Goal: Transaction & Acquisition: Book appointment/travel/reservation

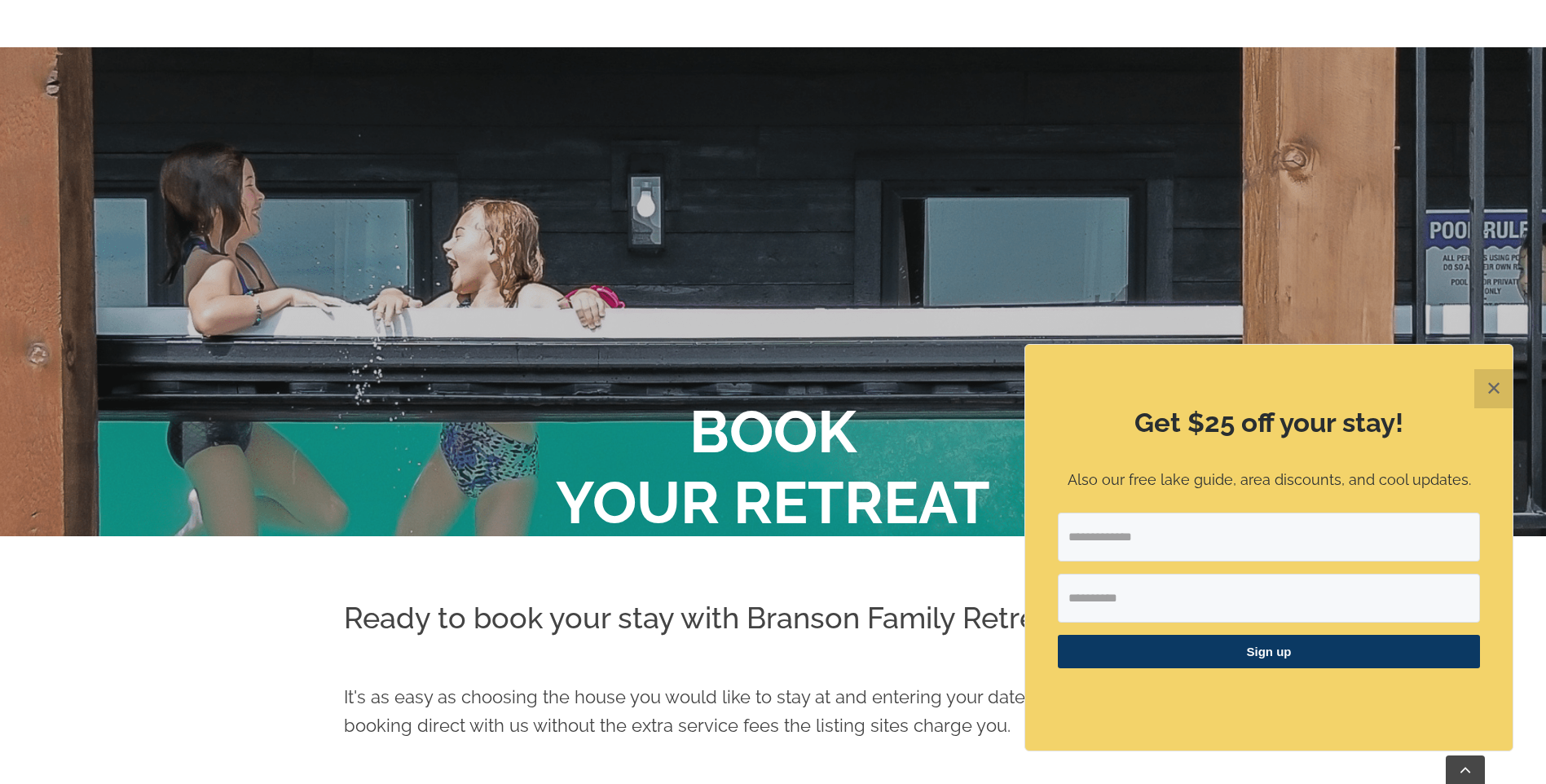
scroll to position [132, 0]
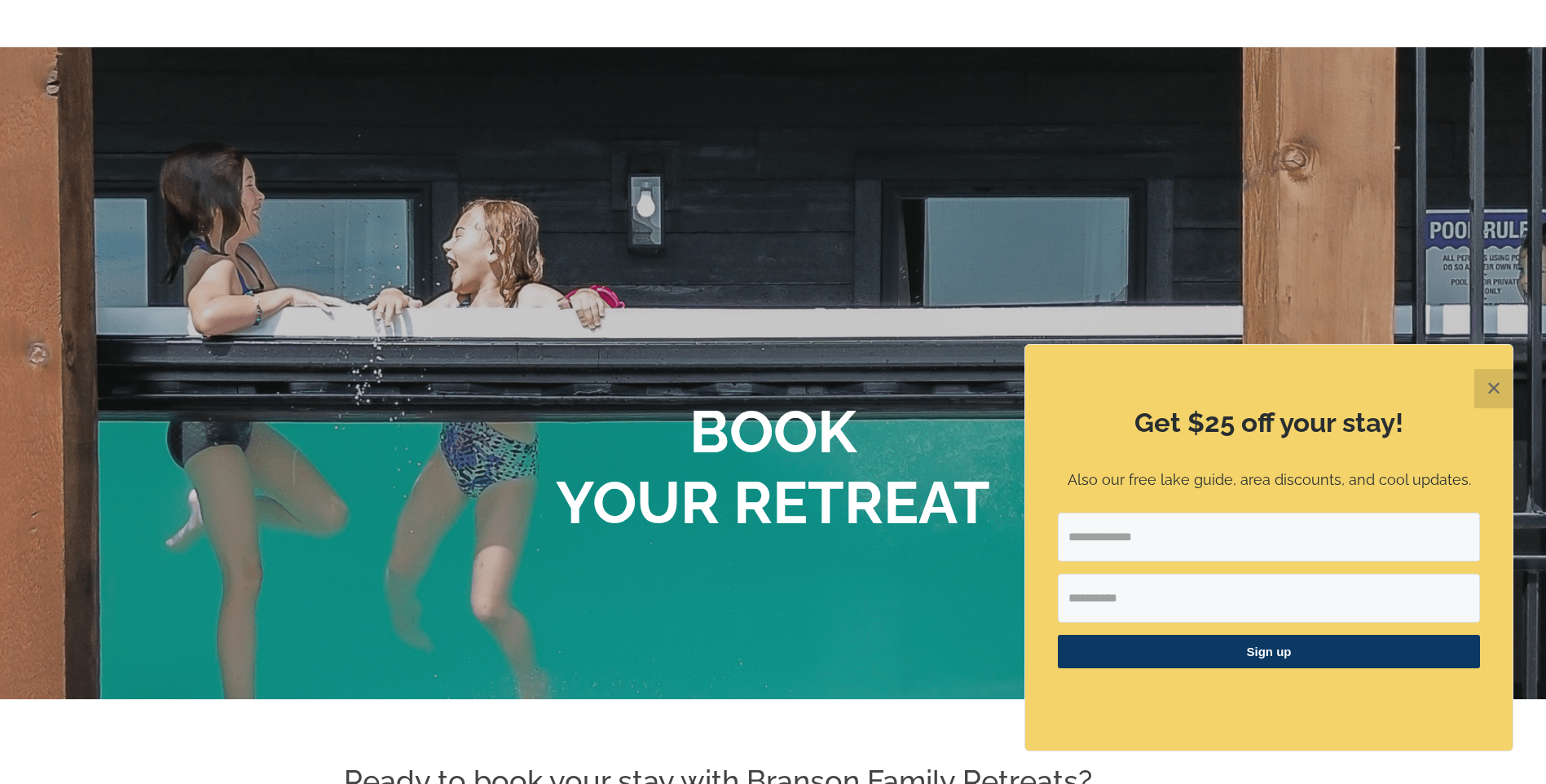
click at [1495, 394] on button "✕" at bounding box center [1494, 389] width 40 height 40
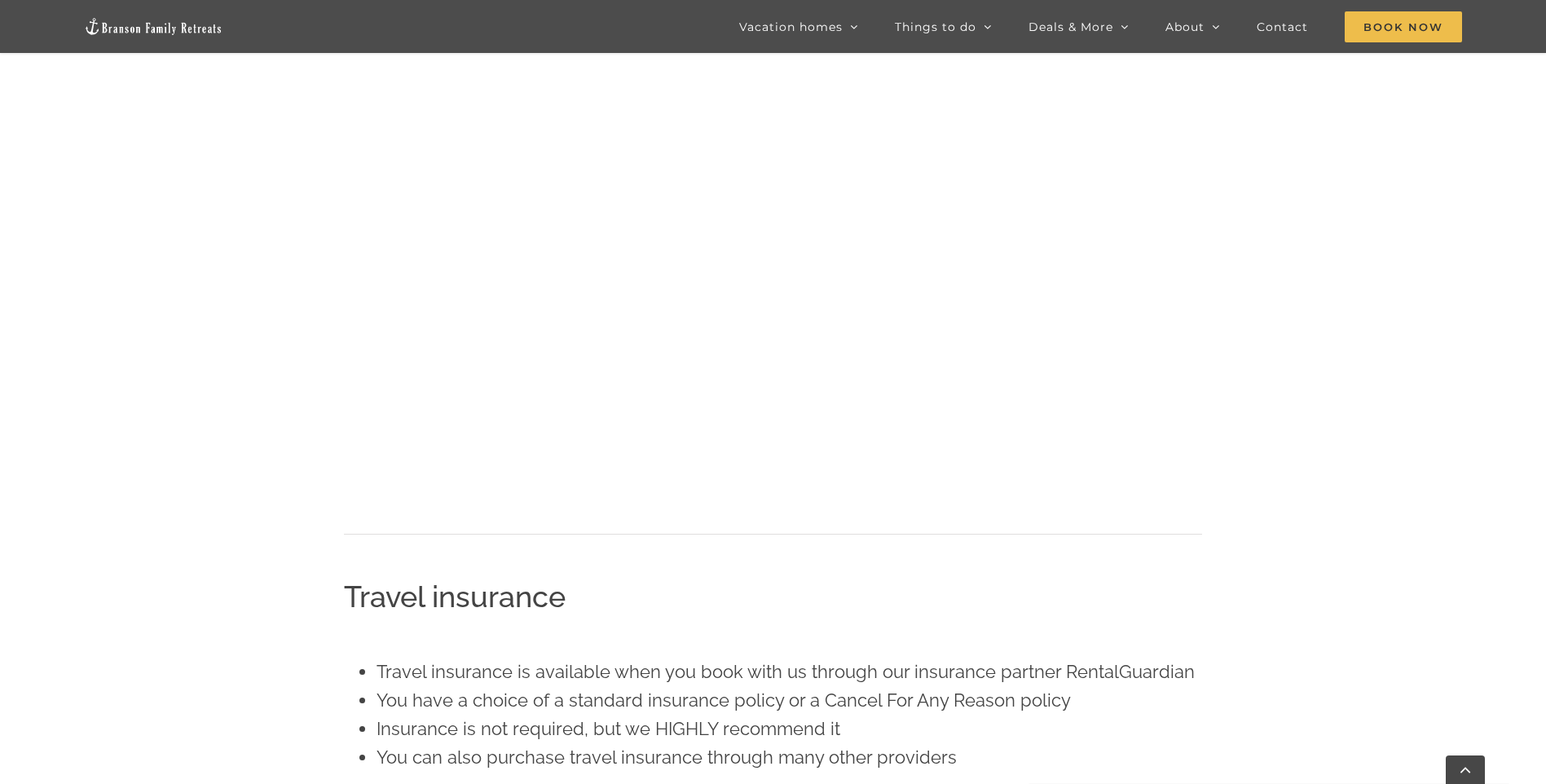
scroll to position [946, 0]
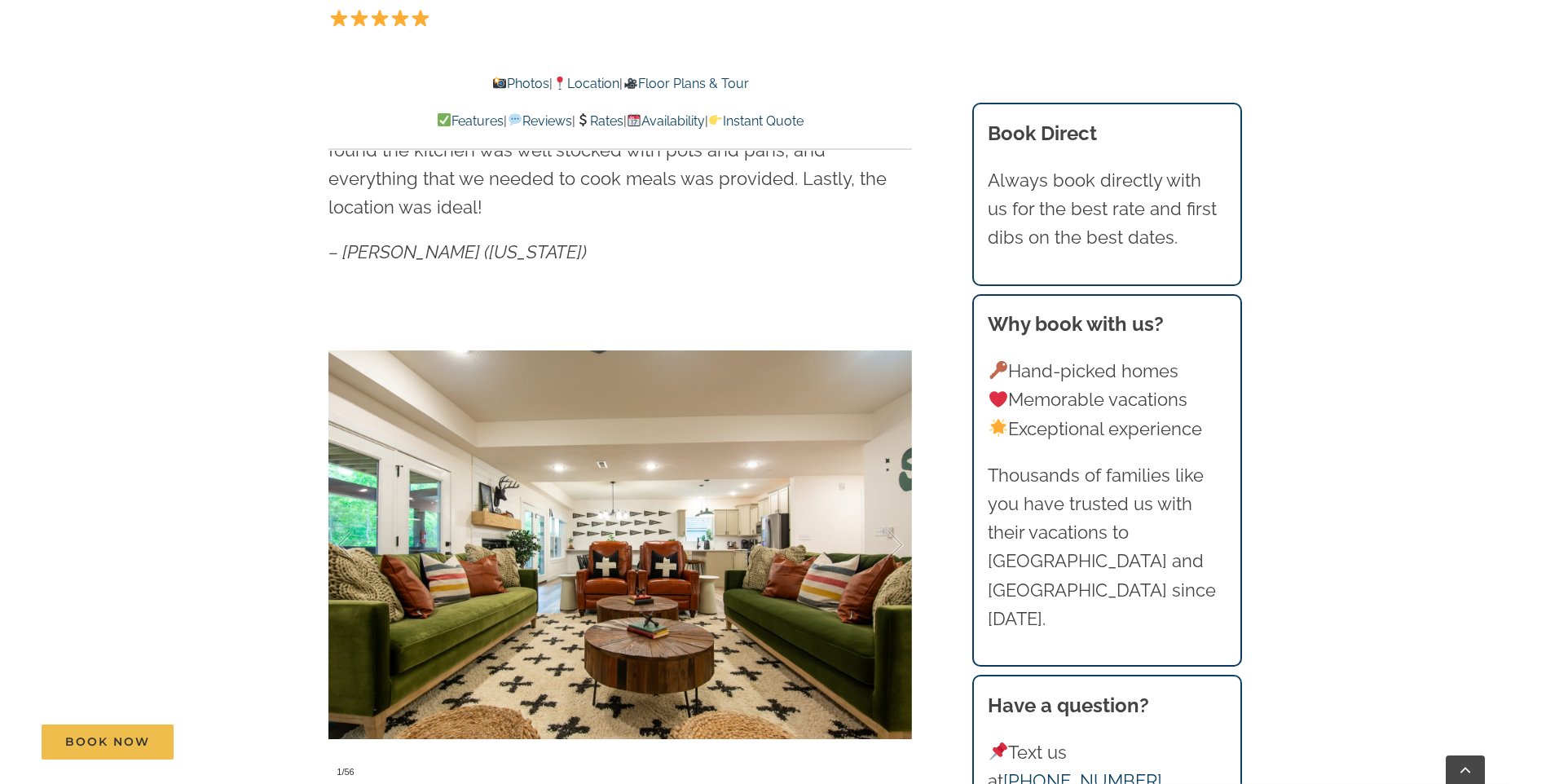
scroll to position [1222, 0]
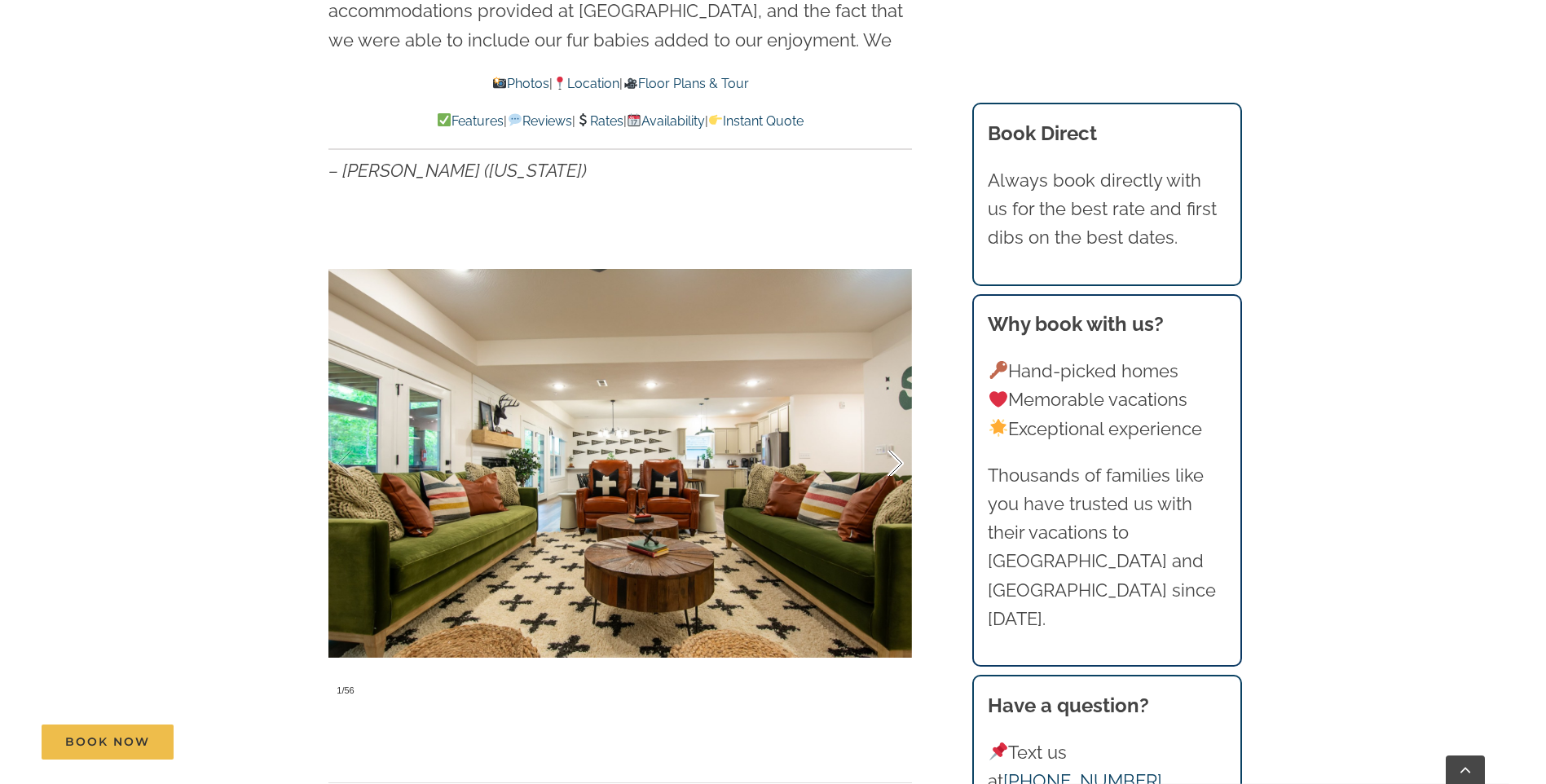
click at [898, 436] on div at bounding box center [878, 463] width 51 height 101
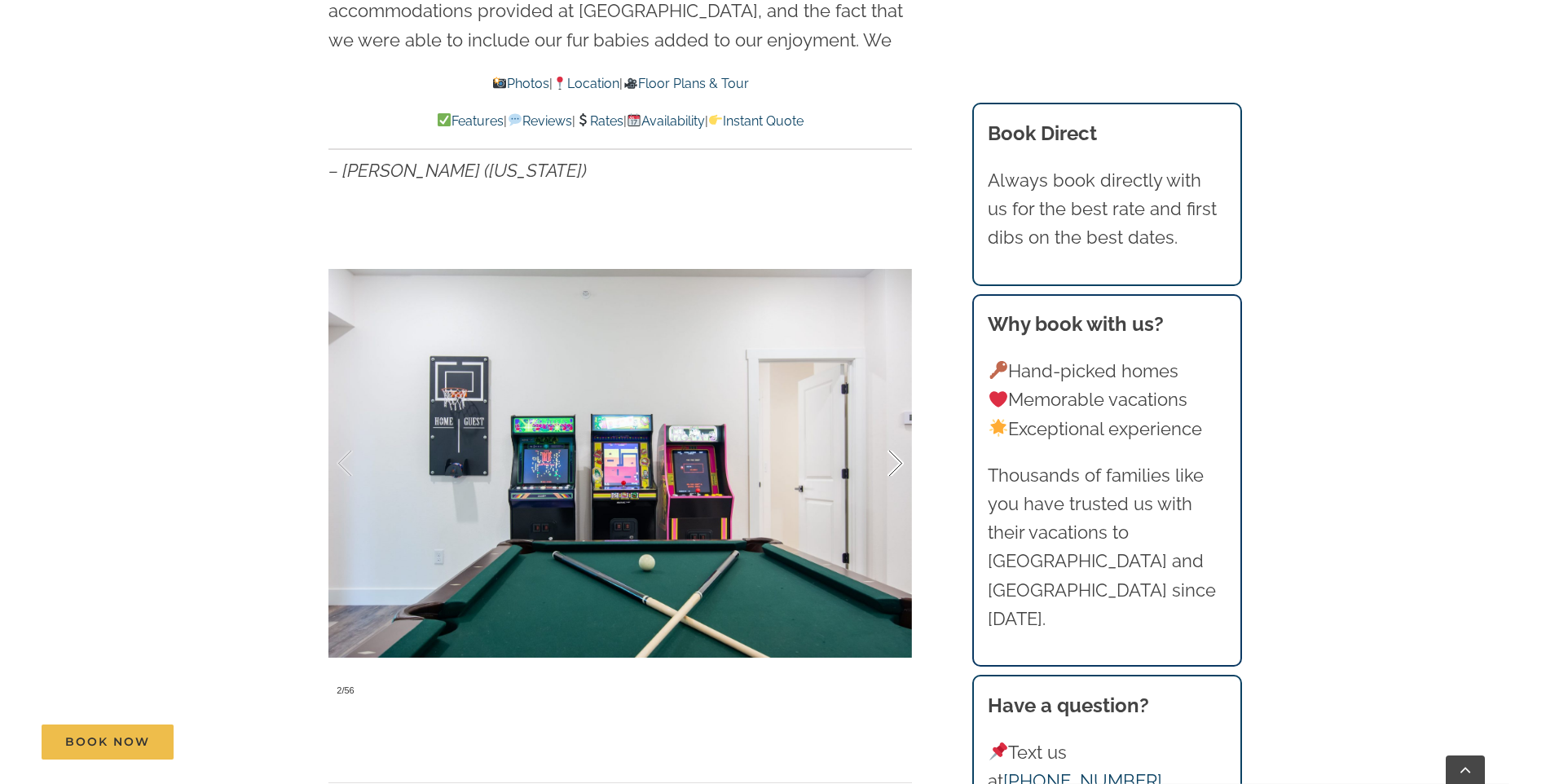
click at [898, 436] on div at bounding box center [878, 463] width 51 height 101
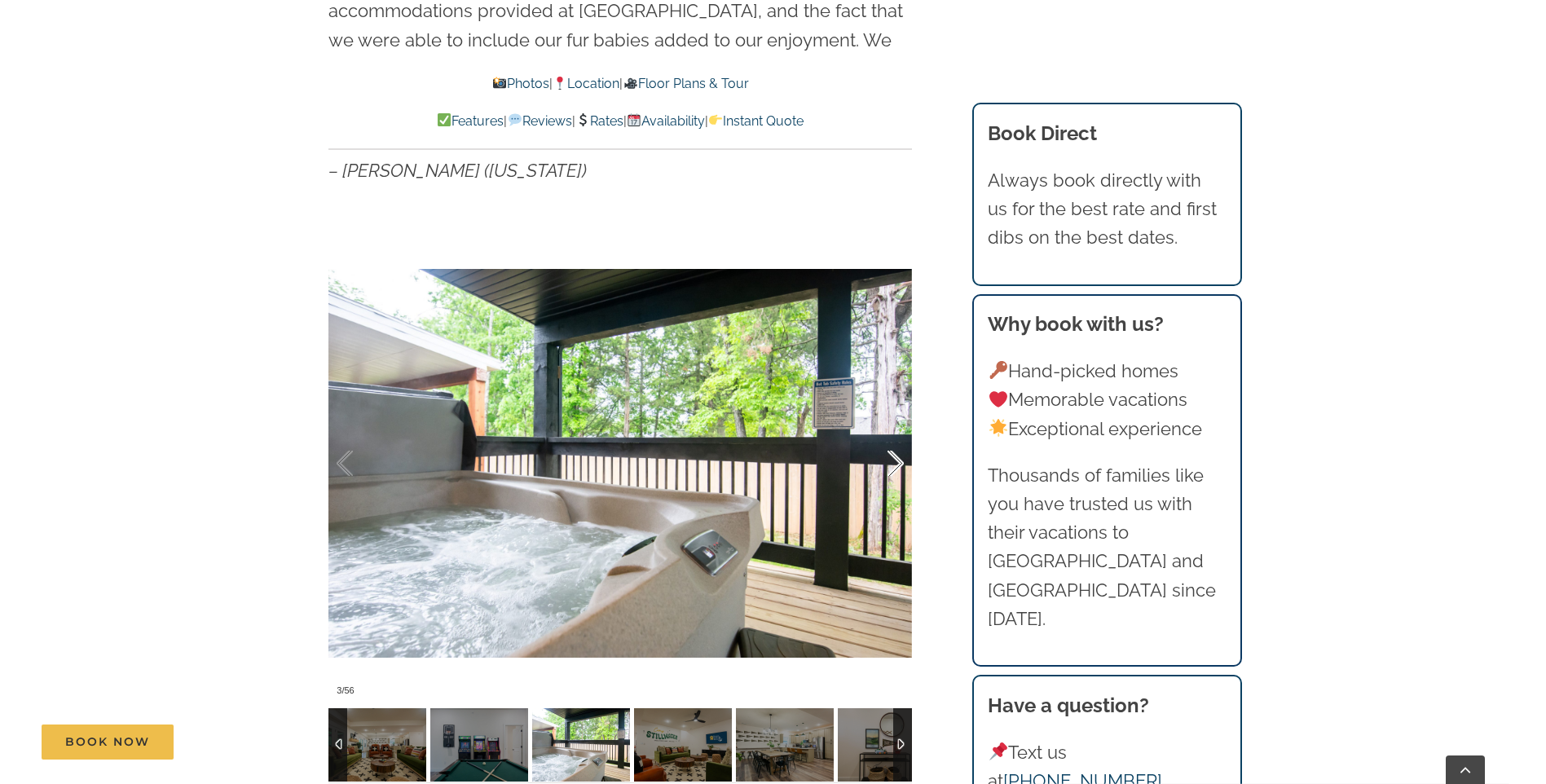
click at [898, 436] on div at bounding box center [878, 463] width 51 height 101
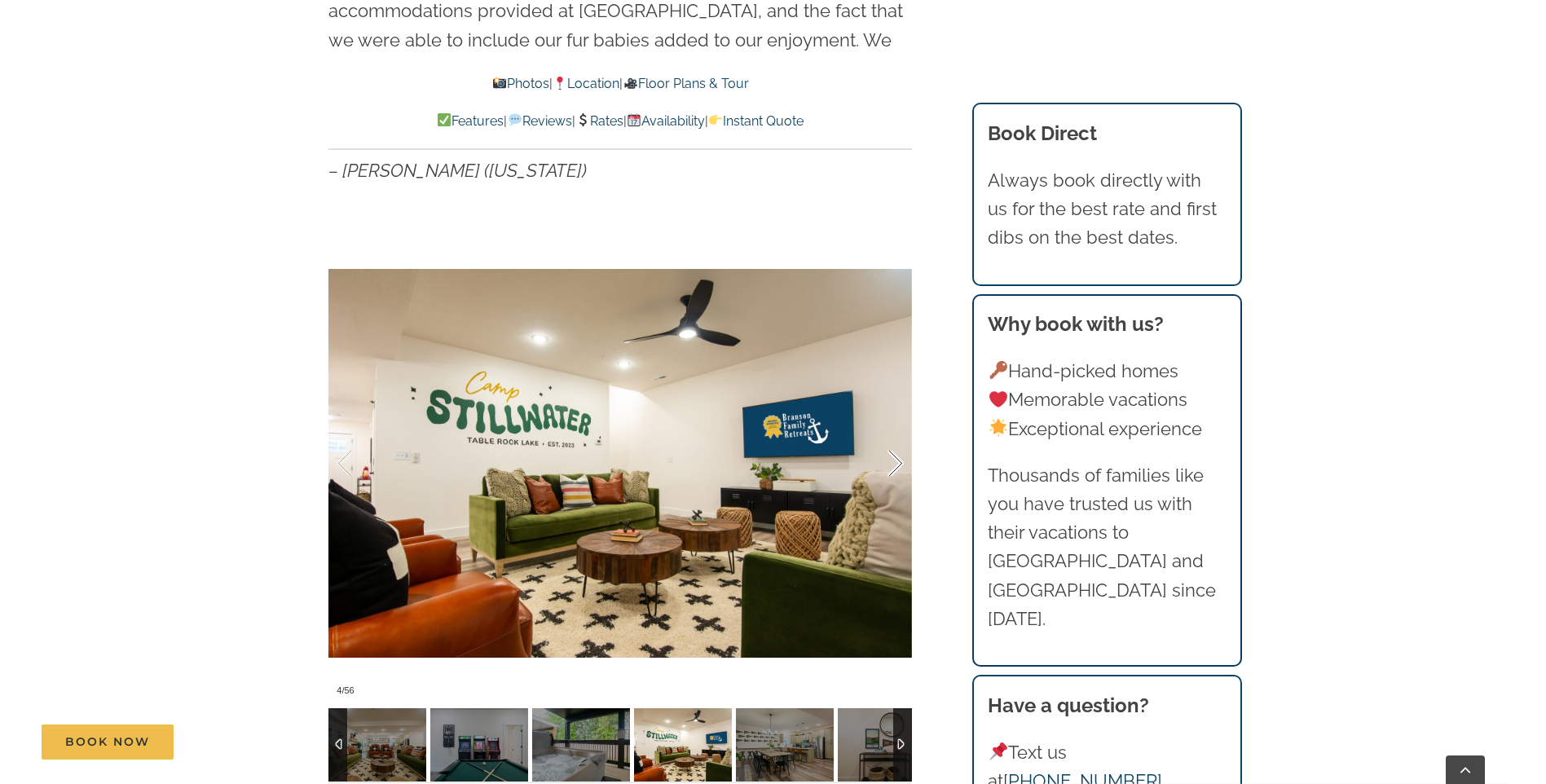
click at [898, 436] on div at bounding box center [878, 463] width 51 height 101
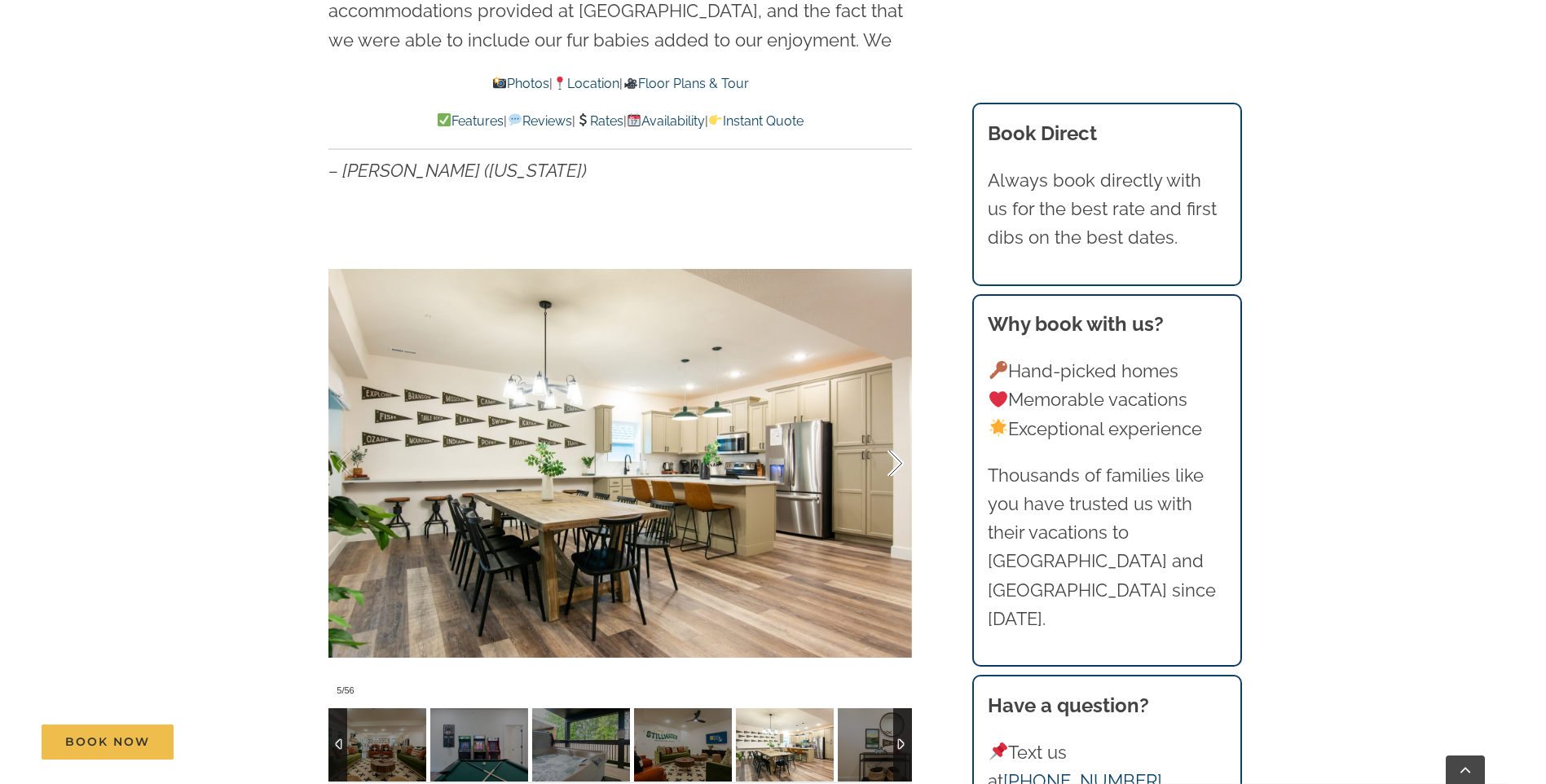
click at [904, 426] on div at bounding box center [878, 463] width 51 height 101
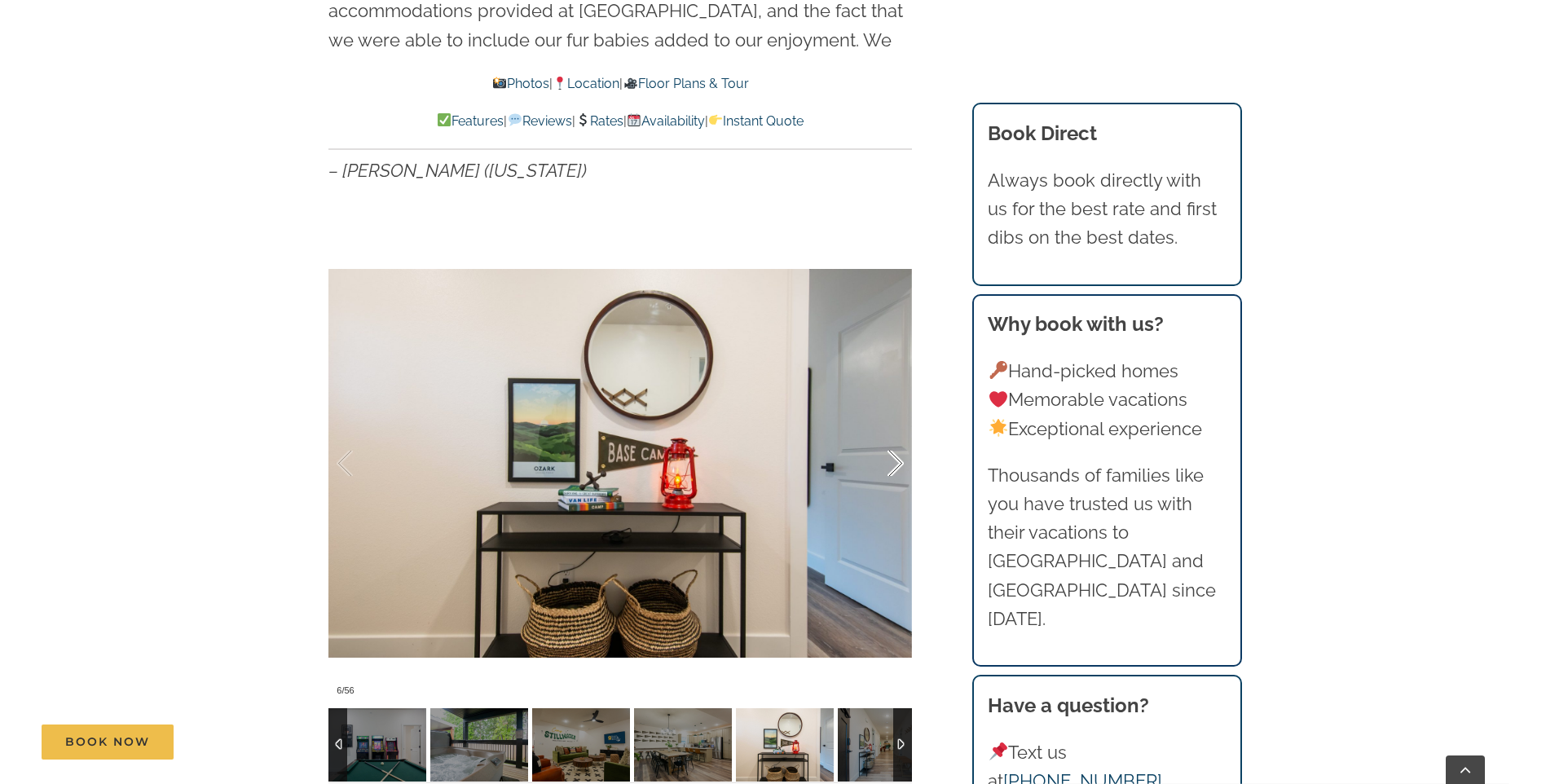
click at [900, 429] on div at bounding box center [878, 463] width 51 height 101
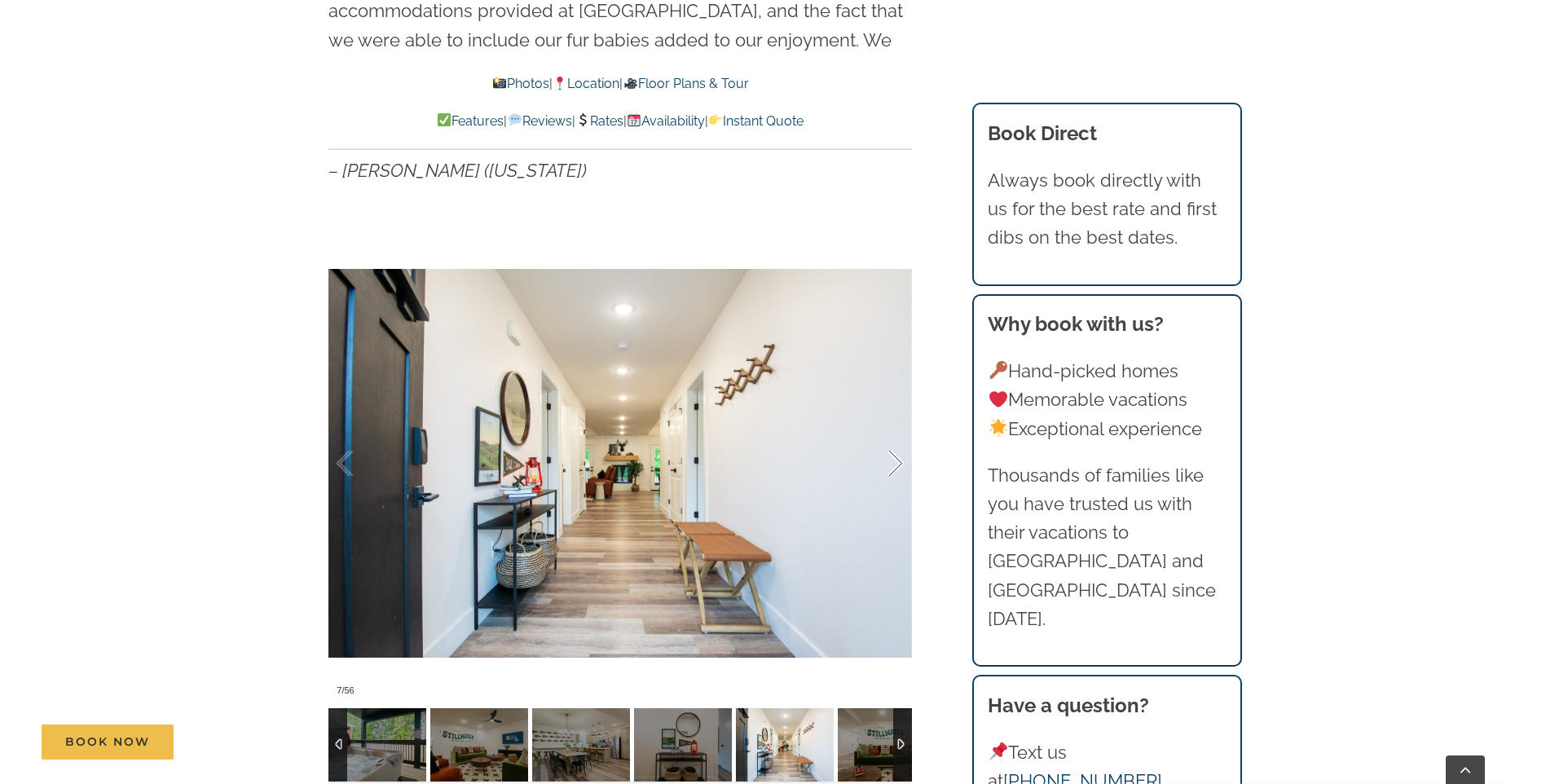
click at [900, 429] on div at bounding box center [878, 463] width 51 height 101
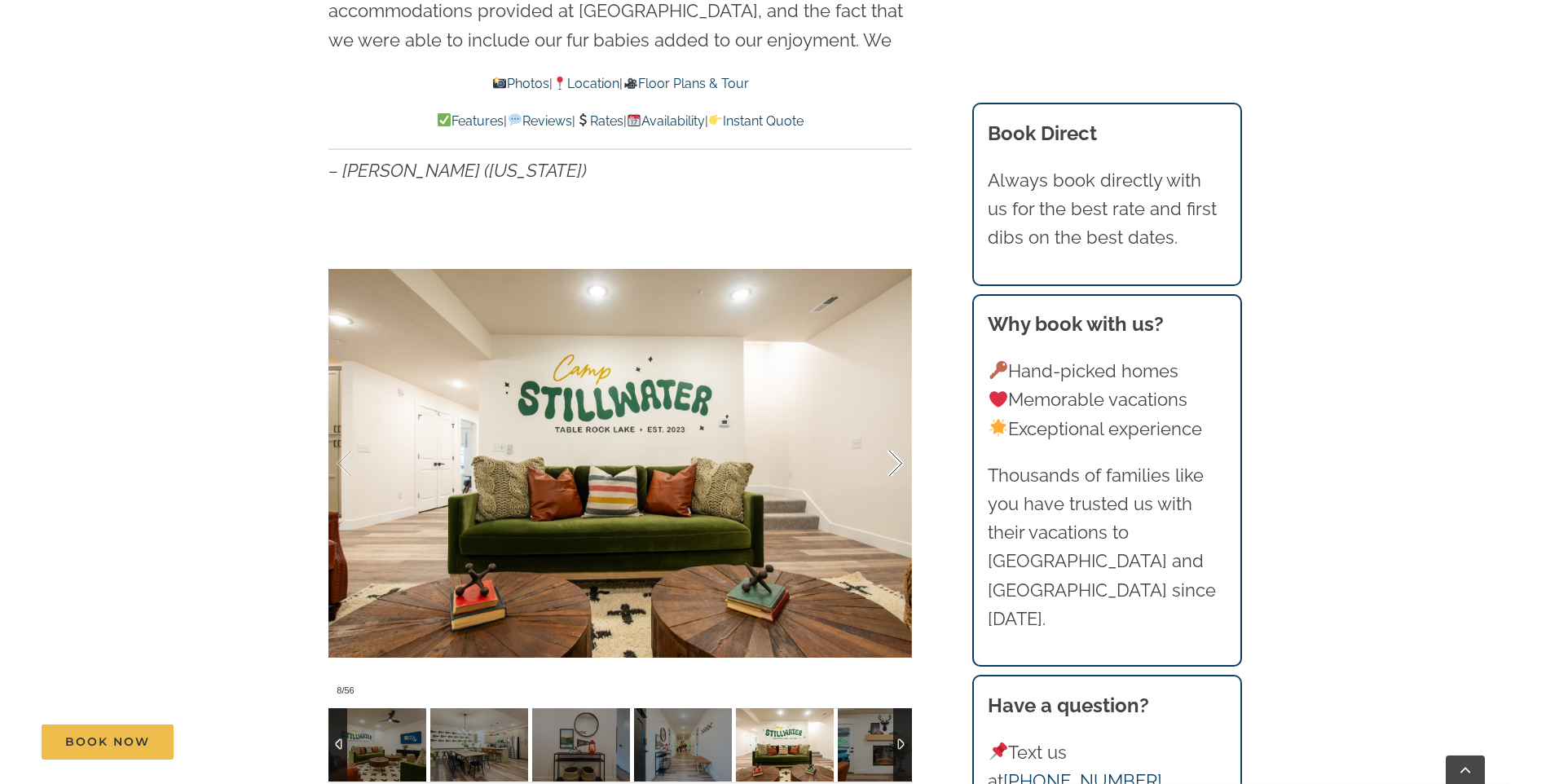
click at [900, 429] on div at bounding box center [878, 463] width 51 height 101
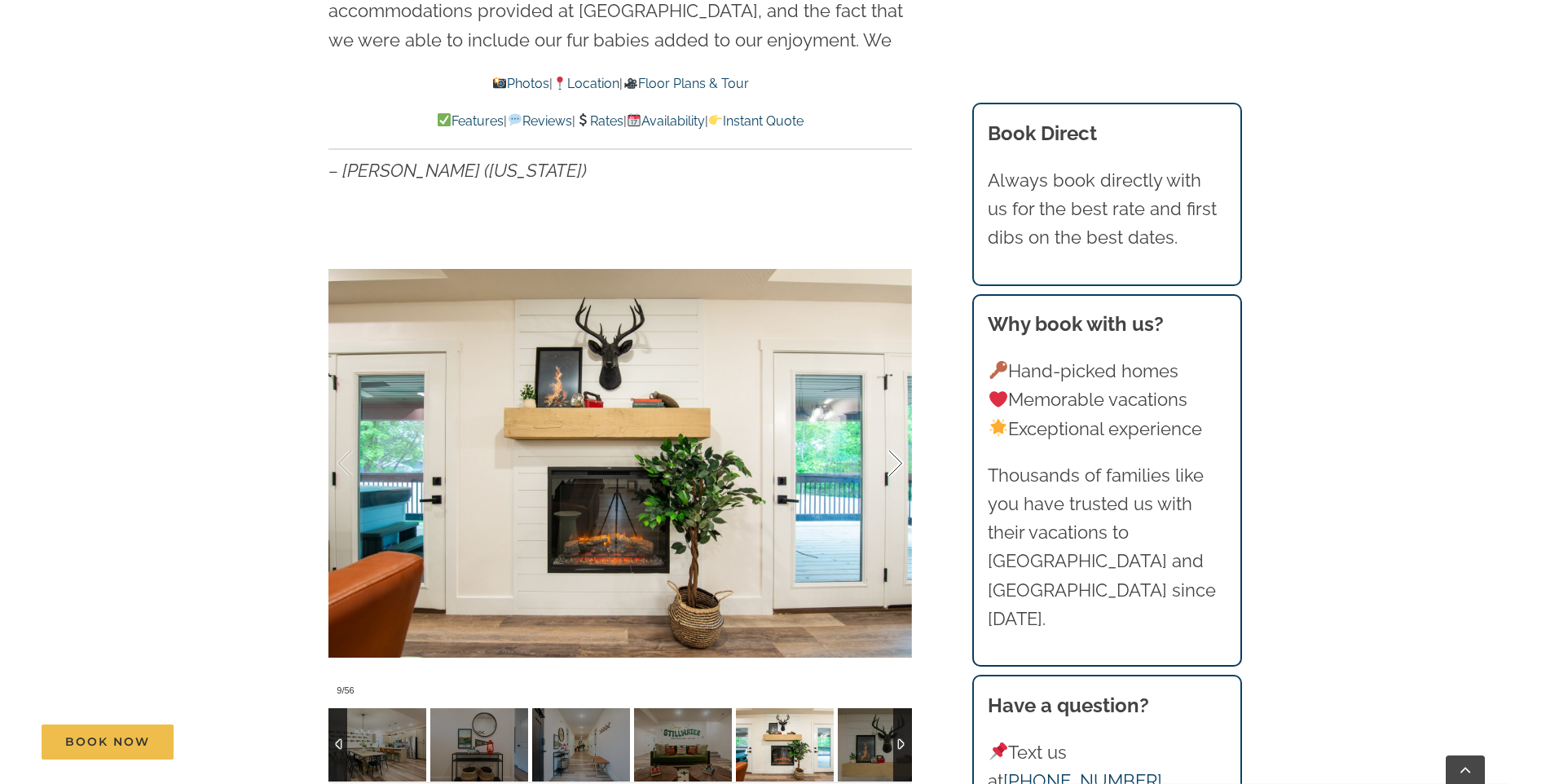
click at [900, 429] on div at bounding box center [878, 463] width 51 height 101
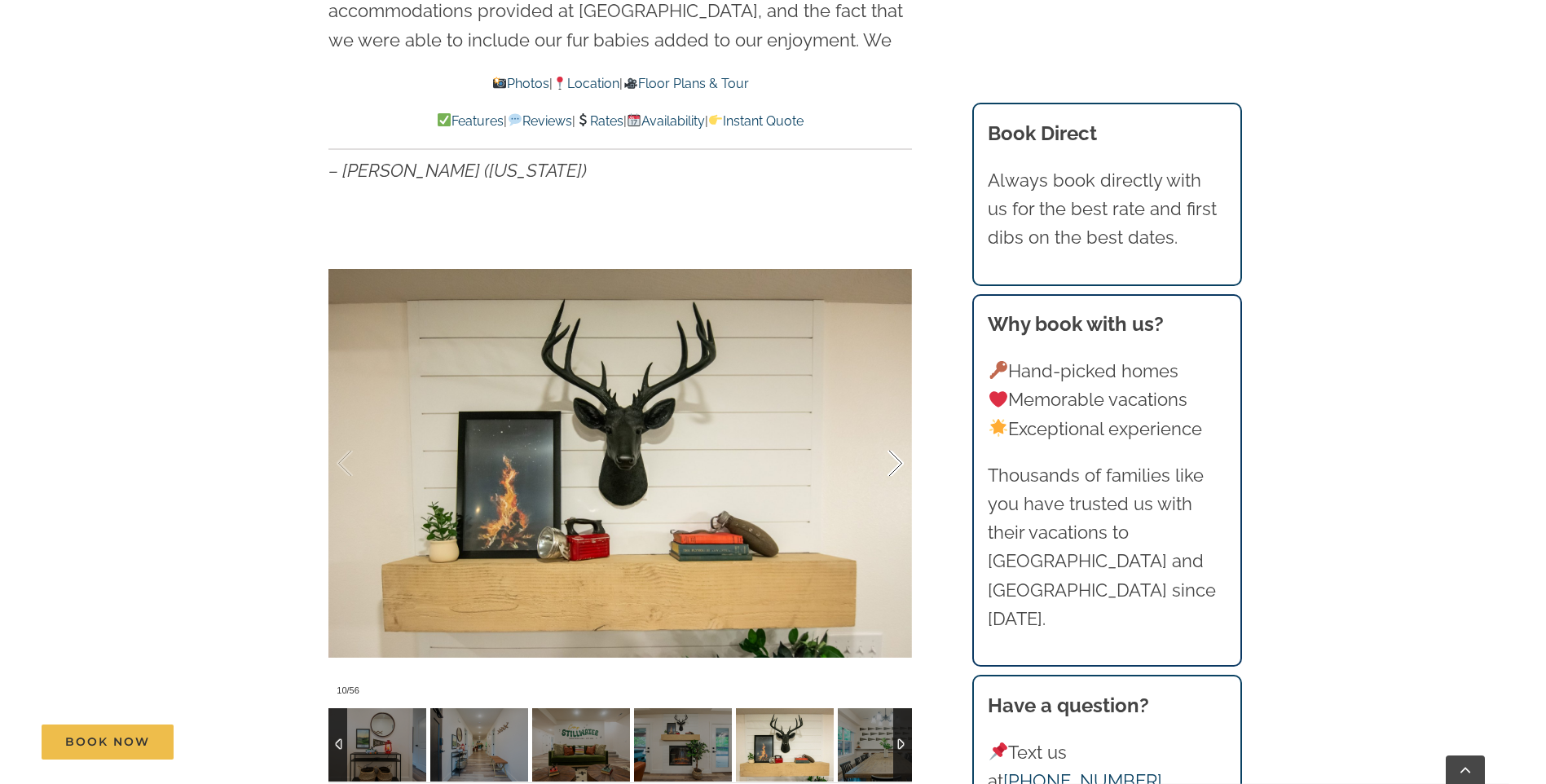
click at [900, 429] on div at bounding box center [878, 463] width 51 height 101
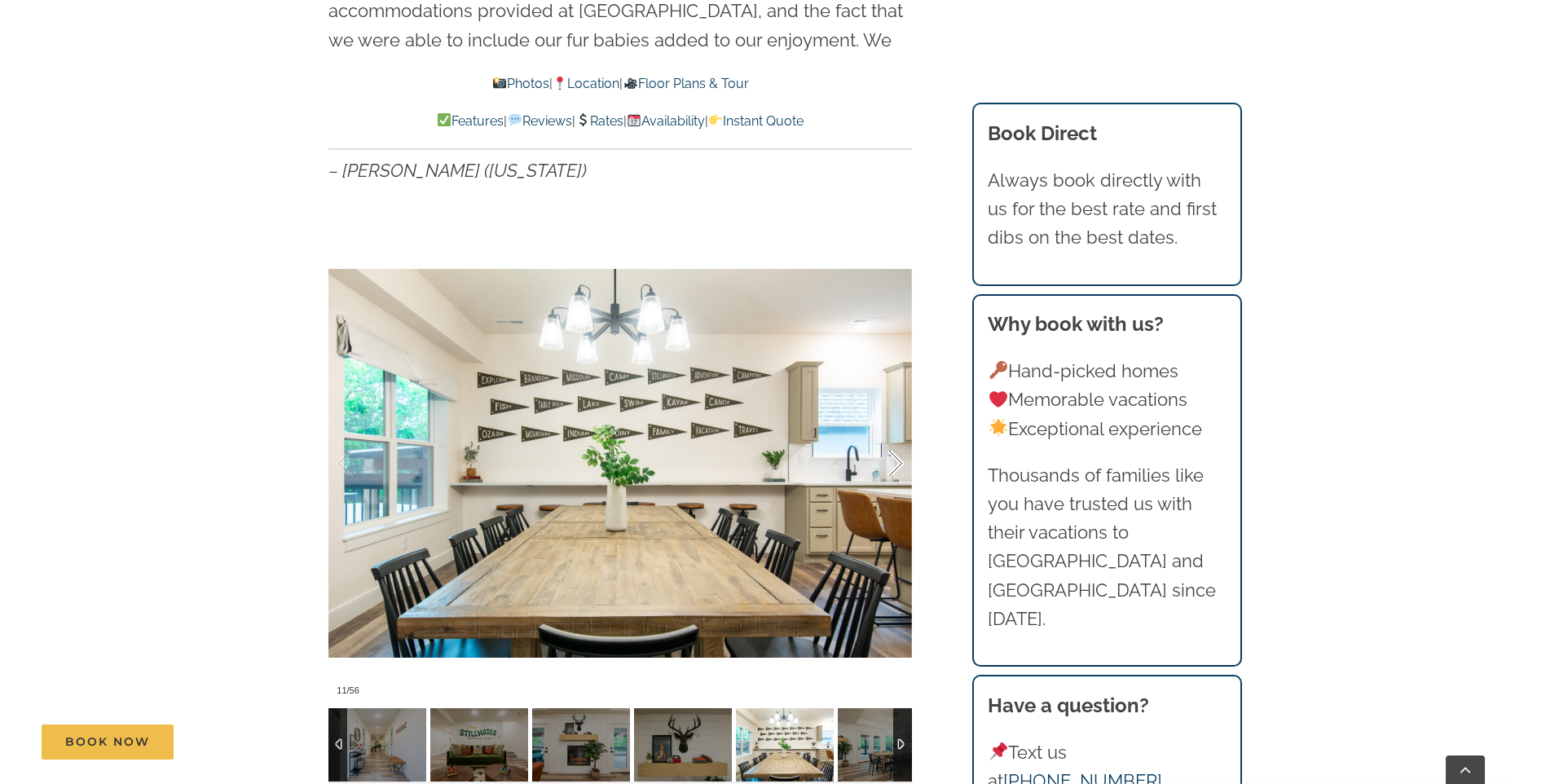
click at [900, 429] on div at bounding box center [878, 463] width 51 height 101
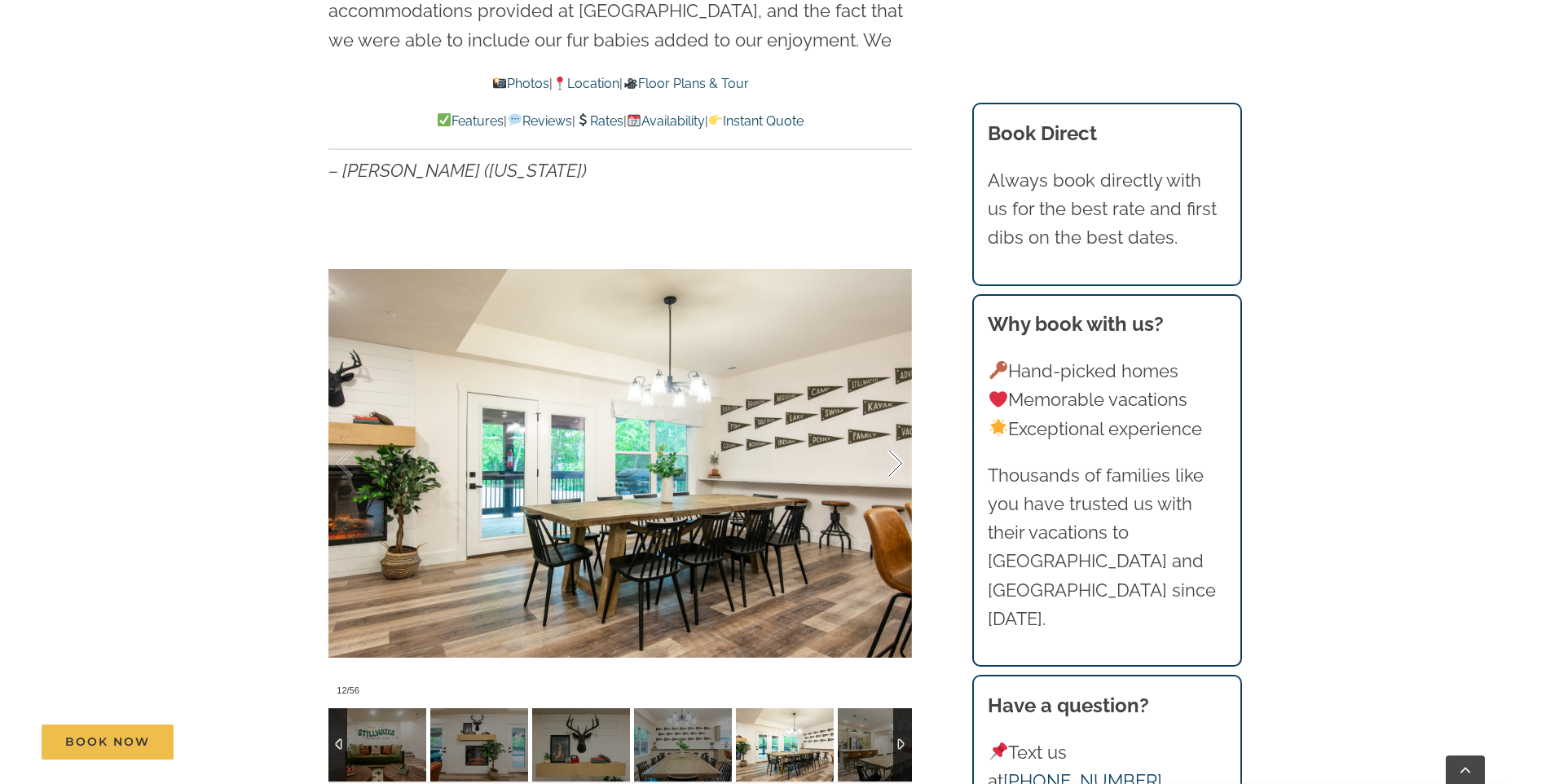
click at [900, 429] on div at bounding box center [878, 463] width 51 height 101
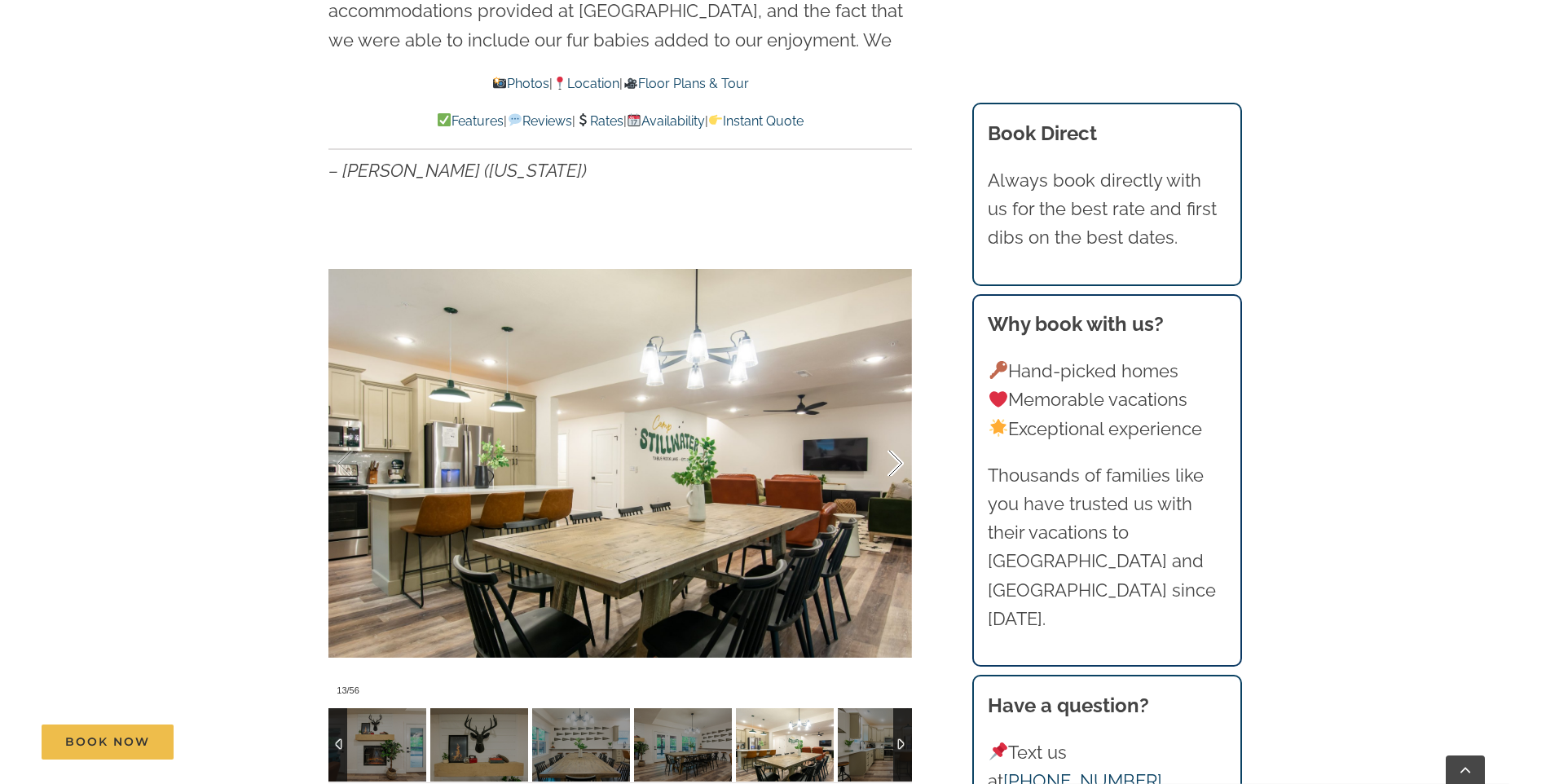
click at [900, 429] on div at bounding box center [878, 463] width 51 height 101
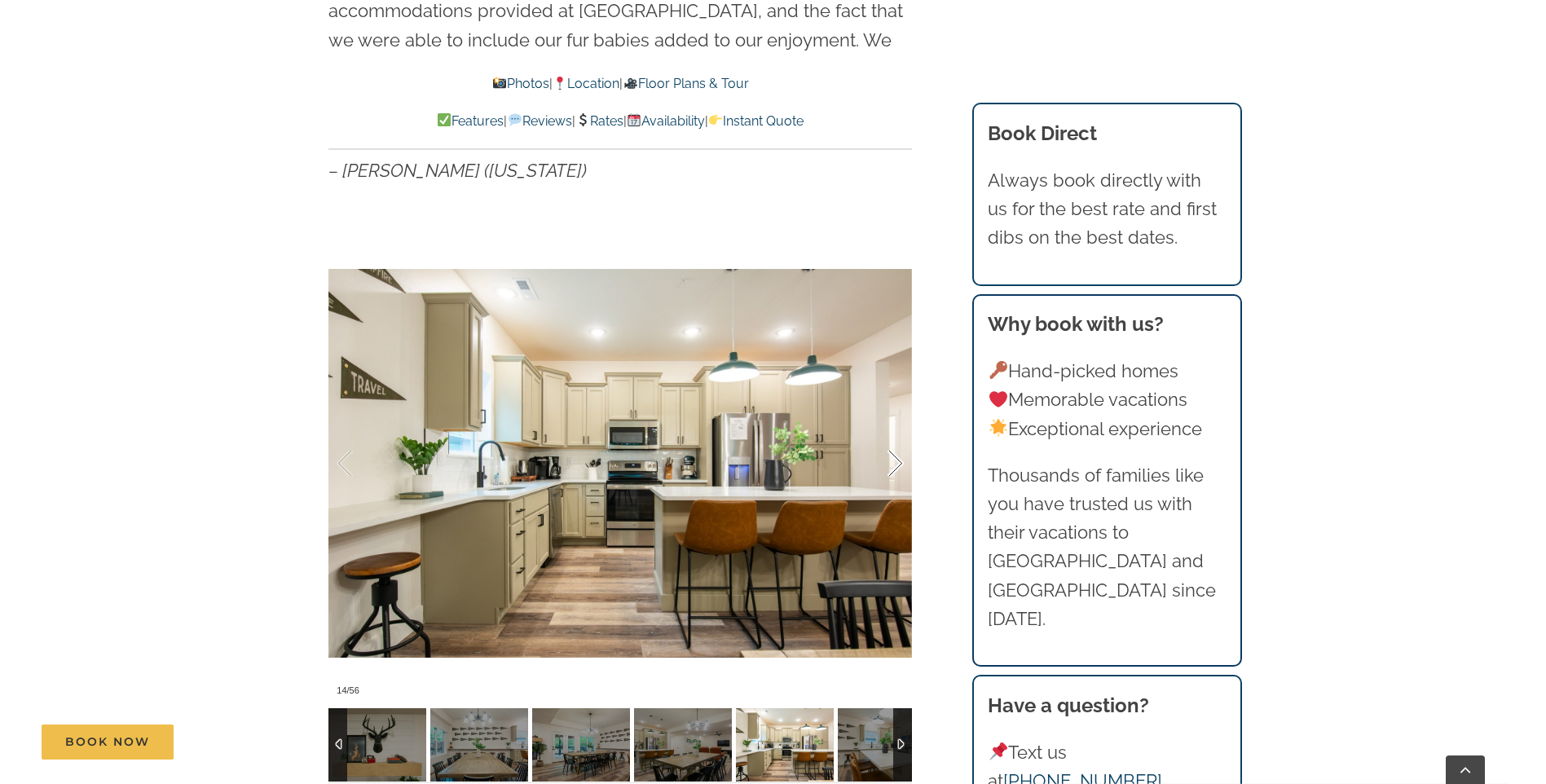
click at [900, 429] on div at bounding box center [878, 463] width 51 height 101
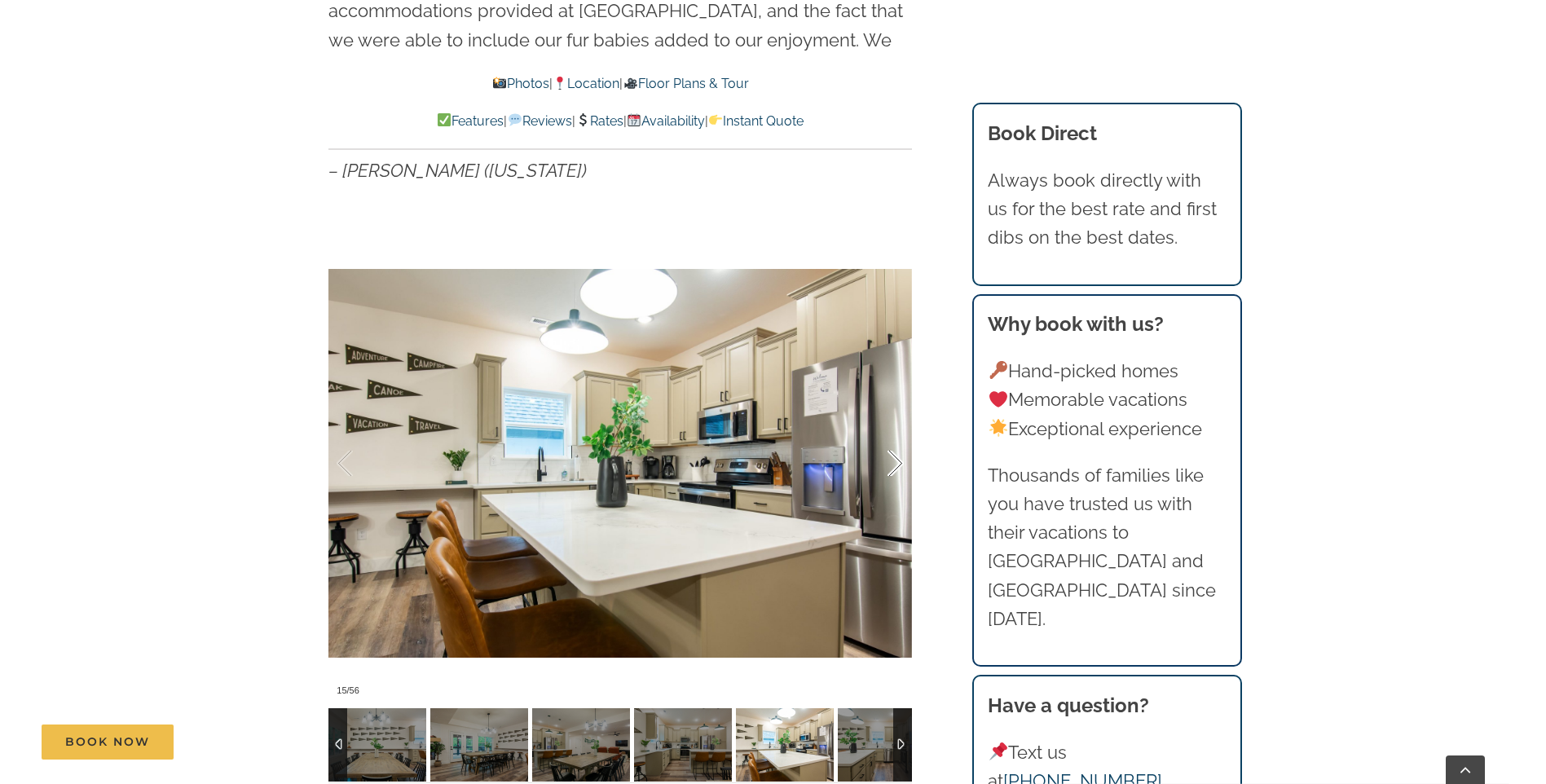
click at [900, 429] on div at bounding box center [878, 463] width 51 height 101
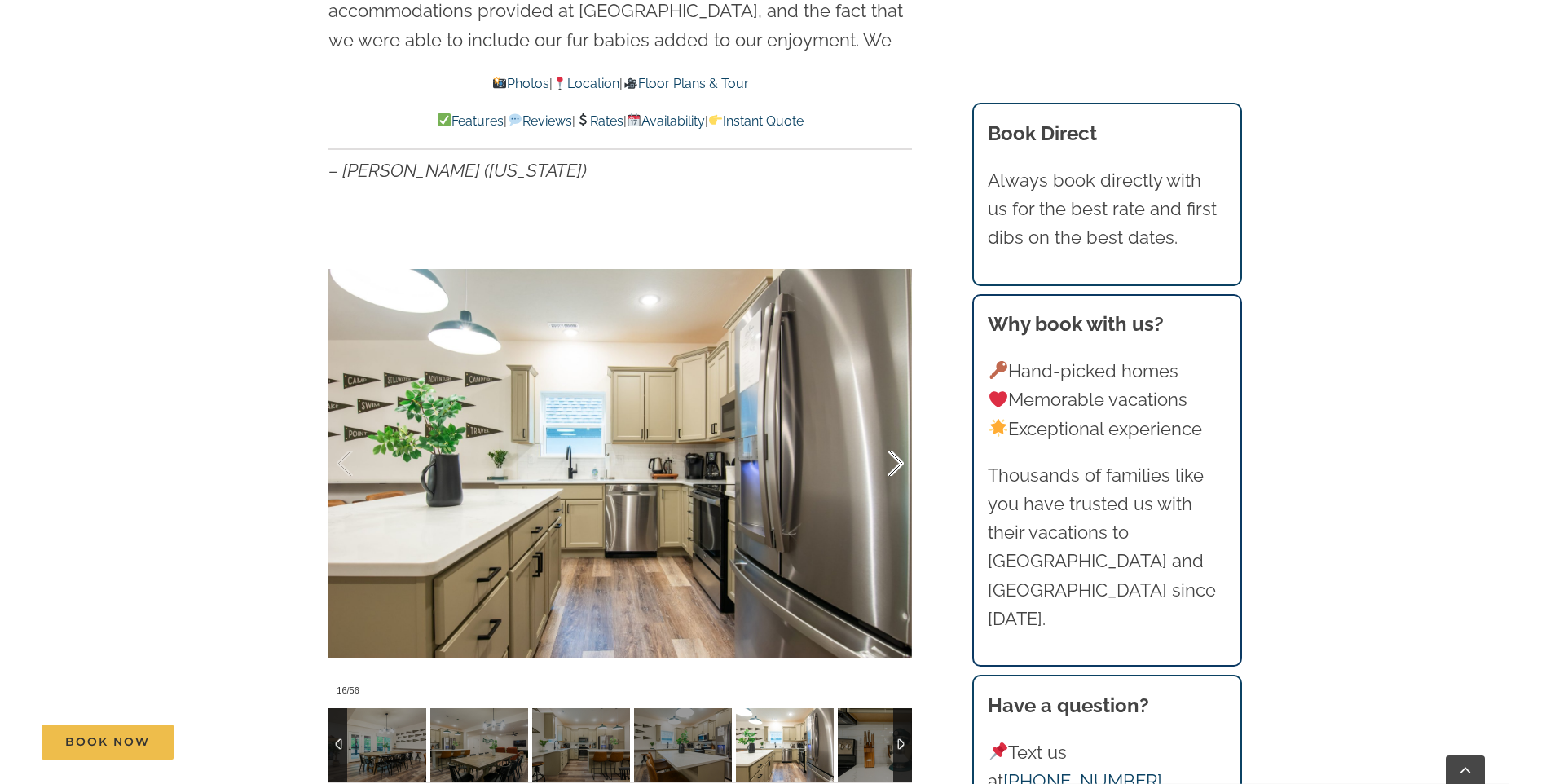
click at [900, 429] on div at bounding box center [878, 463] width 51 height 101
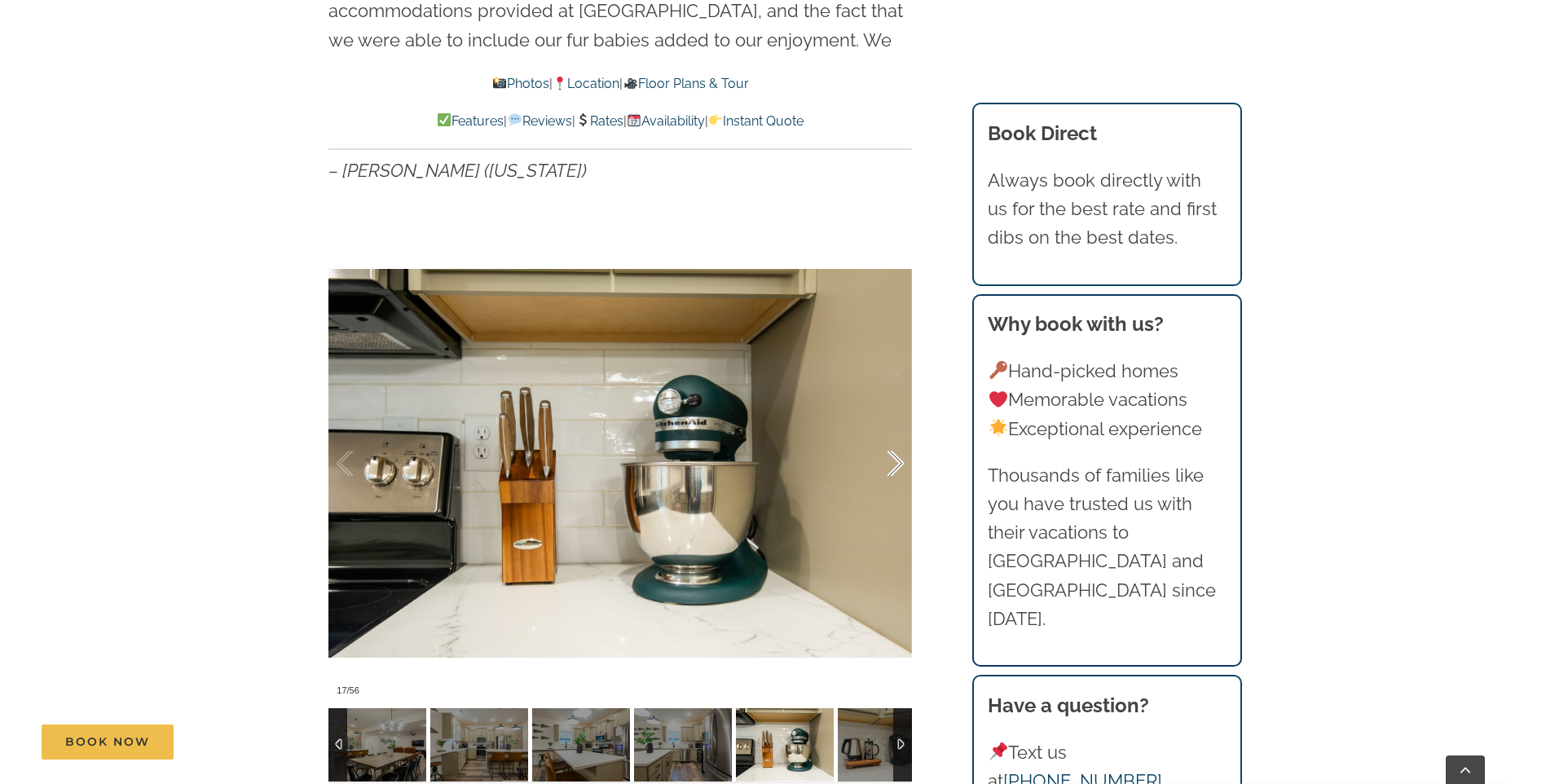
click at [900, 429] on div at bounding box center [878, 463] width 51 height 101
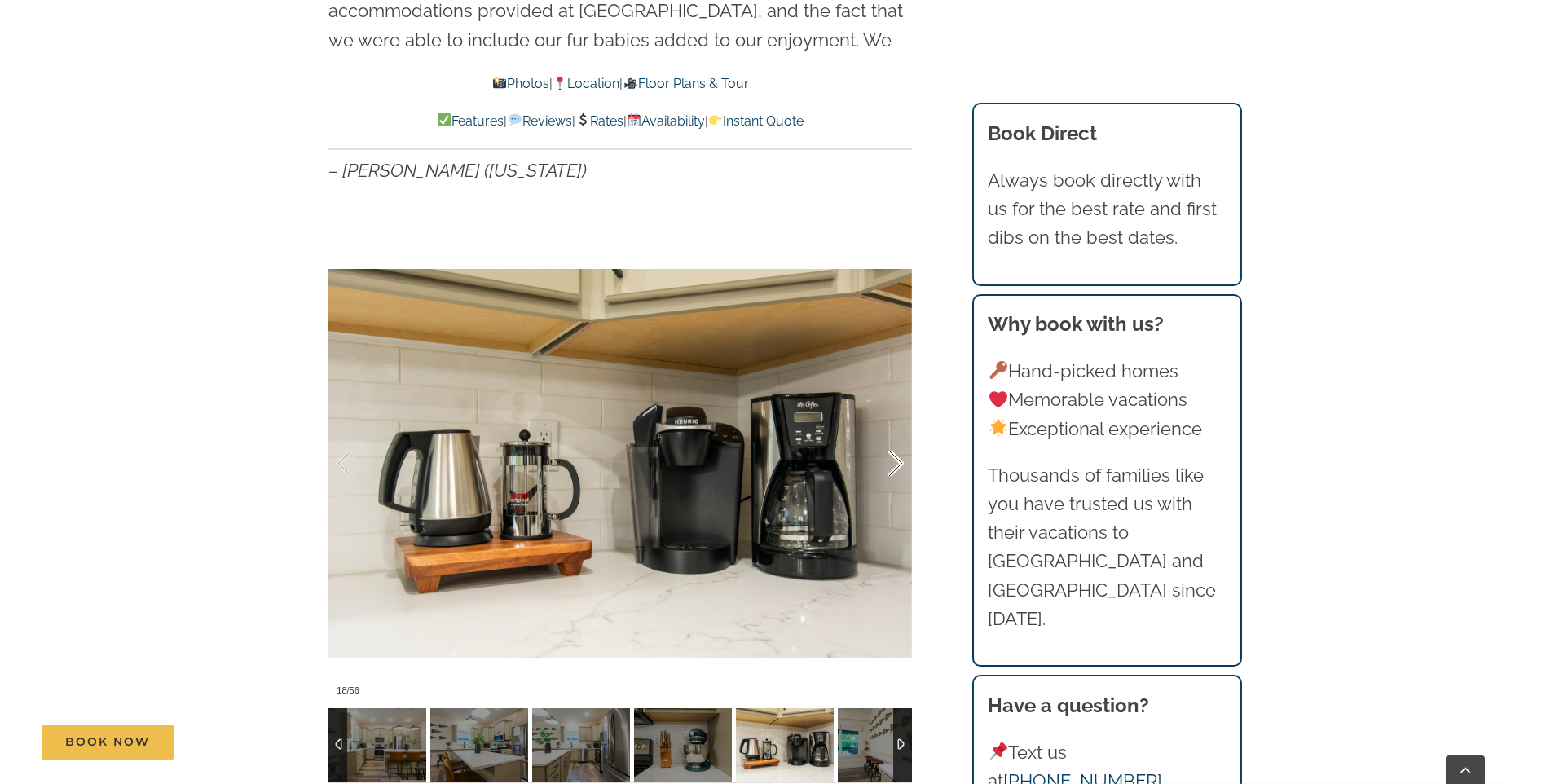
click at [900, 430] on div at bounding box center [878, 463] width 51 height 101
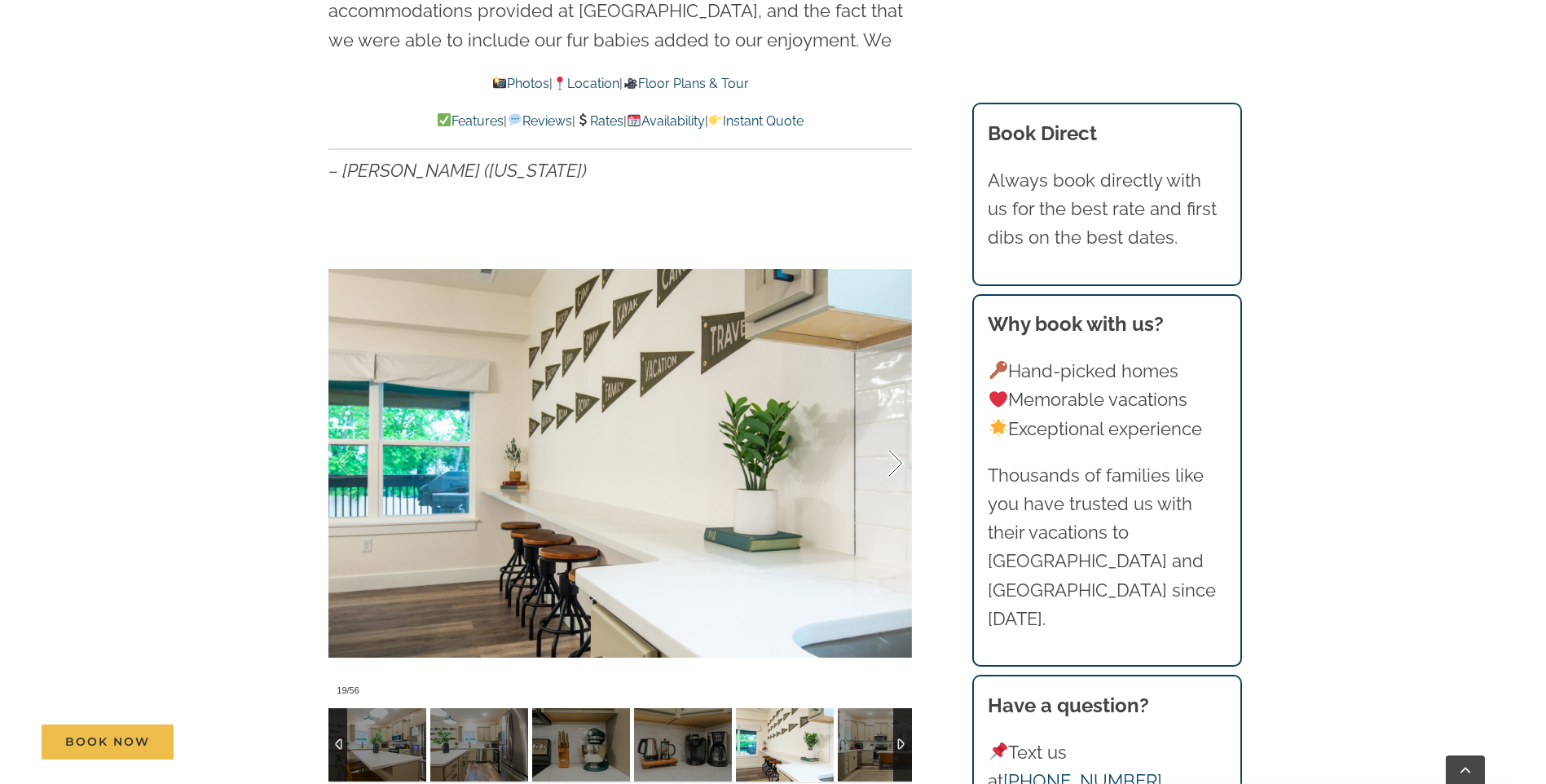
click at [900, 431] on div at bounding box center [878, 463] width 51 height 101
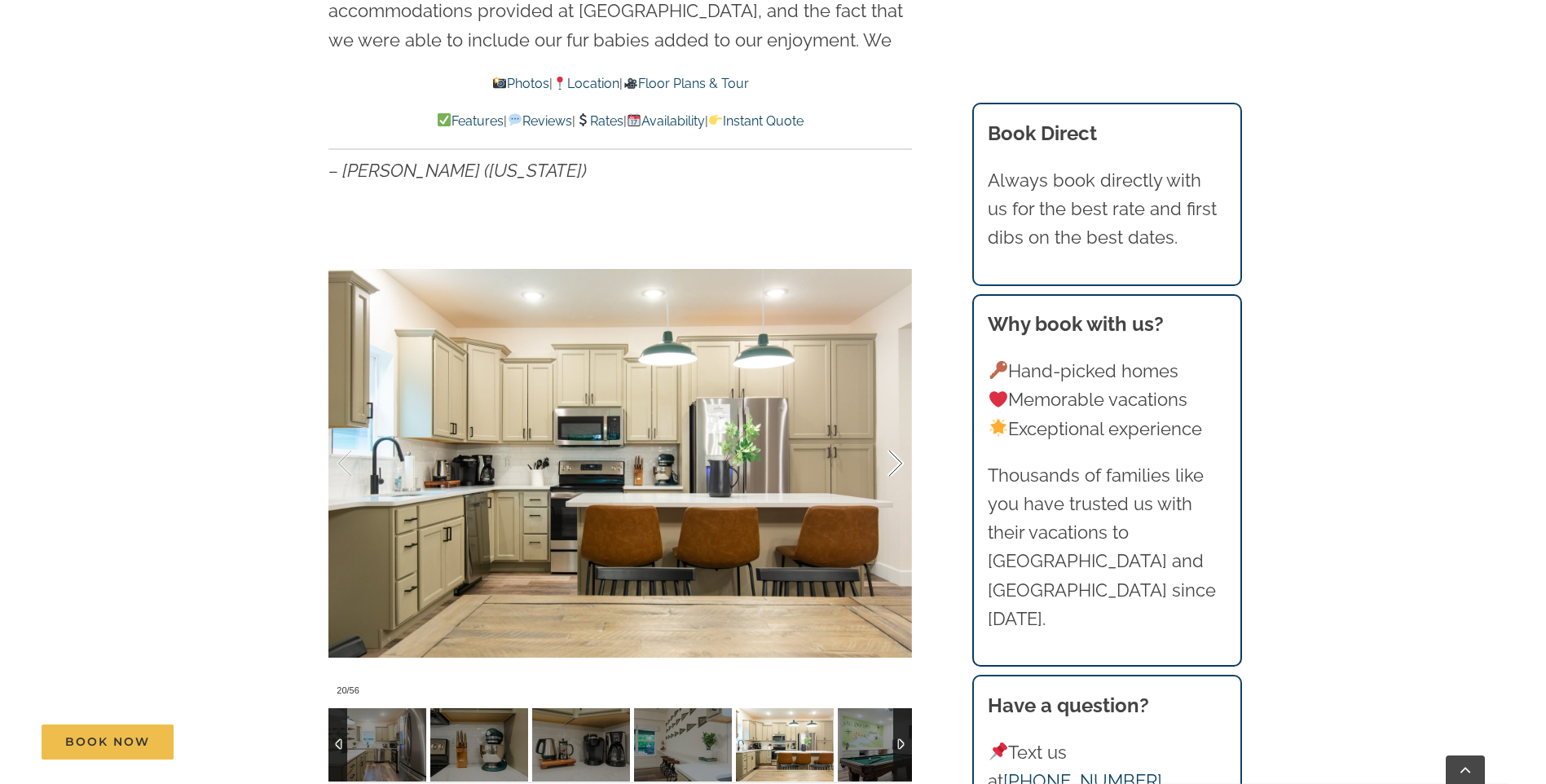
click at [900, 431] on div at bounding box center [878, 463] width 51 height 101
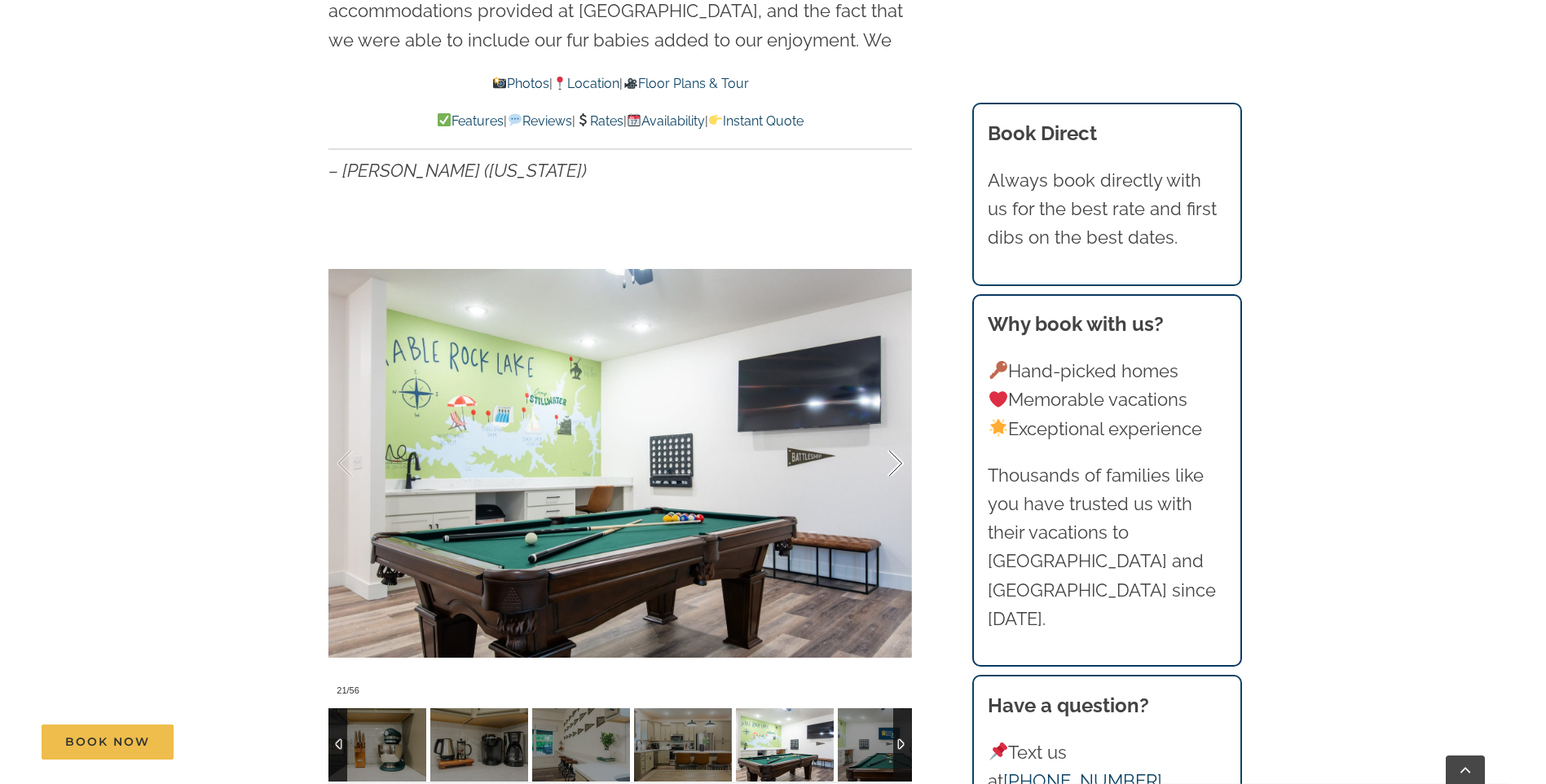
click at [900, 431] on div at bounding box center [878, 463] width 51 height 101
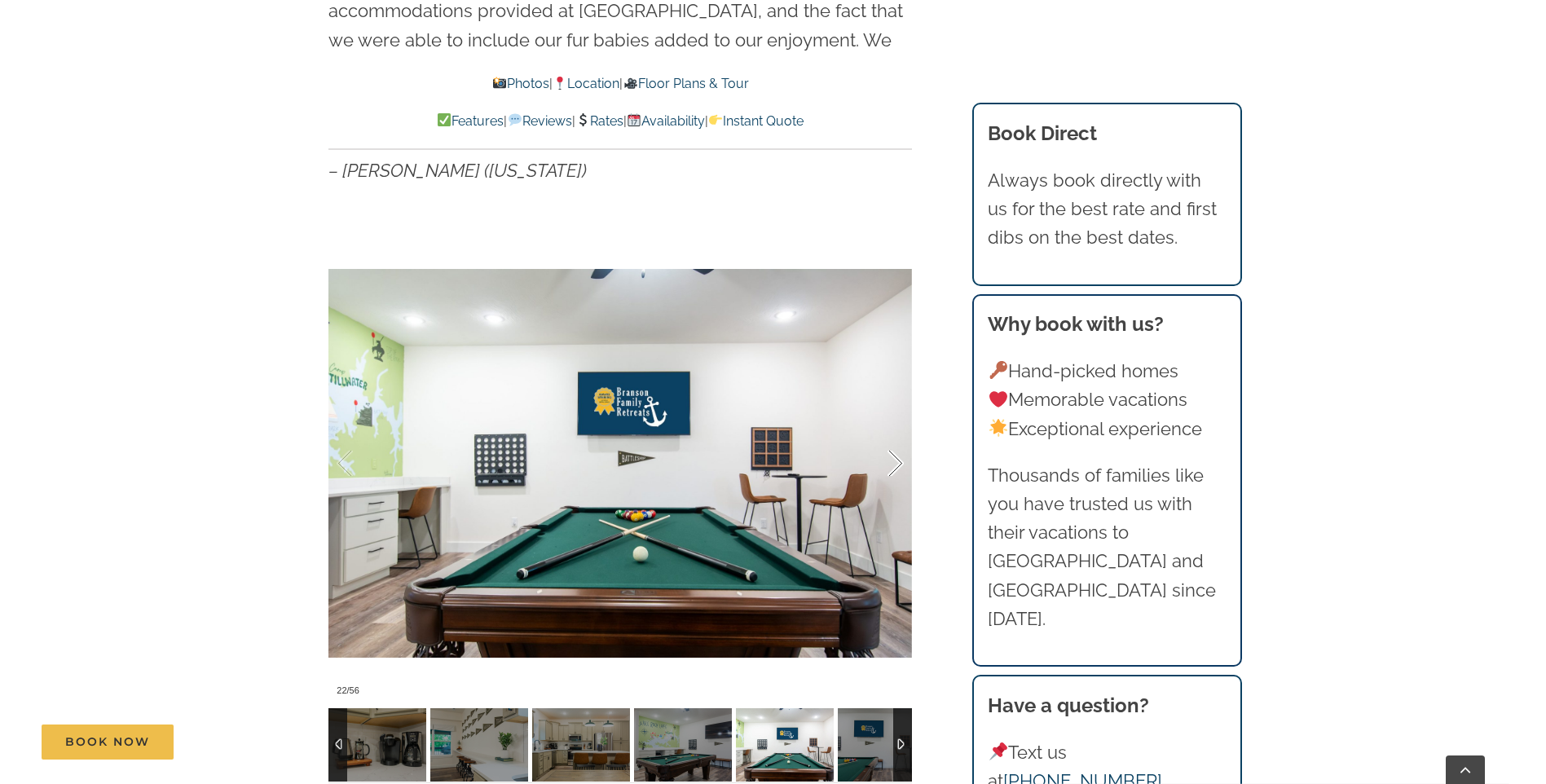
click at [900, 431] on div at bounding box center [878, 463] width 51 height 101
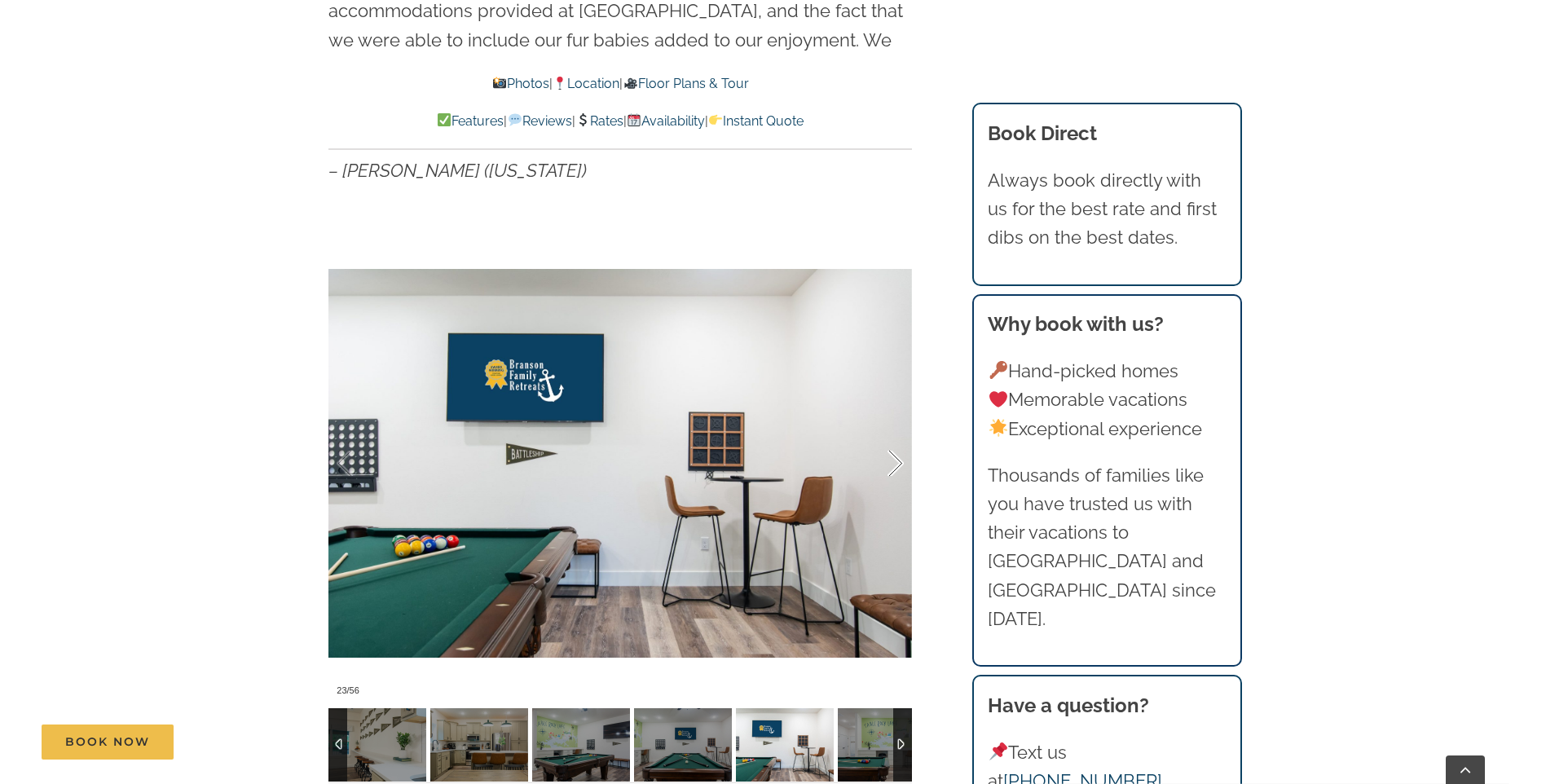
click at [900, 431] on div at bounding box center [878, 463] width 51 height 101
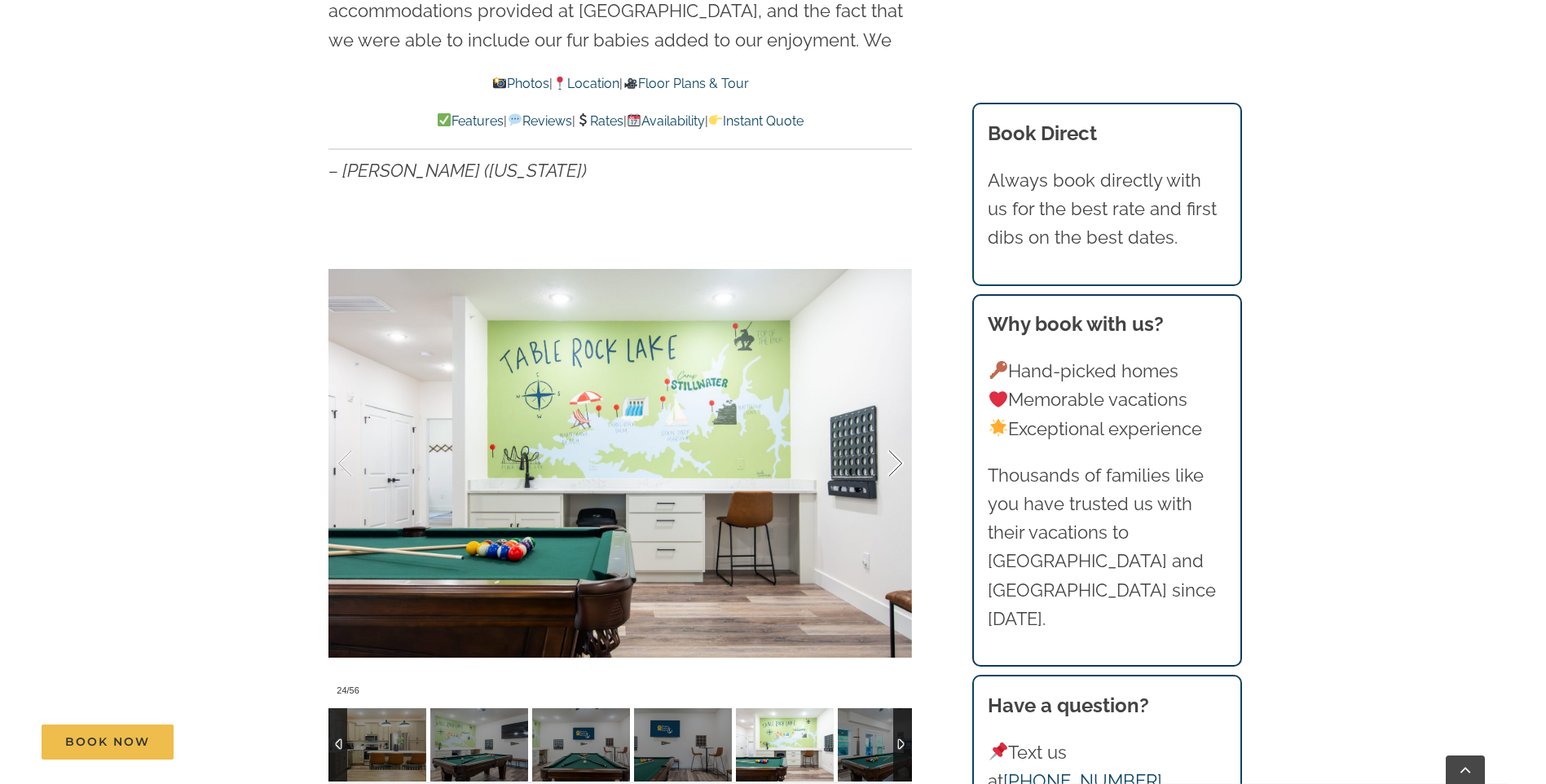
click at [898, 432] on div at bounding box center [878, 463] width 51 height 101
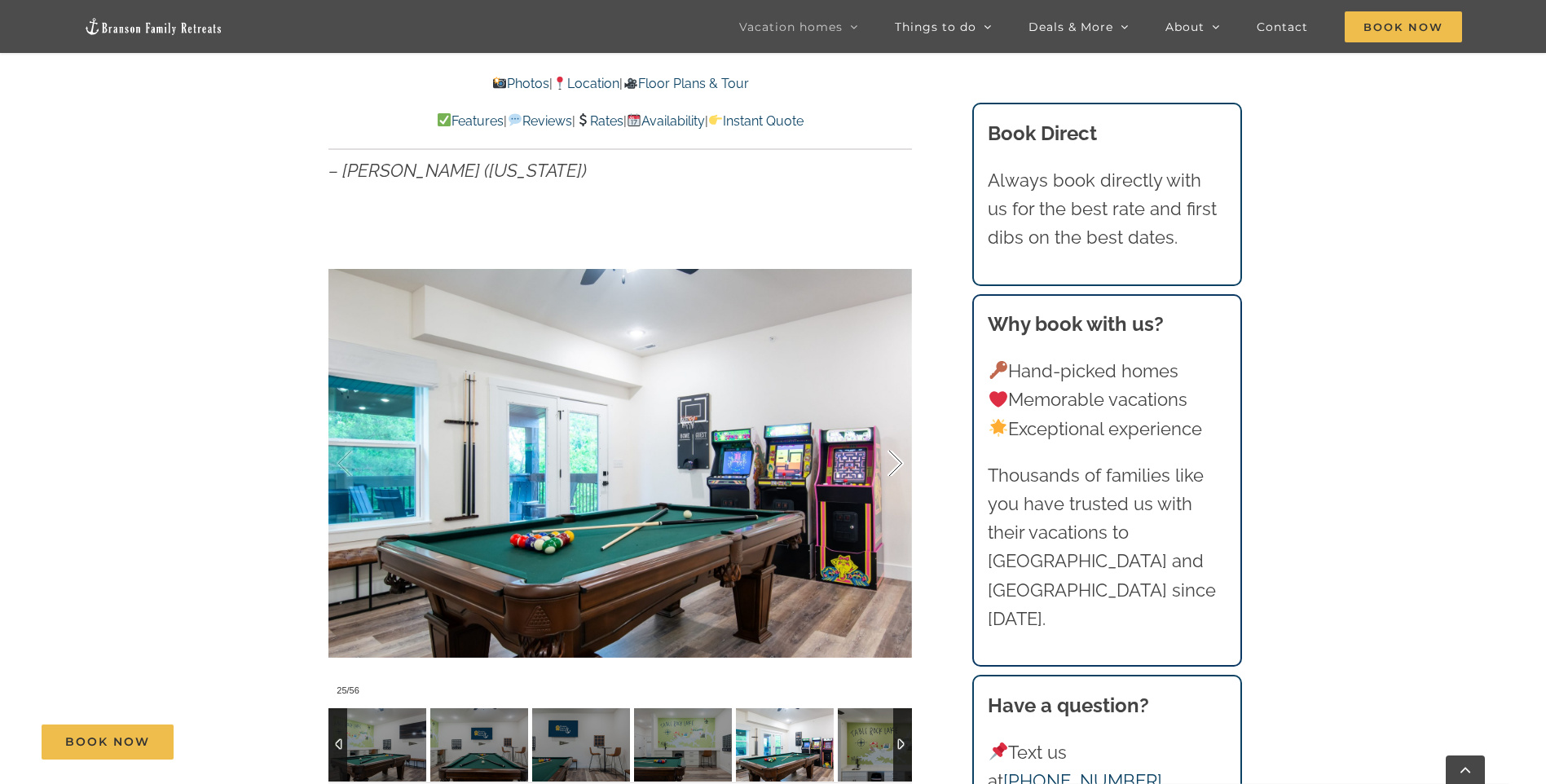
click at [898, 432] on div at bounding box center [878, 463] width 51 height 101
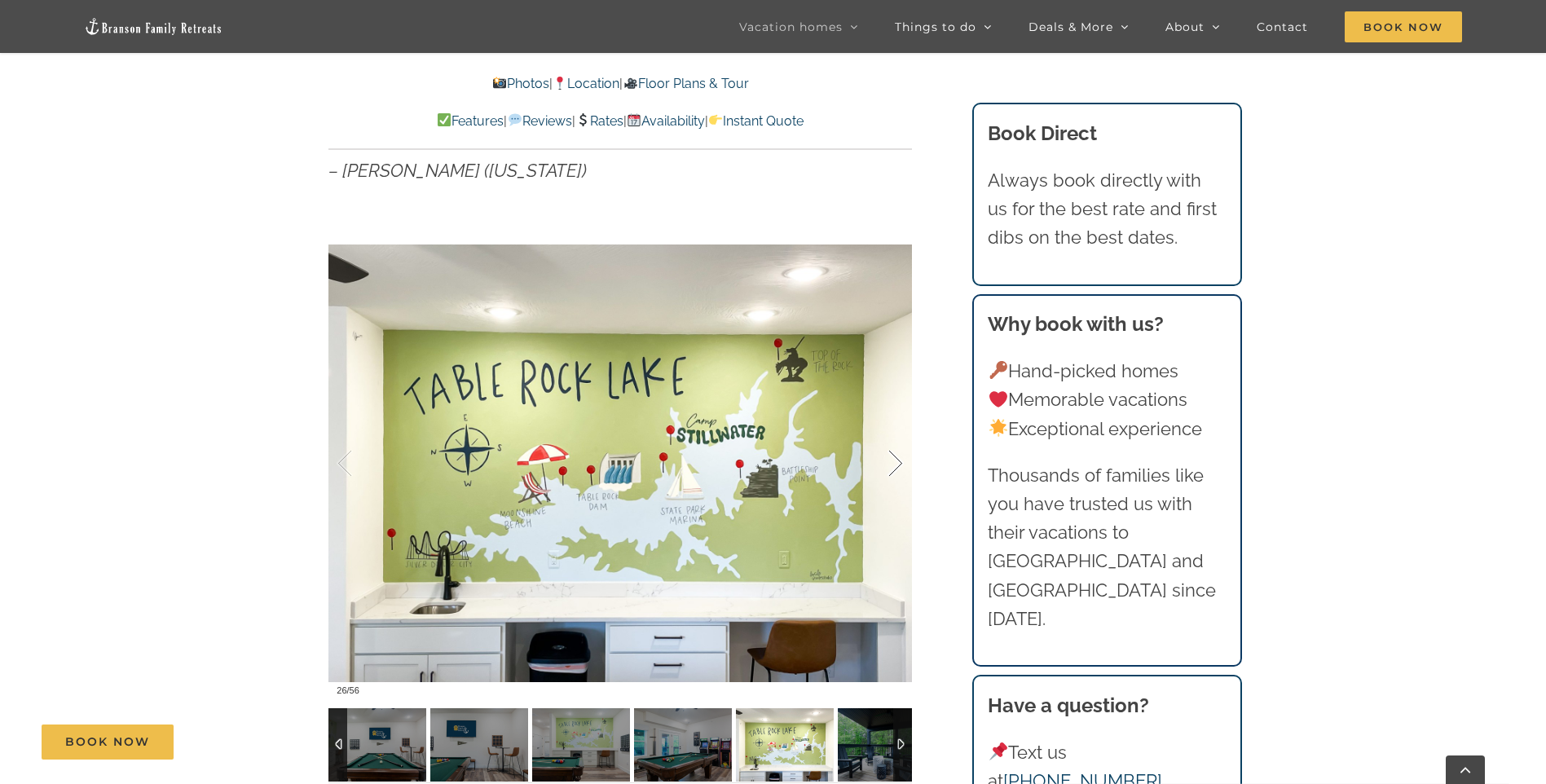
click at [898, 433] on div at bounding box center [878, 463] width 51 height 101
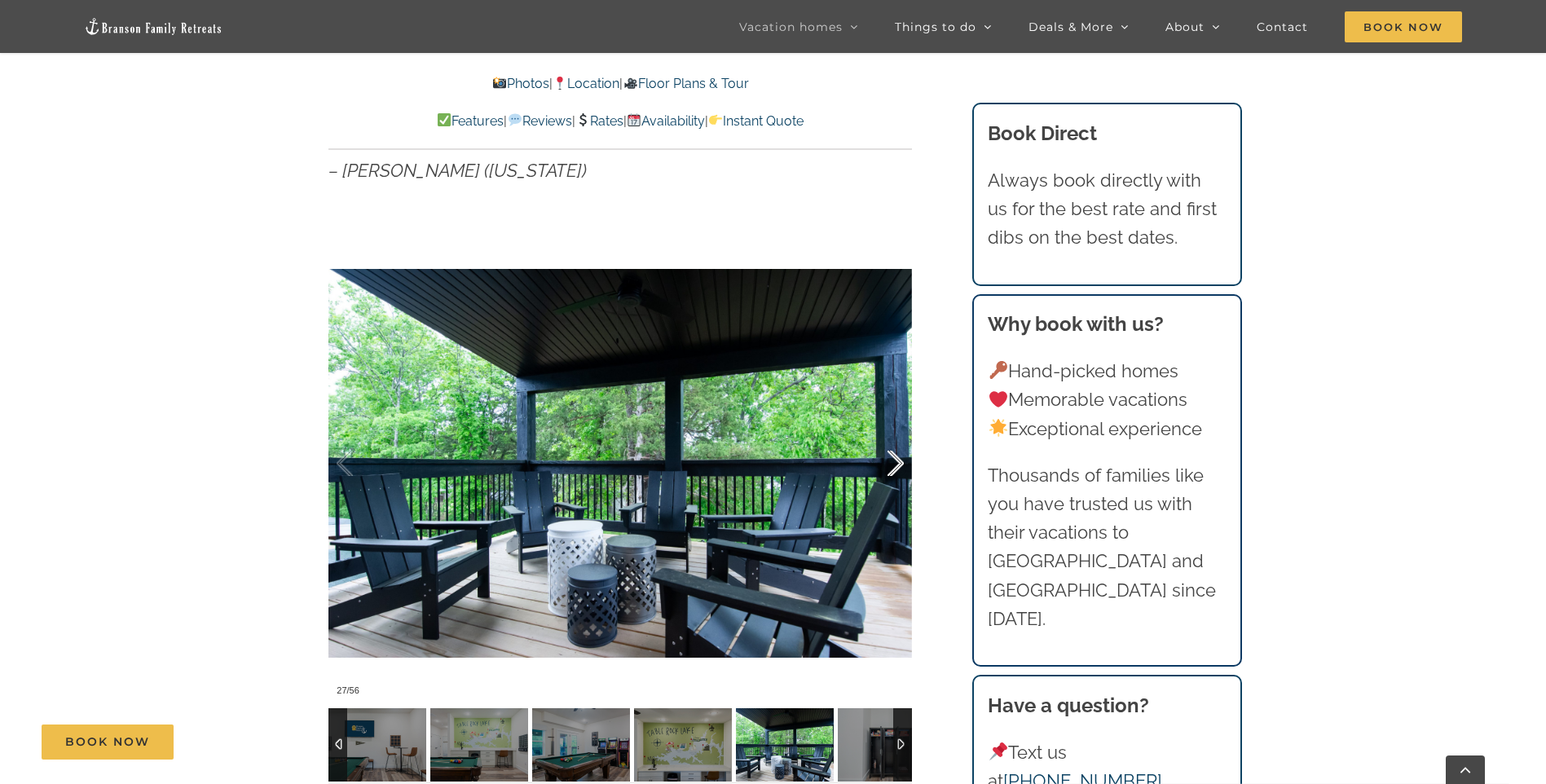
click at [898, 434] on div at bounding box center [878, 463] width 51 height 101
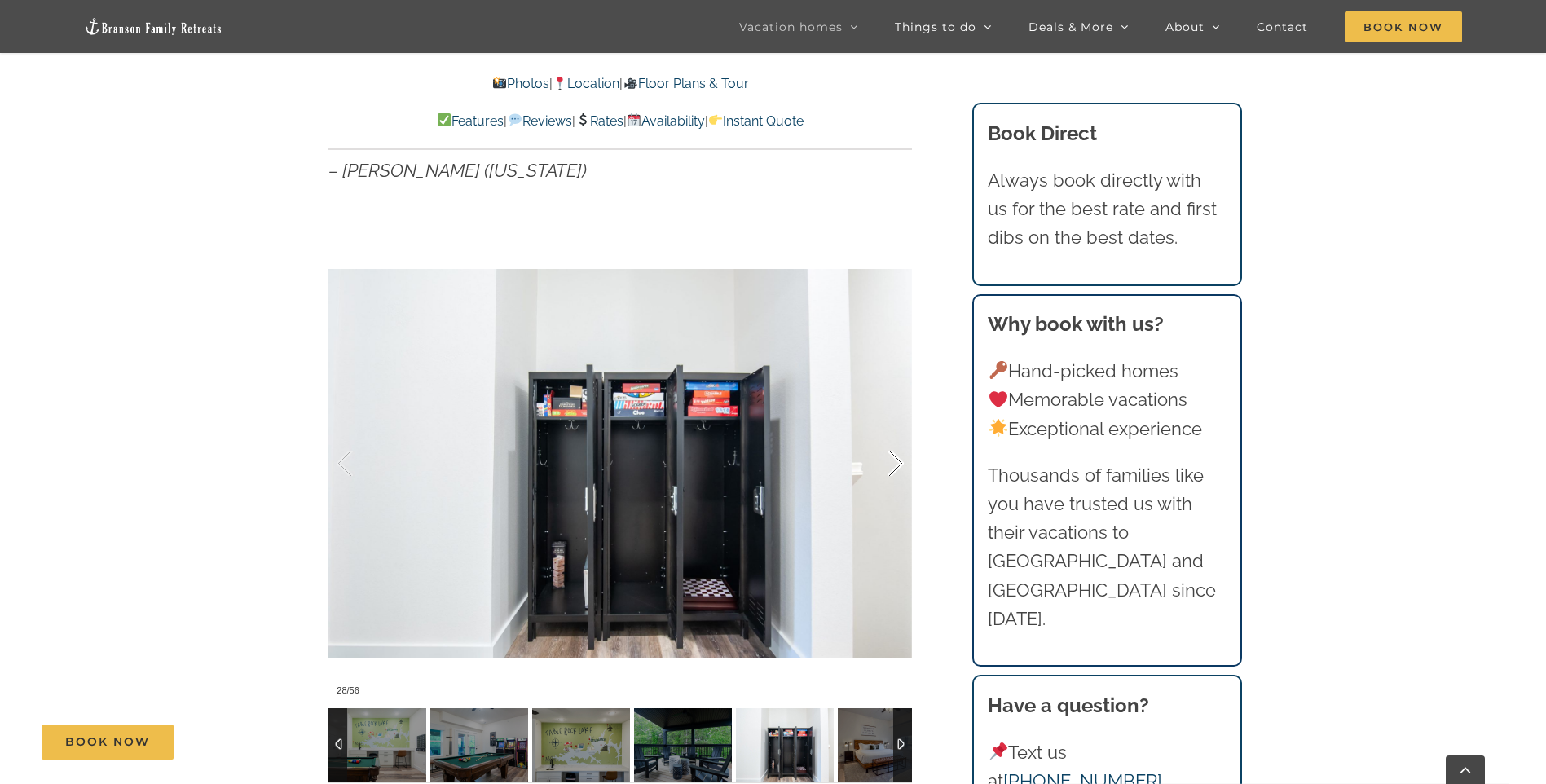
click at [898, 434] on div at bounding box center [878, 463] width 51 height 101
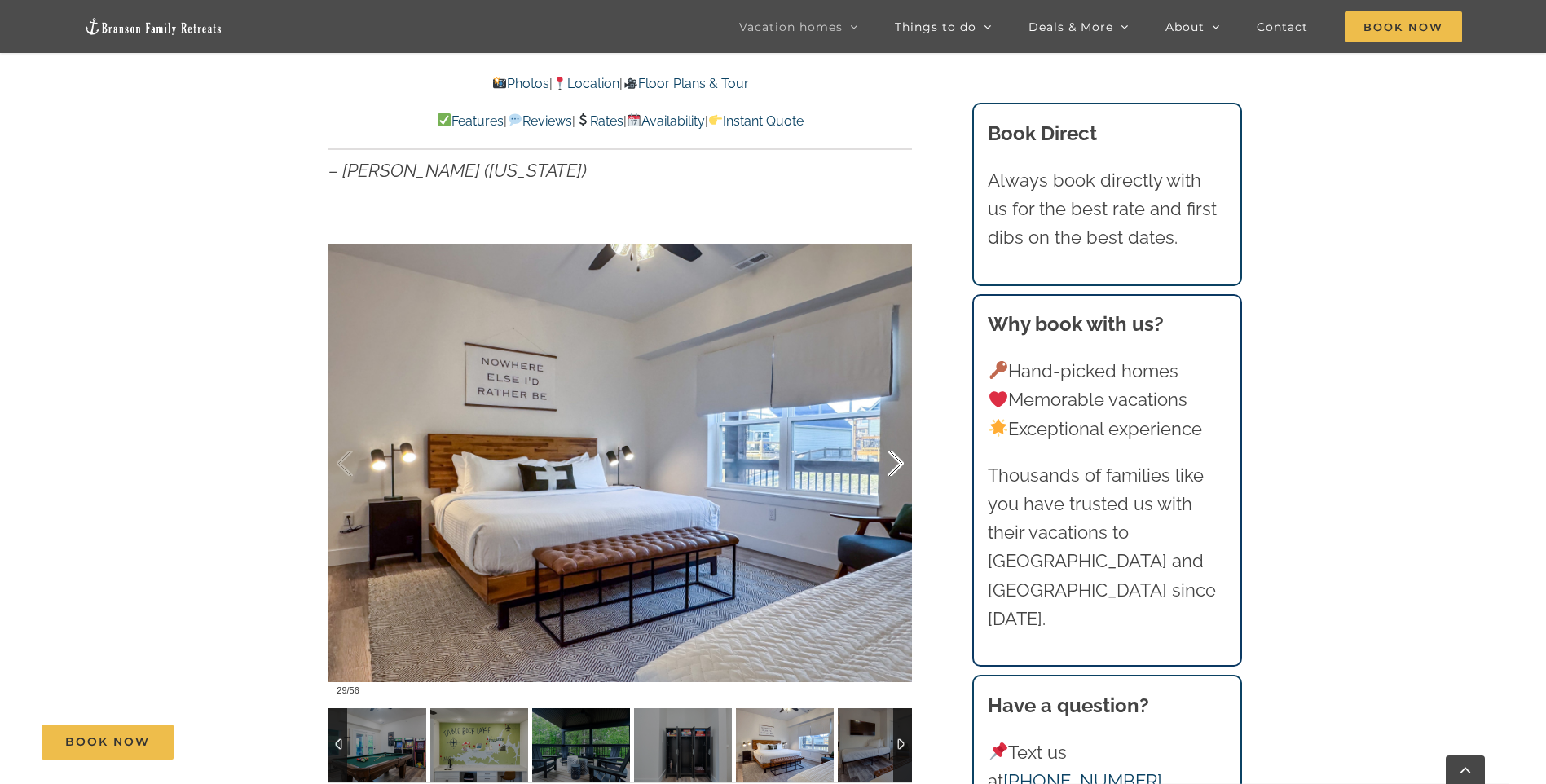
click at [898, 434] on div at bounding box center [878, 463] width 51 height 101
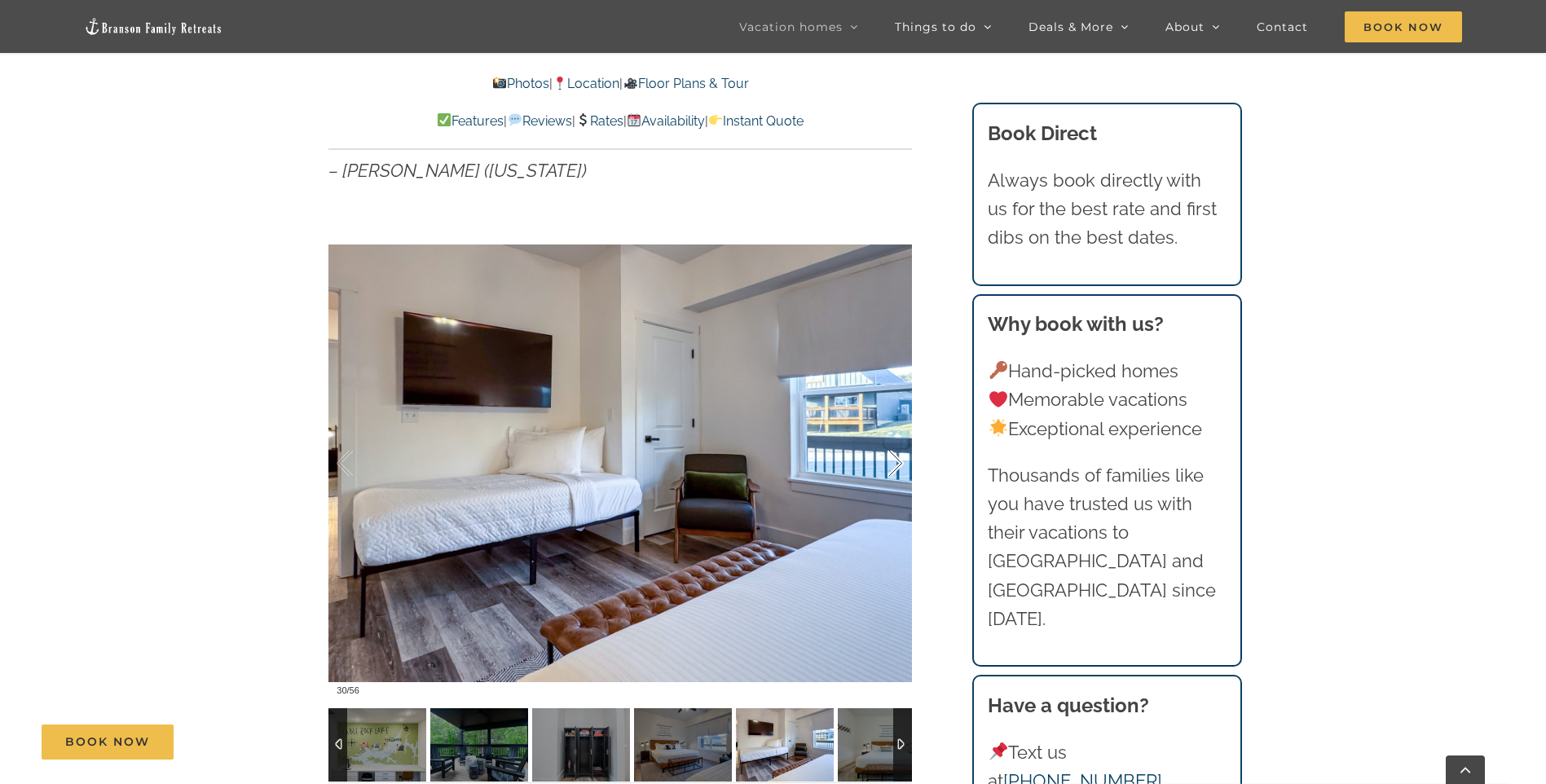
click at [898, 434] on div at bounding box center [878, 463] width 51 height 101
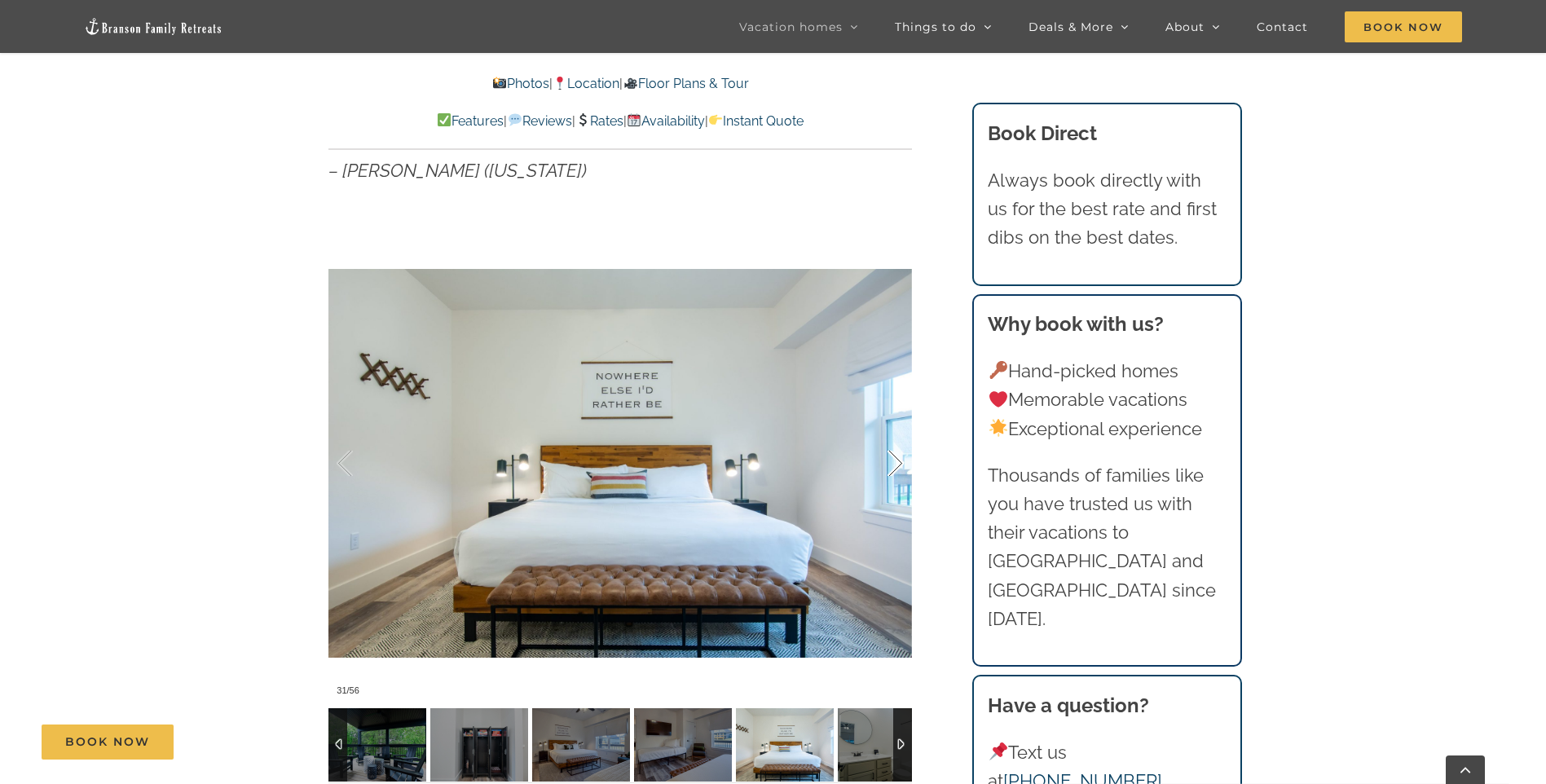
click at [898, 434] on div at bounding box center [878, 463] width 51 height 101
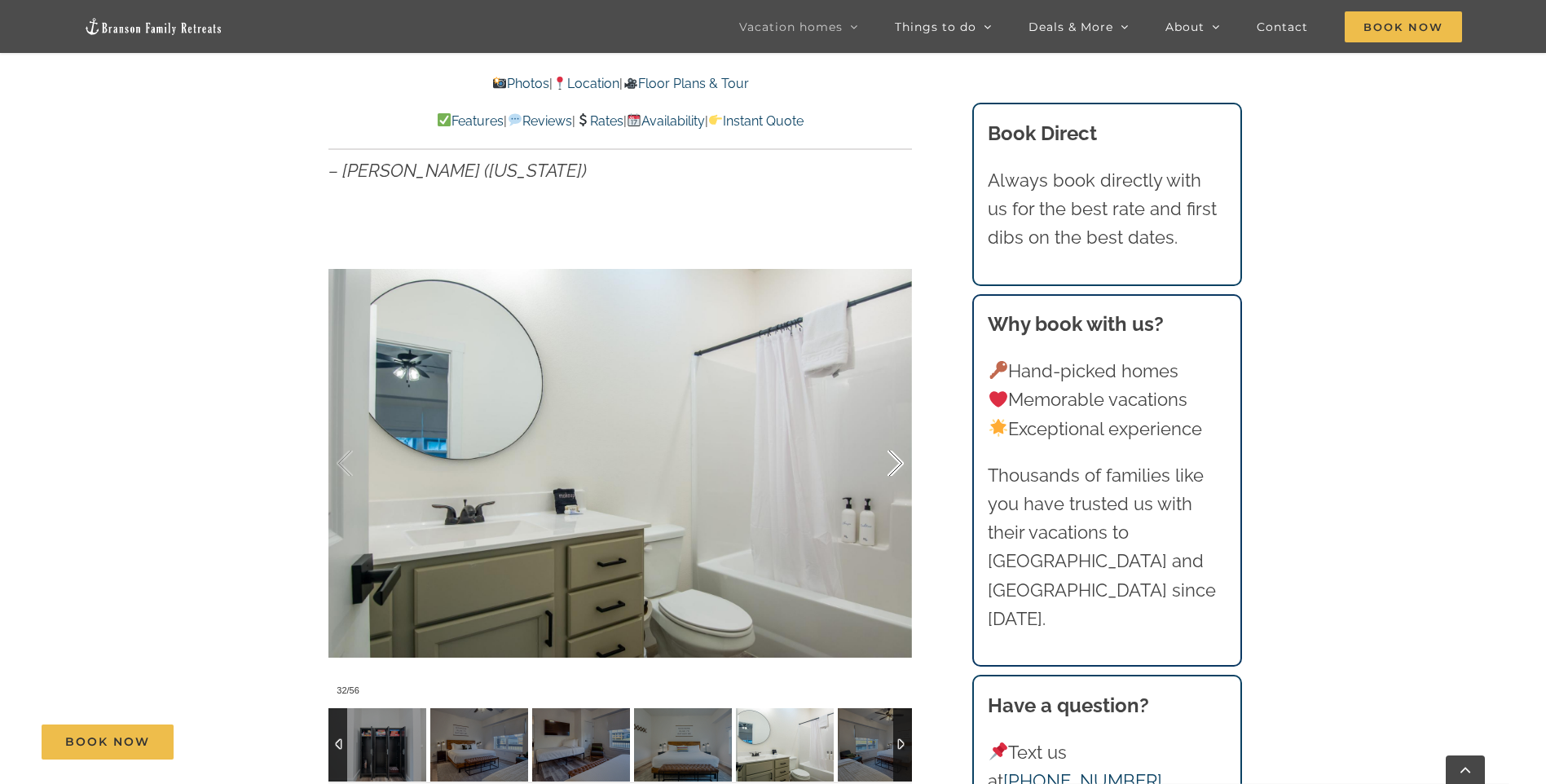
click at [898, 434] on div at bounding box center [878, 463] width 51 height 101
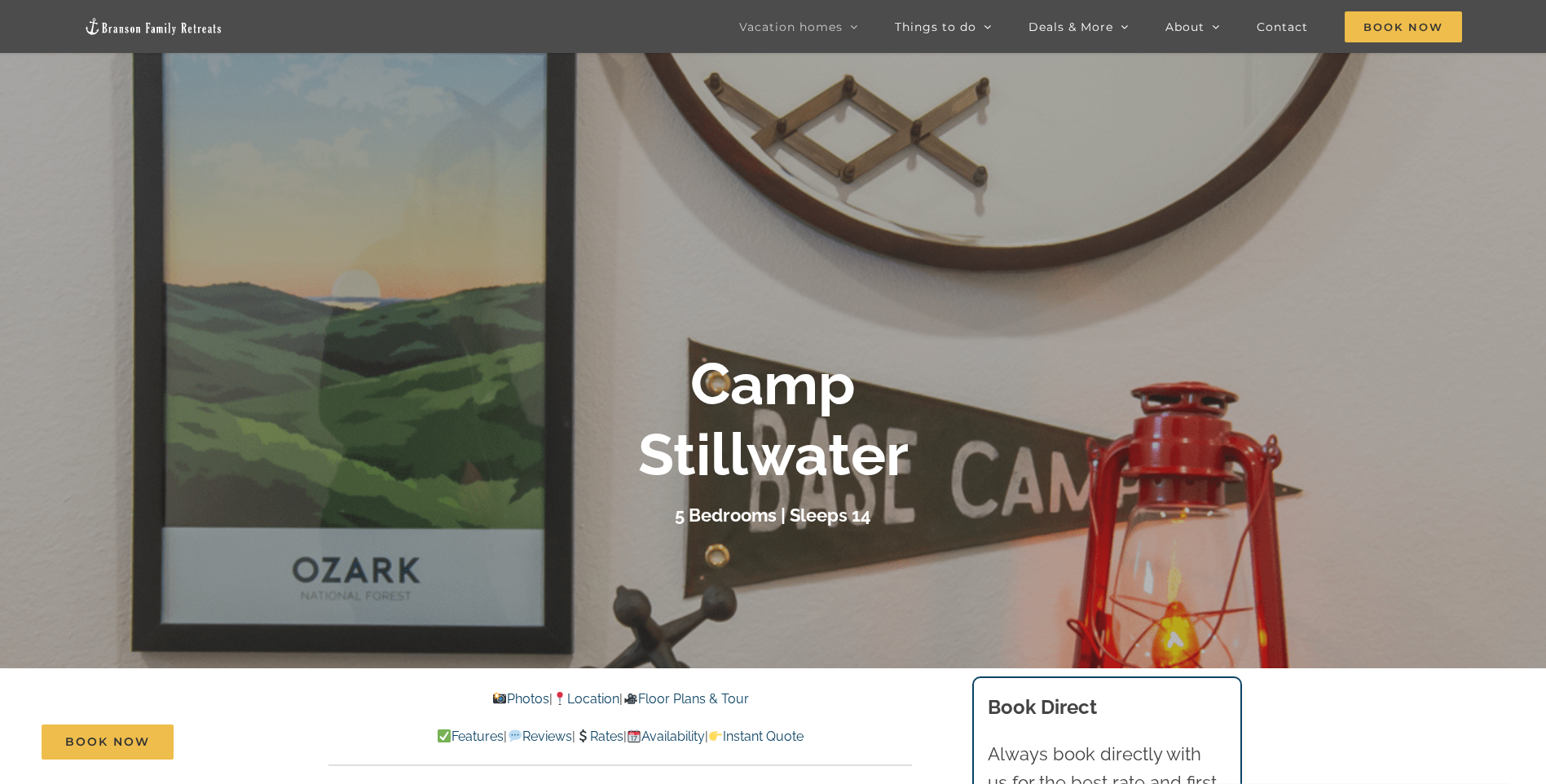
scroll to position [0, 0]
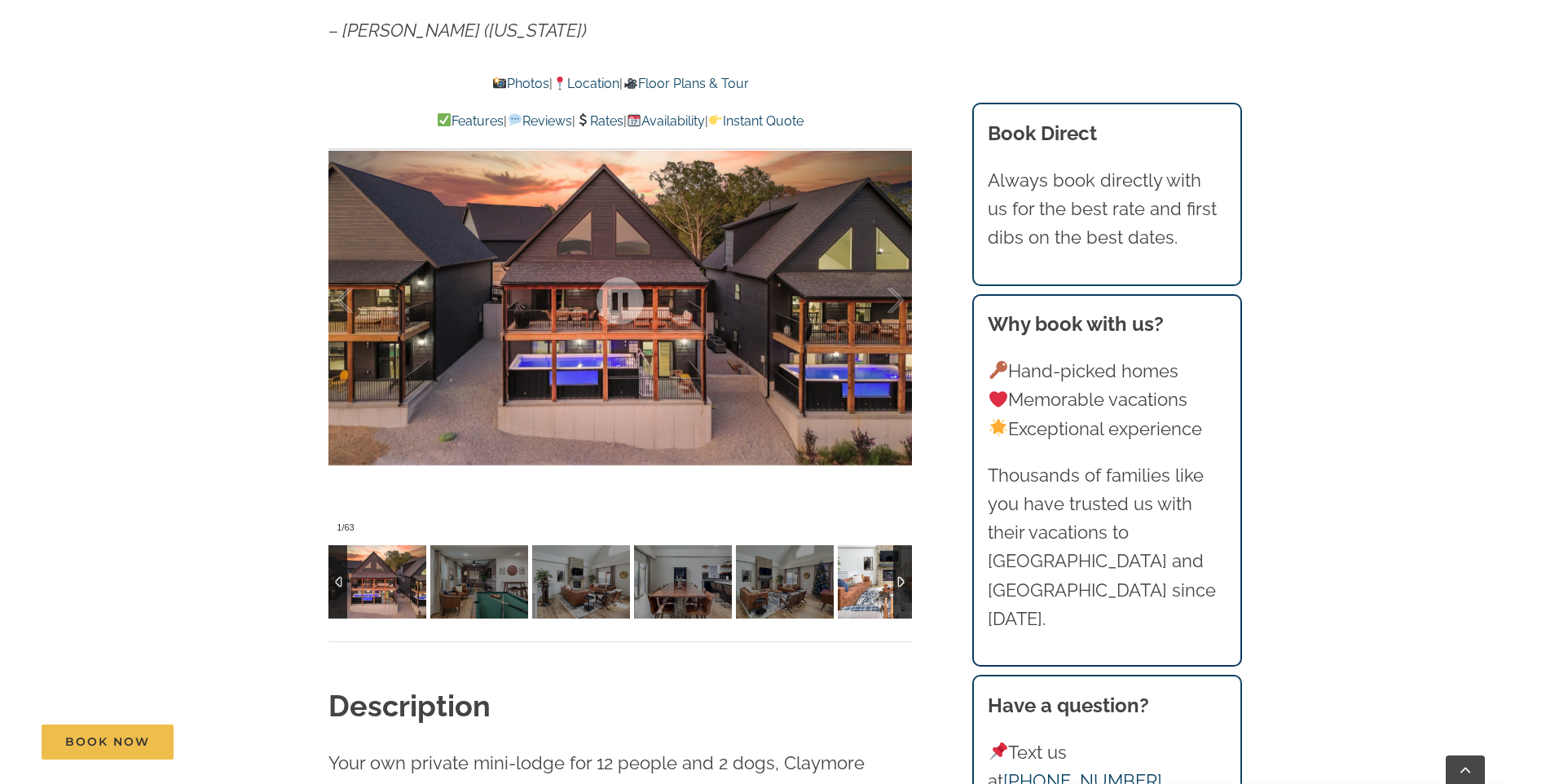
scroll to position [1387, 0]
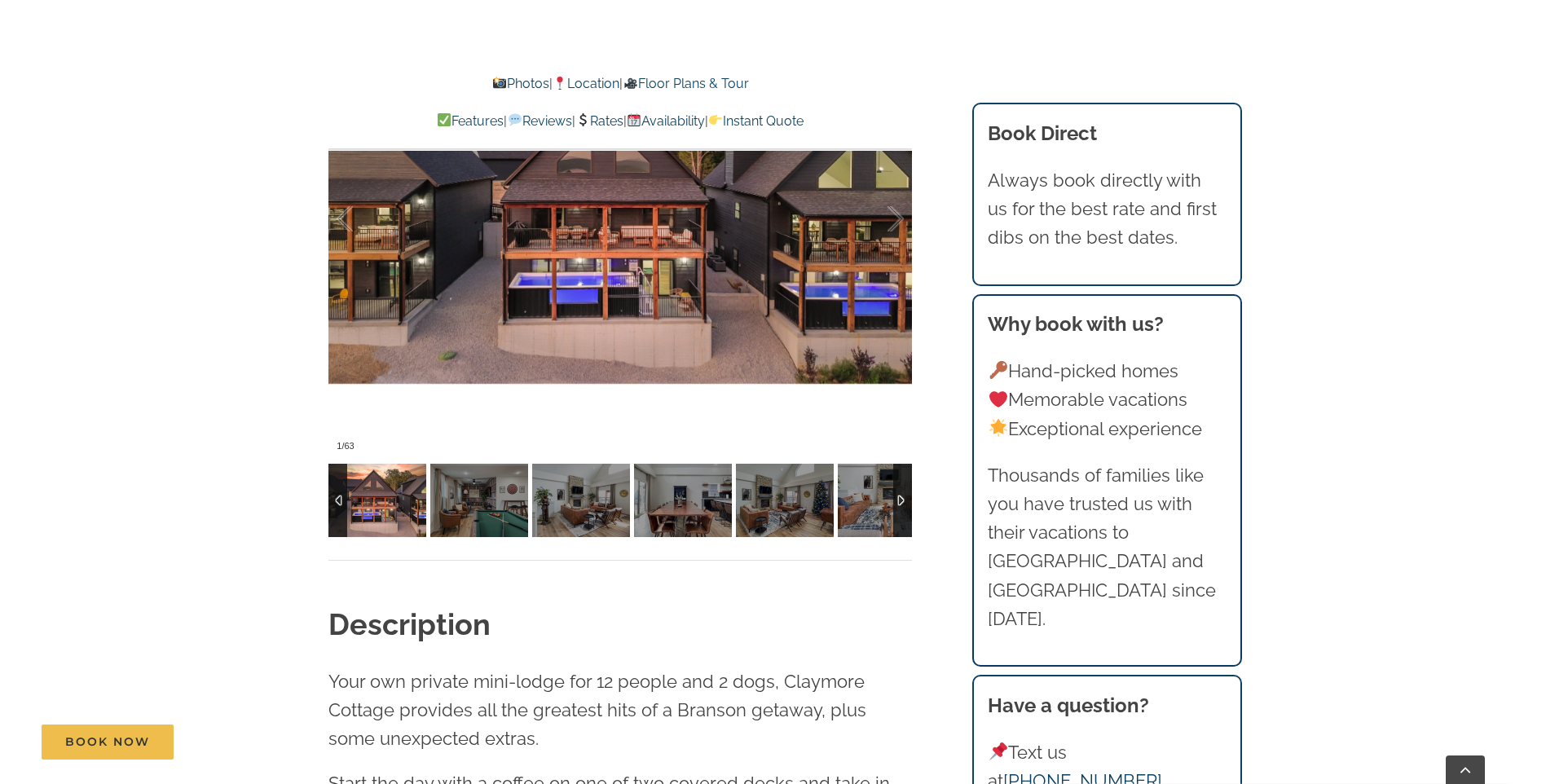
click at [902, 504] on div at bounding box center [902, 500] width 19 height 73
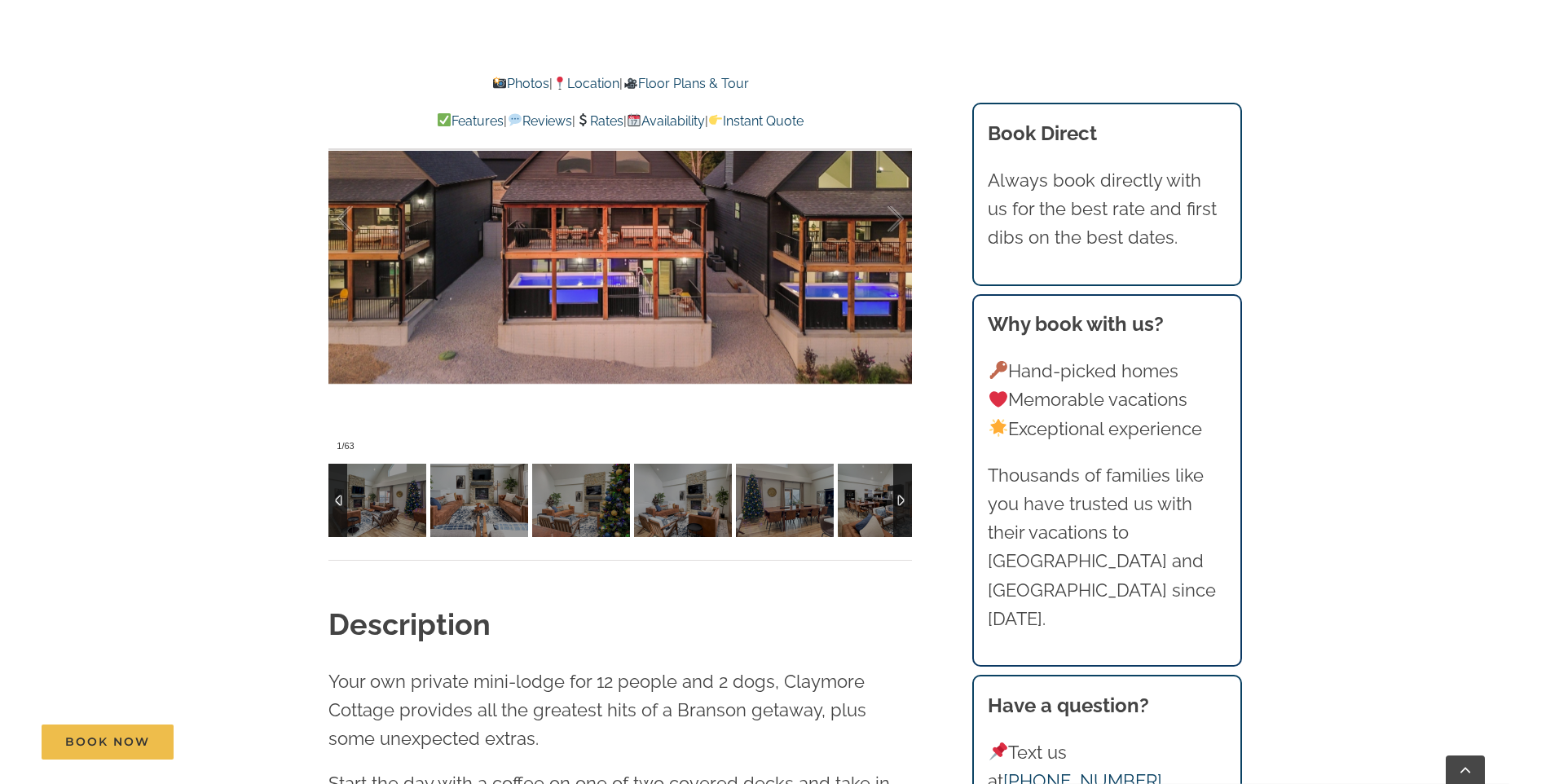
click at [902, 504] on div at bounding box center [902, 500] width 19 height 73
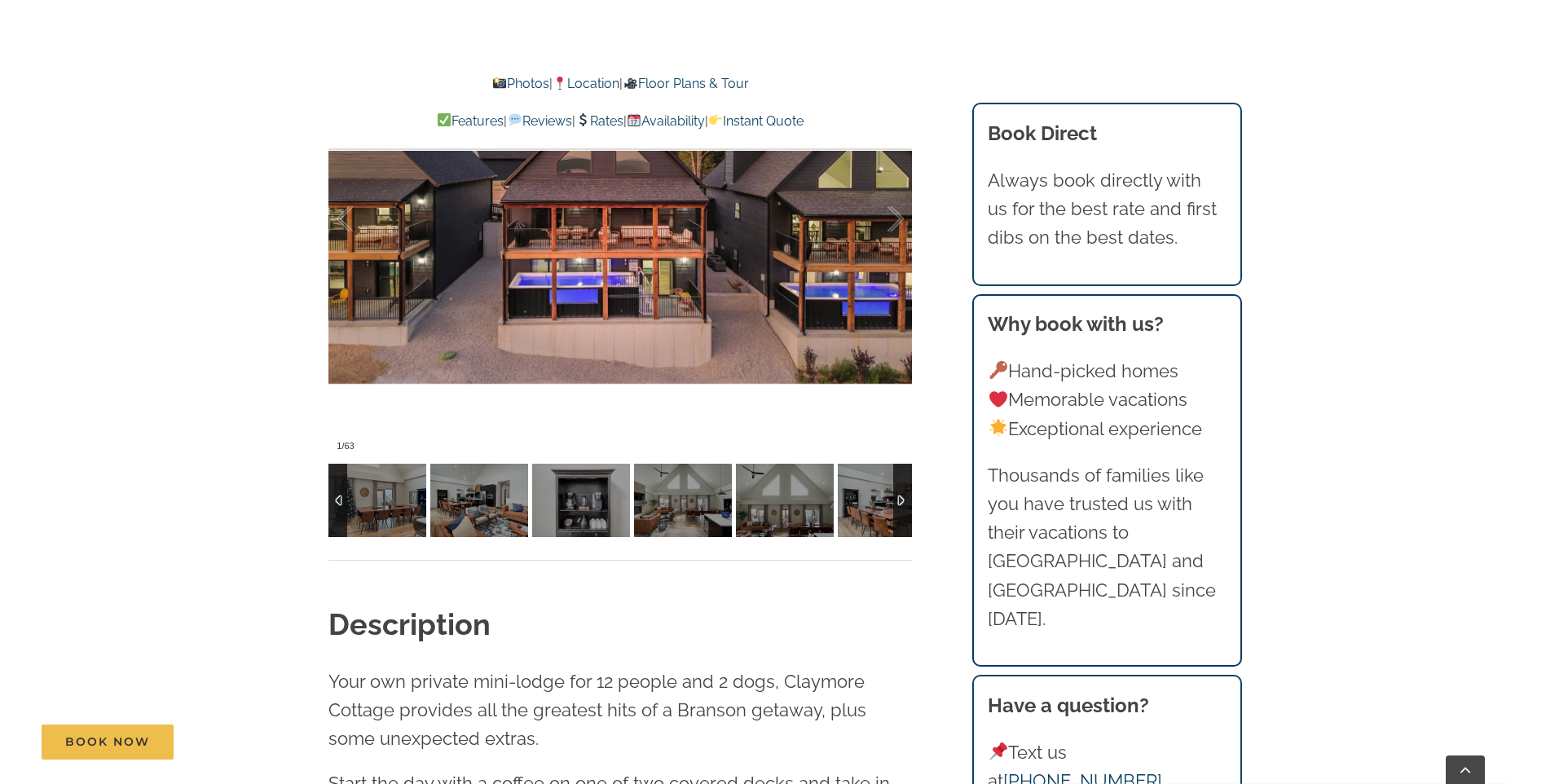
click at [902, 504] on div at bounding box center [902, 500] width 19 height 73
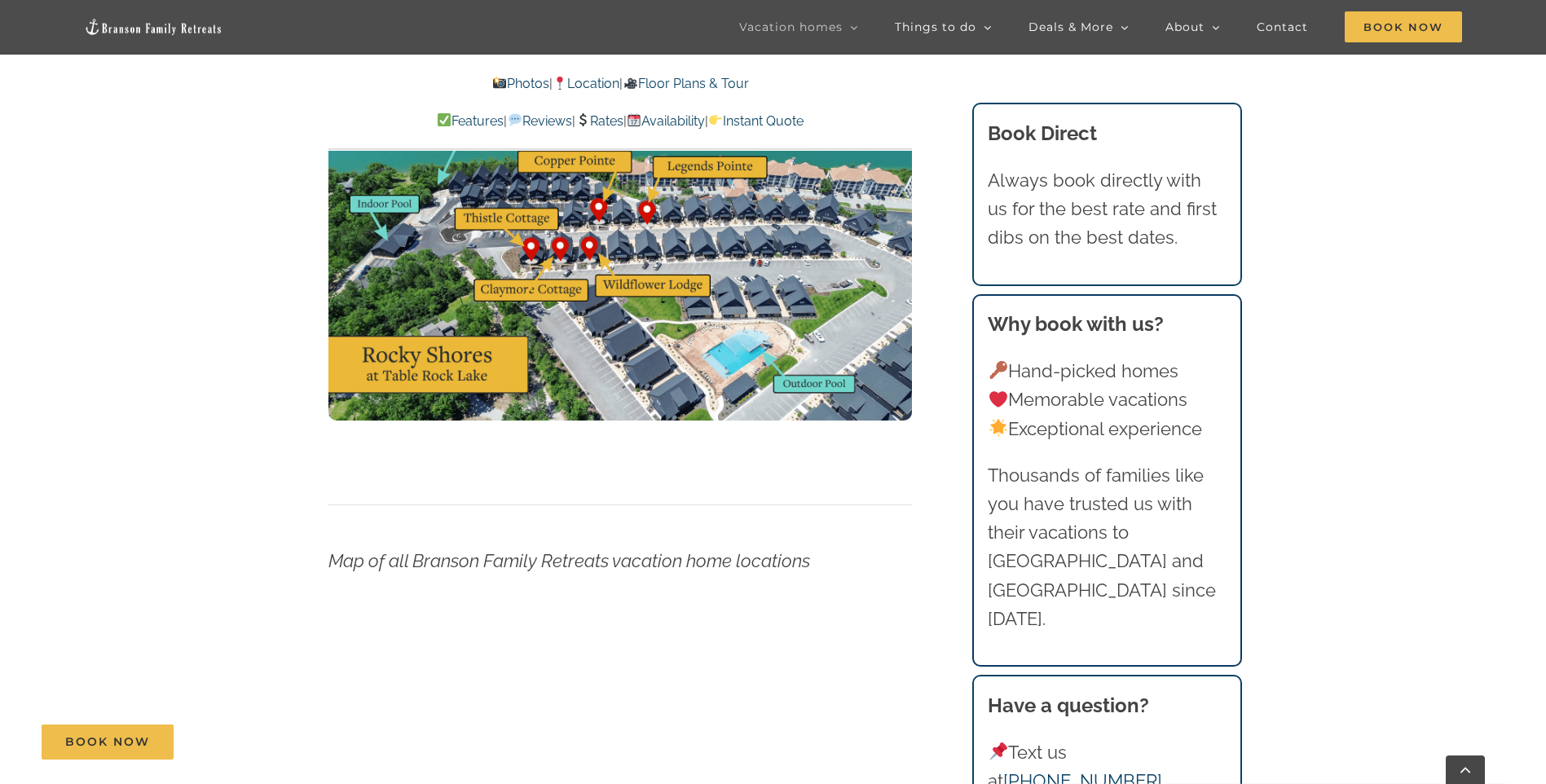
scroll to position [5274, 0]
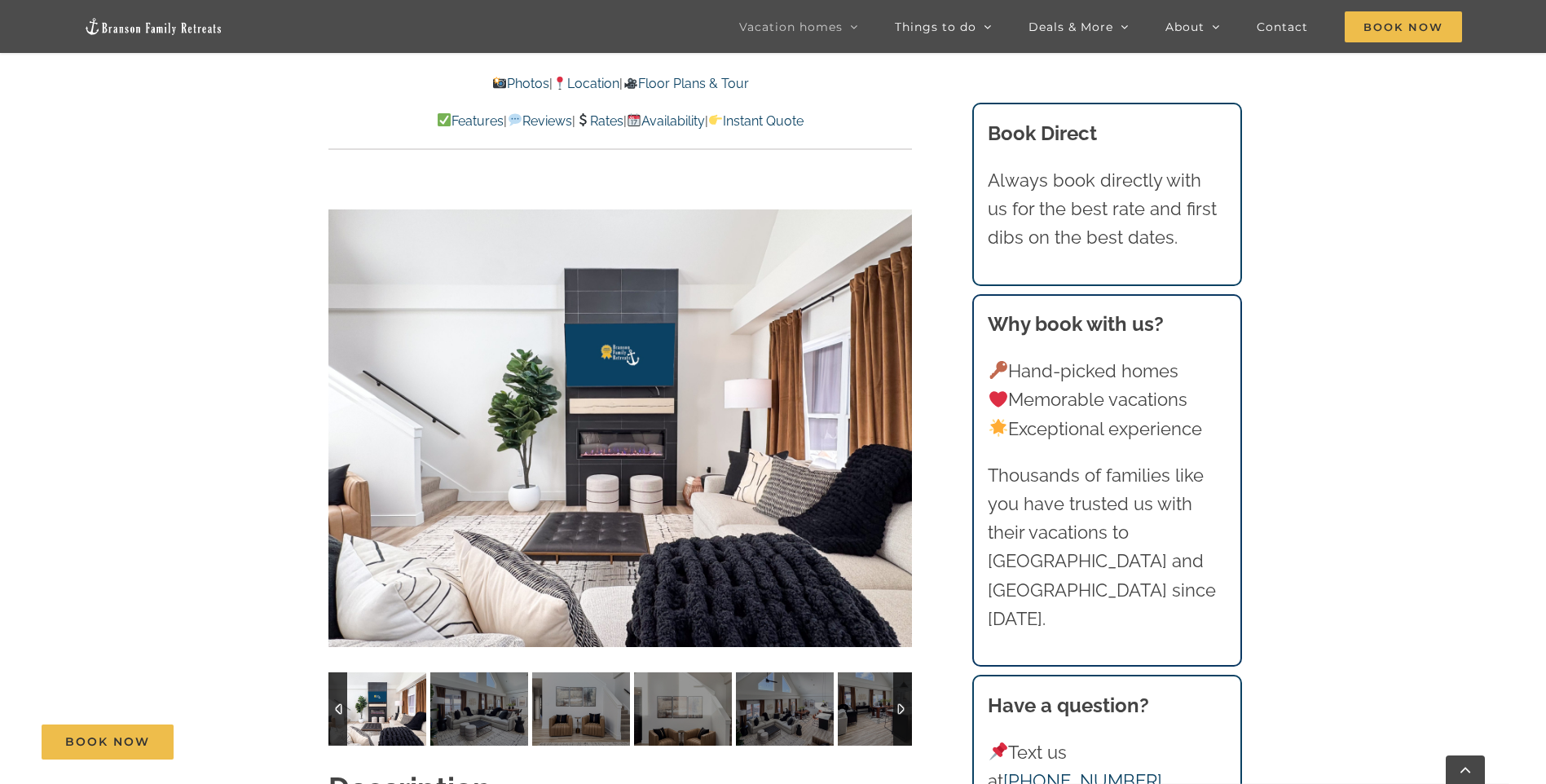
scroll to position [1408, 0]
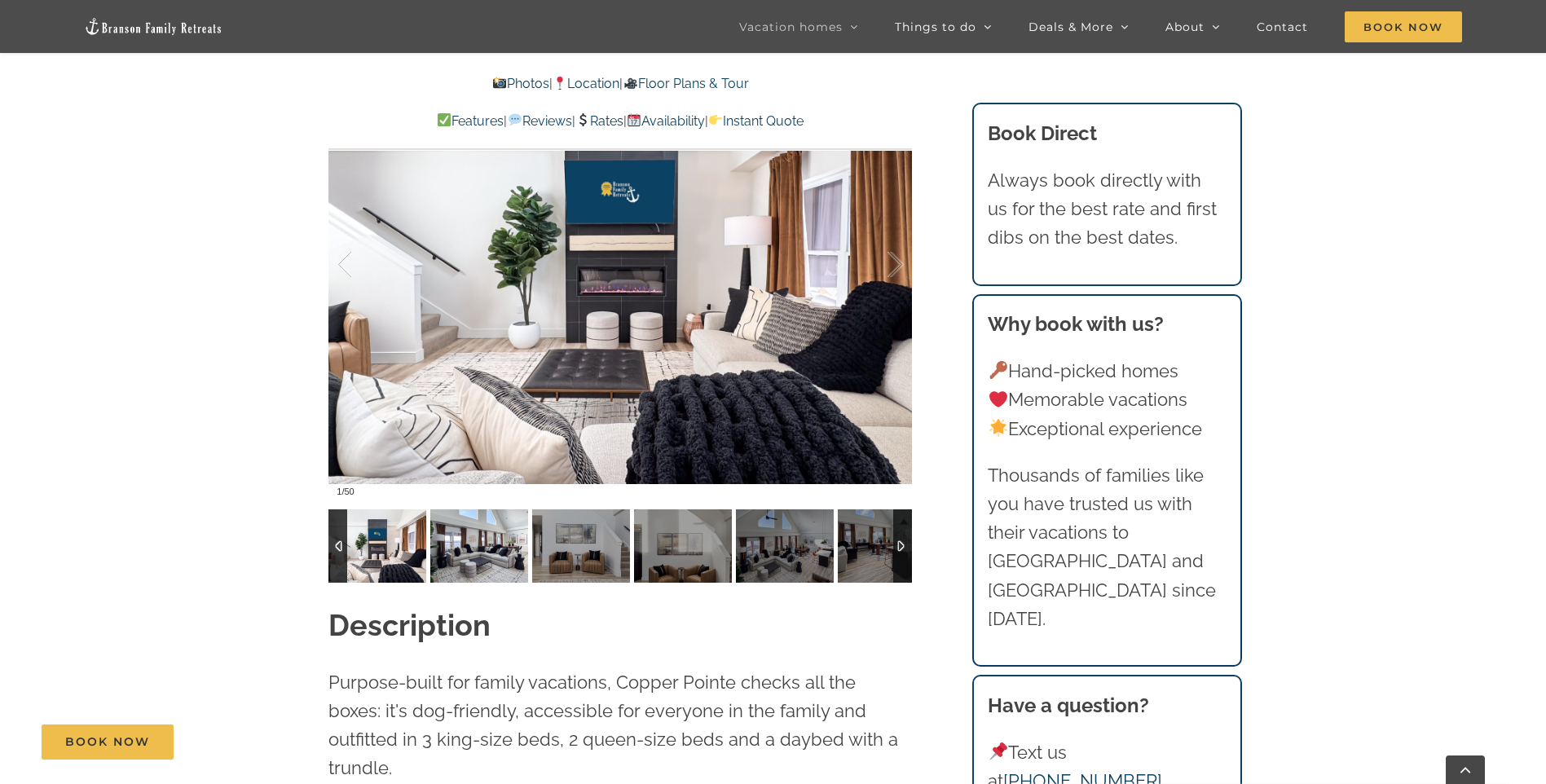
click at [477, 559] on img at bounding box center [479, 545] width 98 height 73
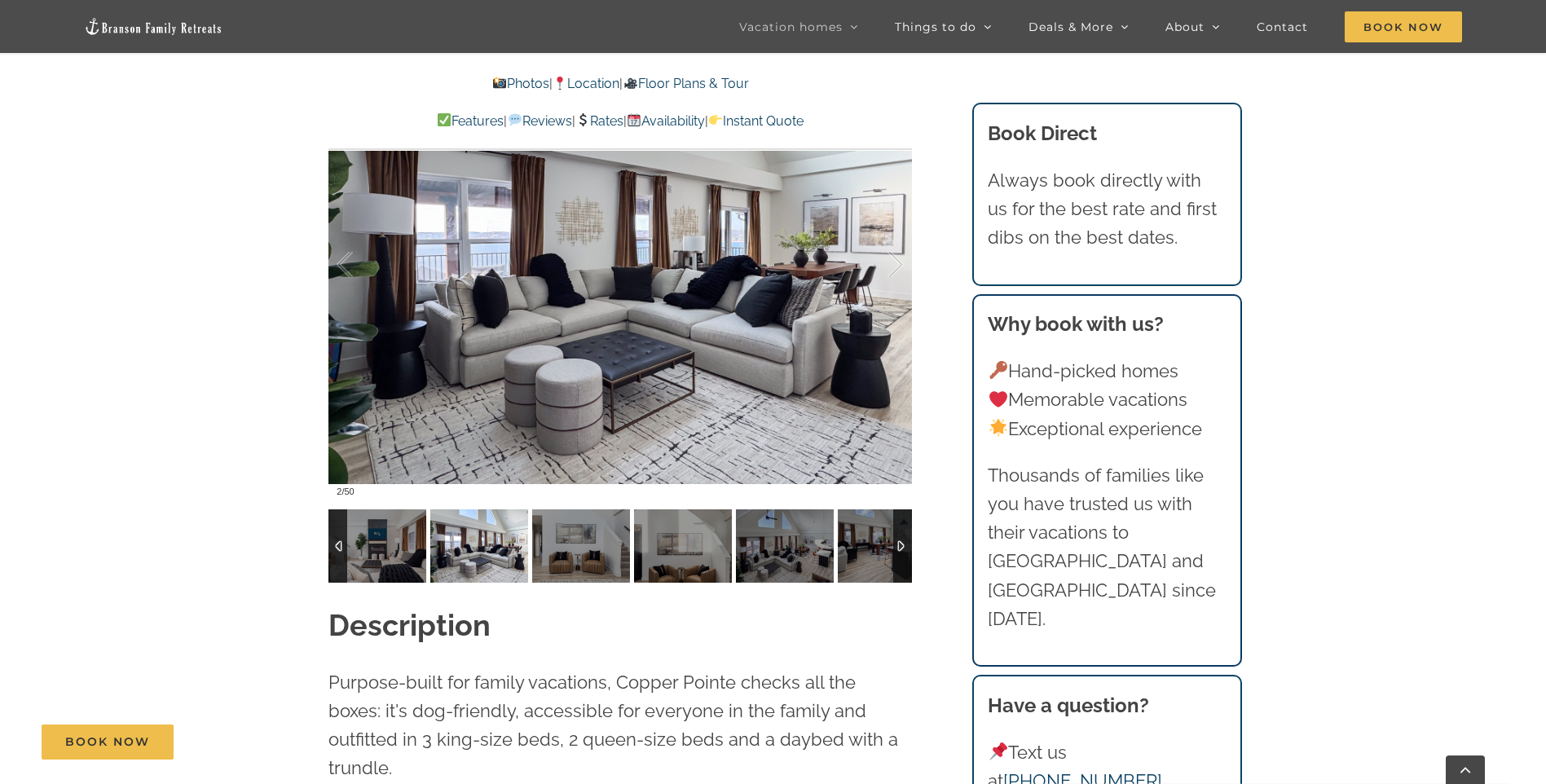
click at [909, 556] on div at bounding box center [902, 545] width 19 height 73
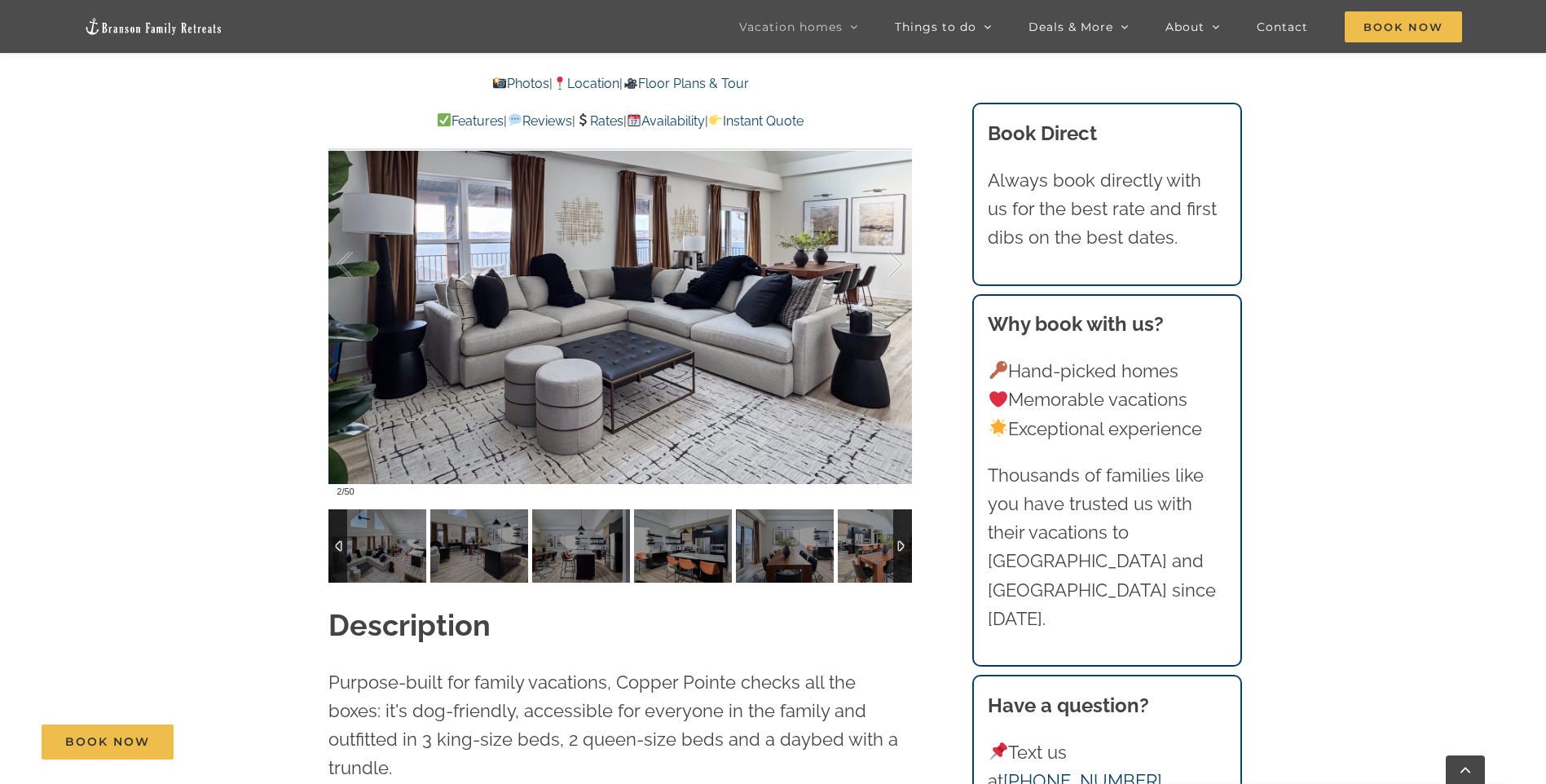
click at [908, 556] on div at bounding box center [902, 545] width 19 height 73
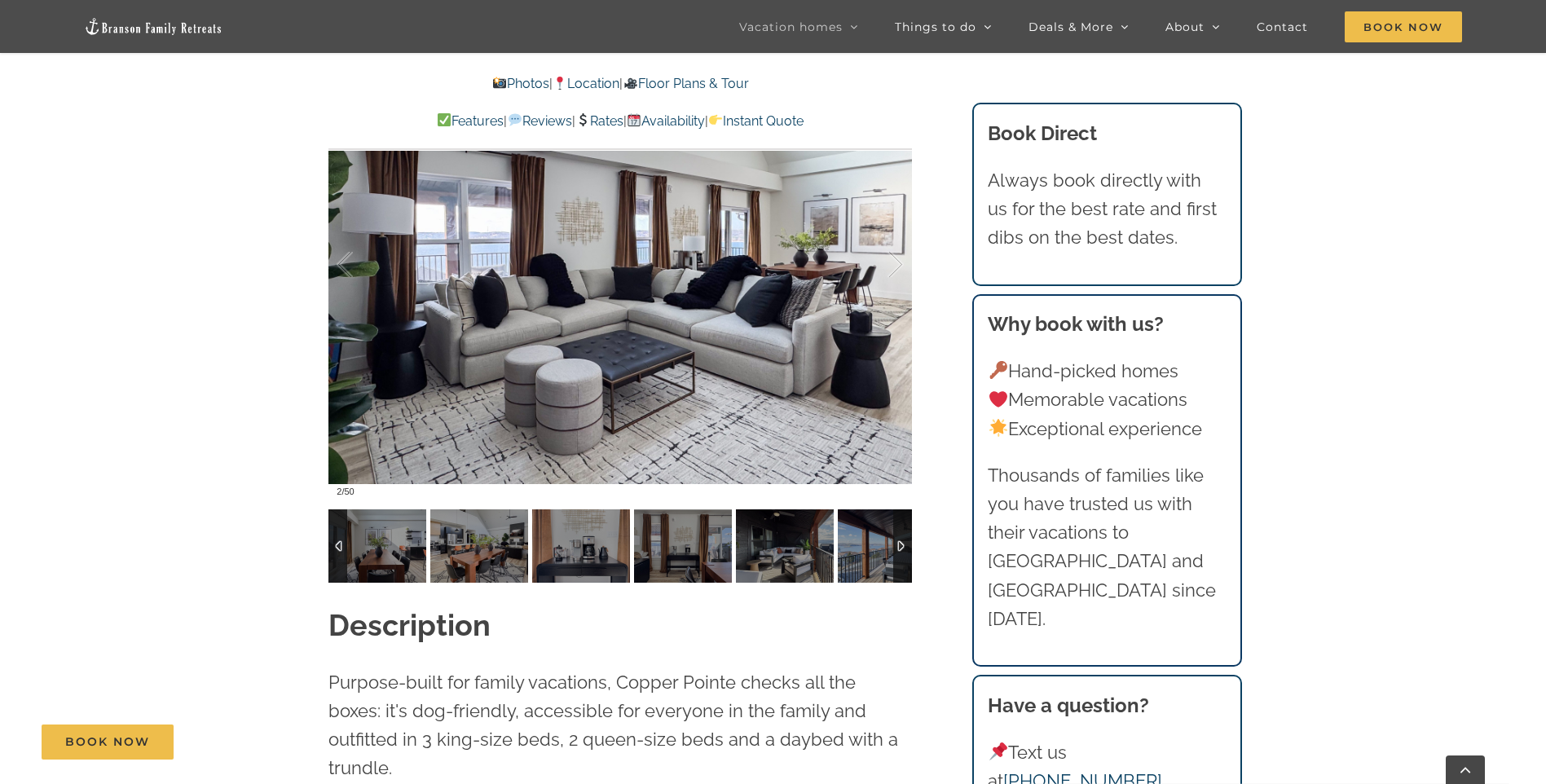
click at [908, 556] on div at bounding box center [902, 545] width 19 height 73
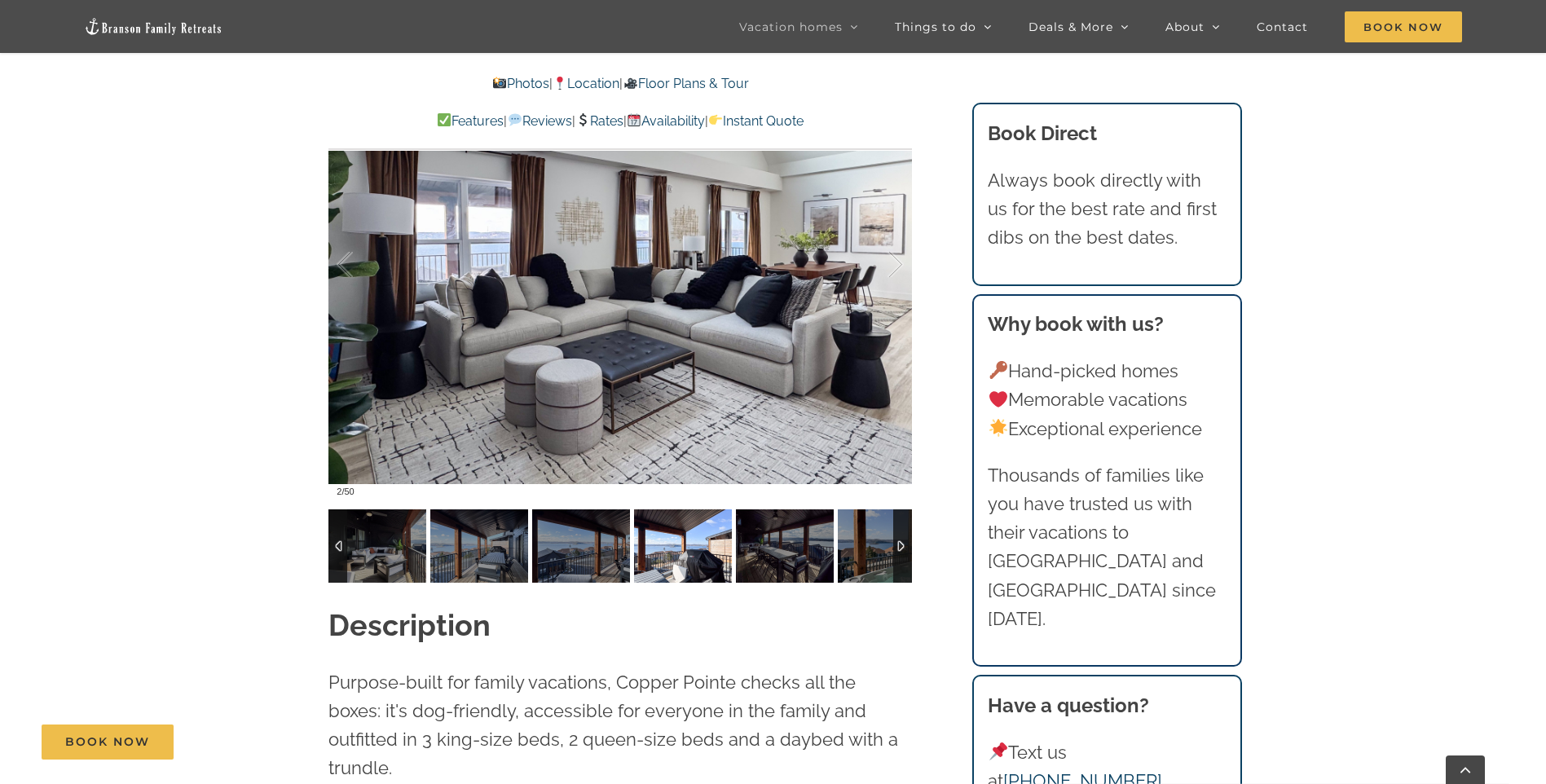
click at [719, 555] on img at bounding box center [682, 545] width 98 height 73
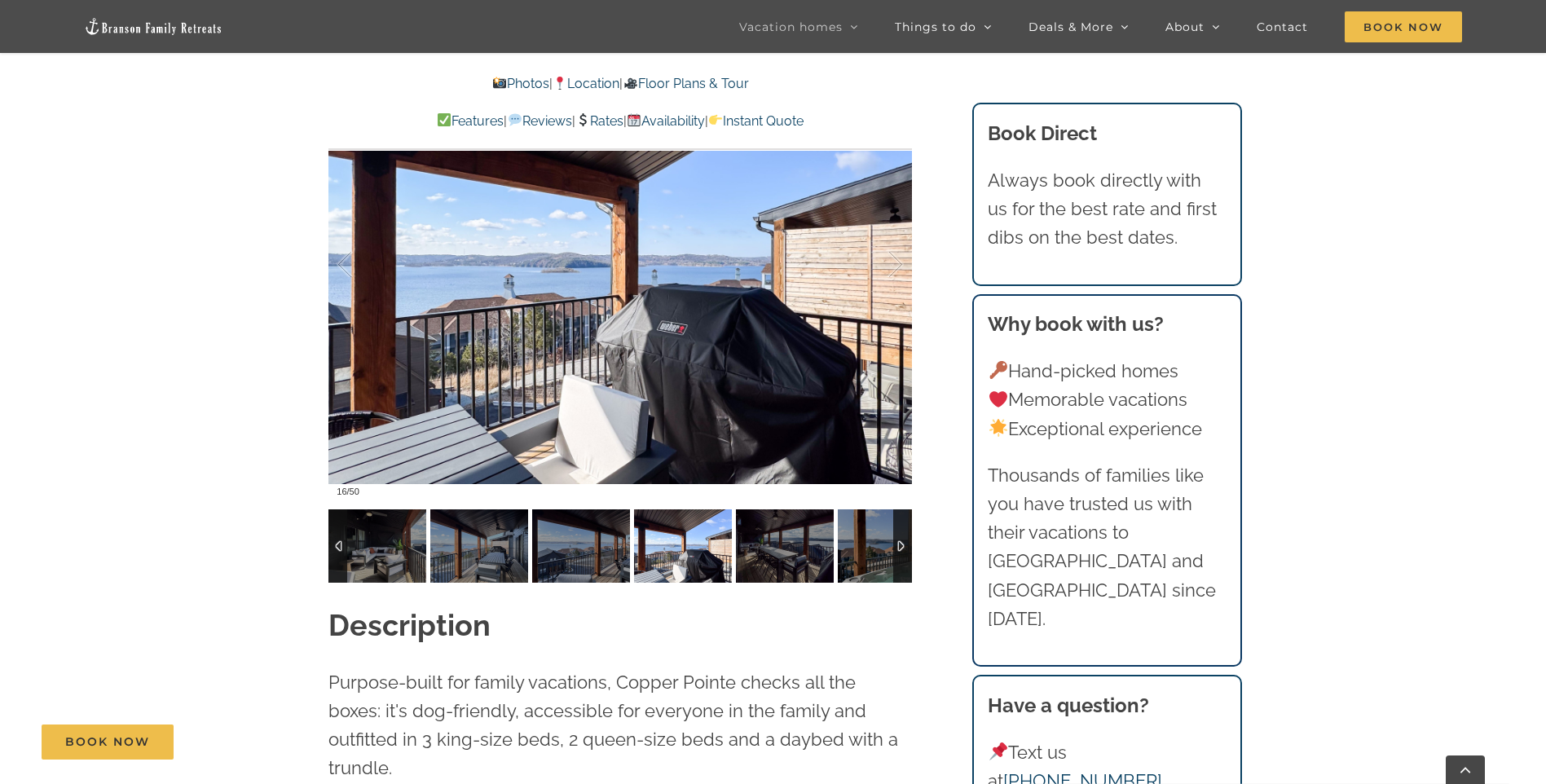
click at [905, 558] on div at bounding box center [902, 545] width 19 height 73
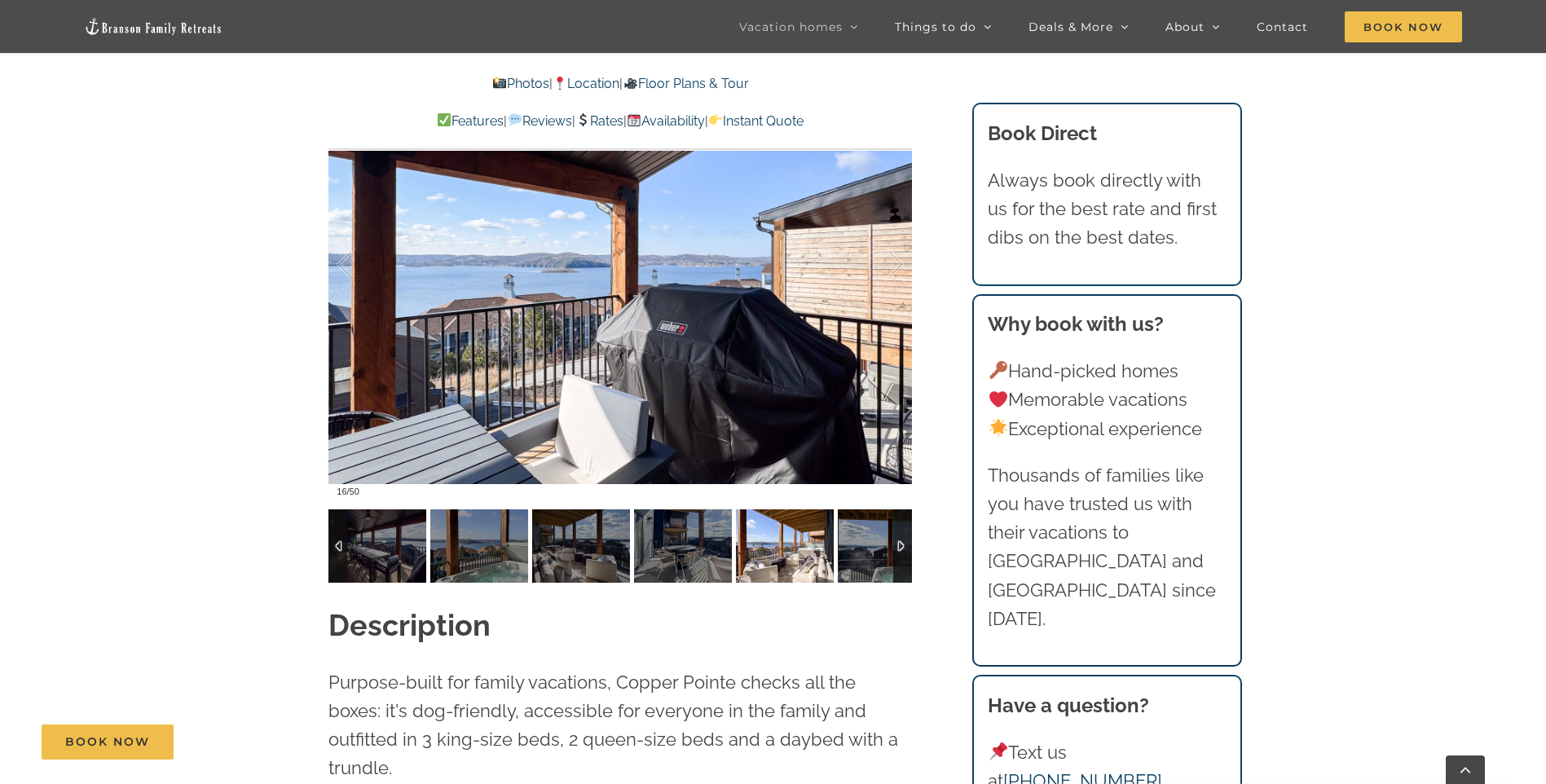
click at [803, 563] on img at bounding box center [784, 545] width 98 height 73
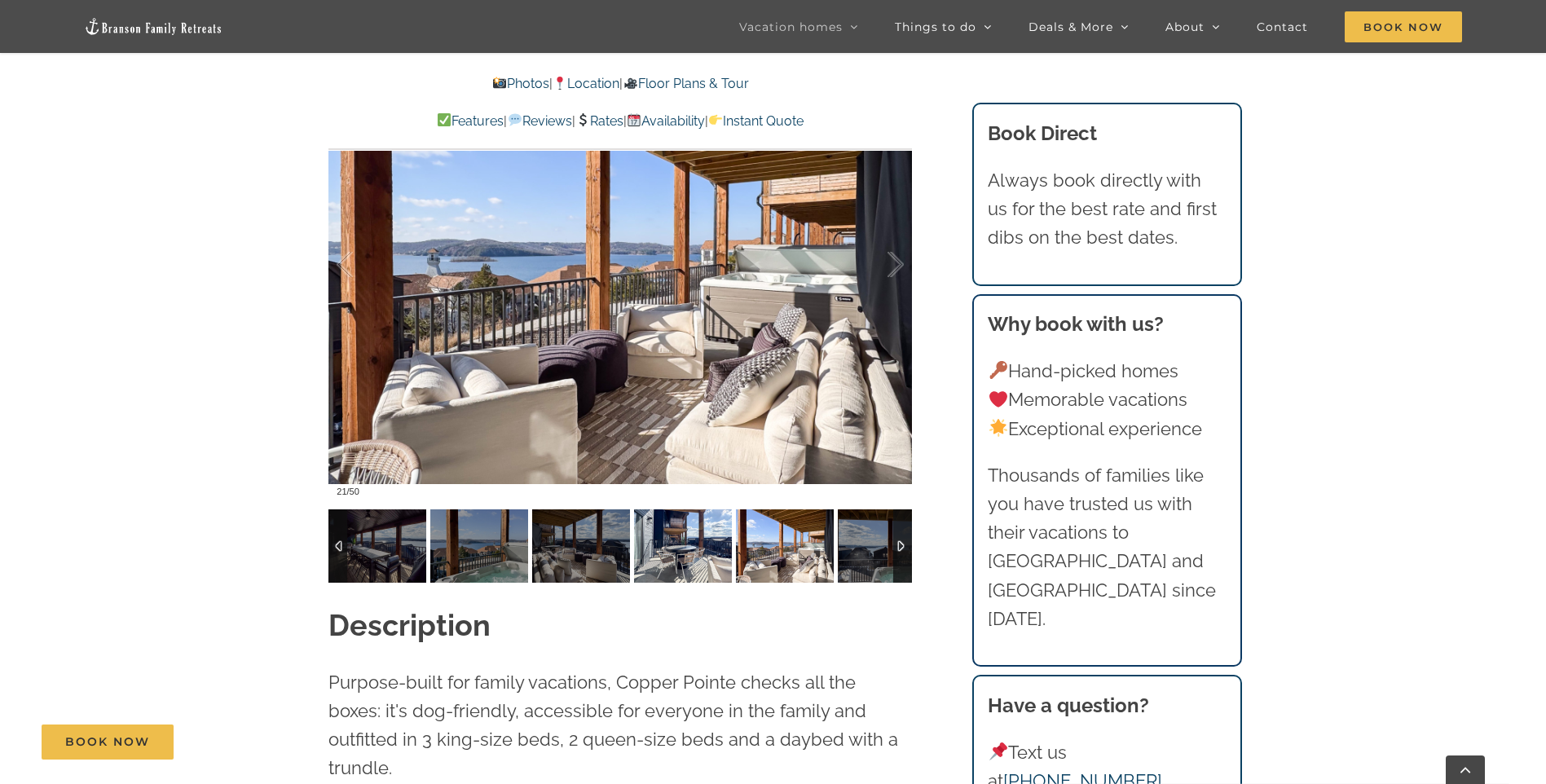
click at [702, 559] on img at bounding box center [682, 545] width 98 height 73
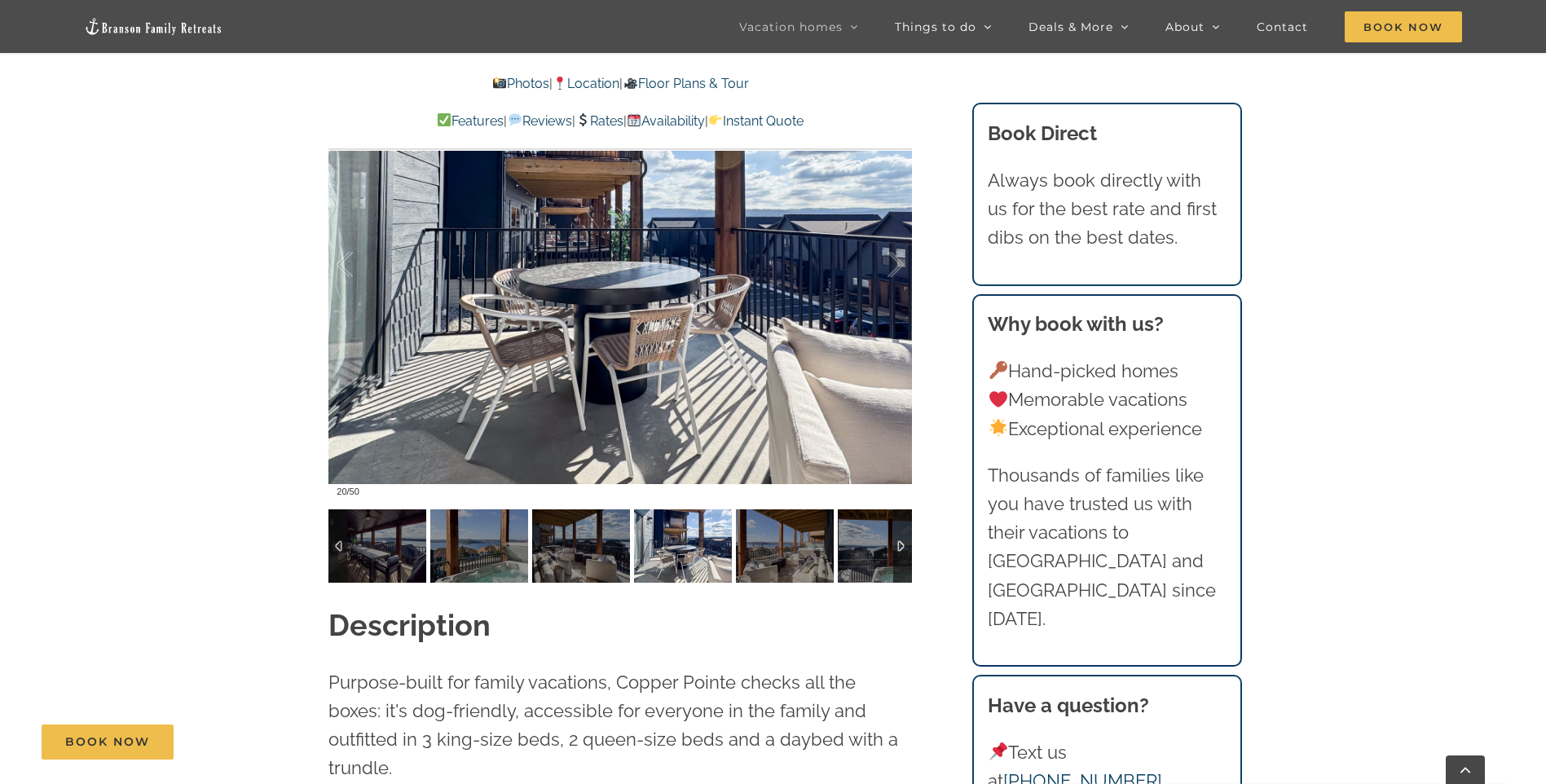
click at [900, 545] on div at bounding box center [902, 545] width 19 height 73
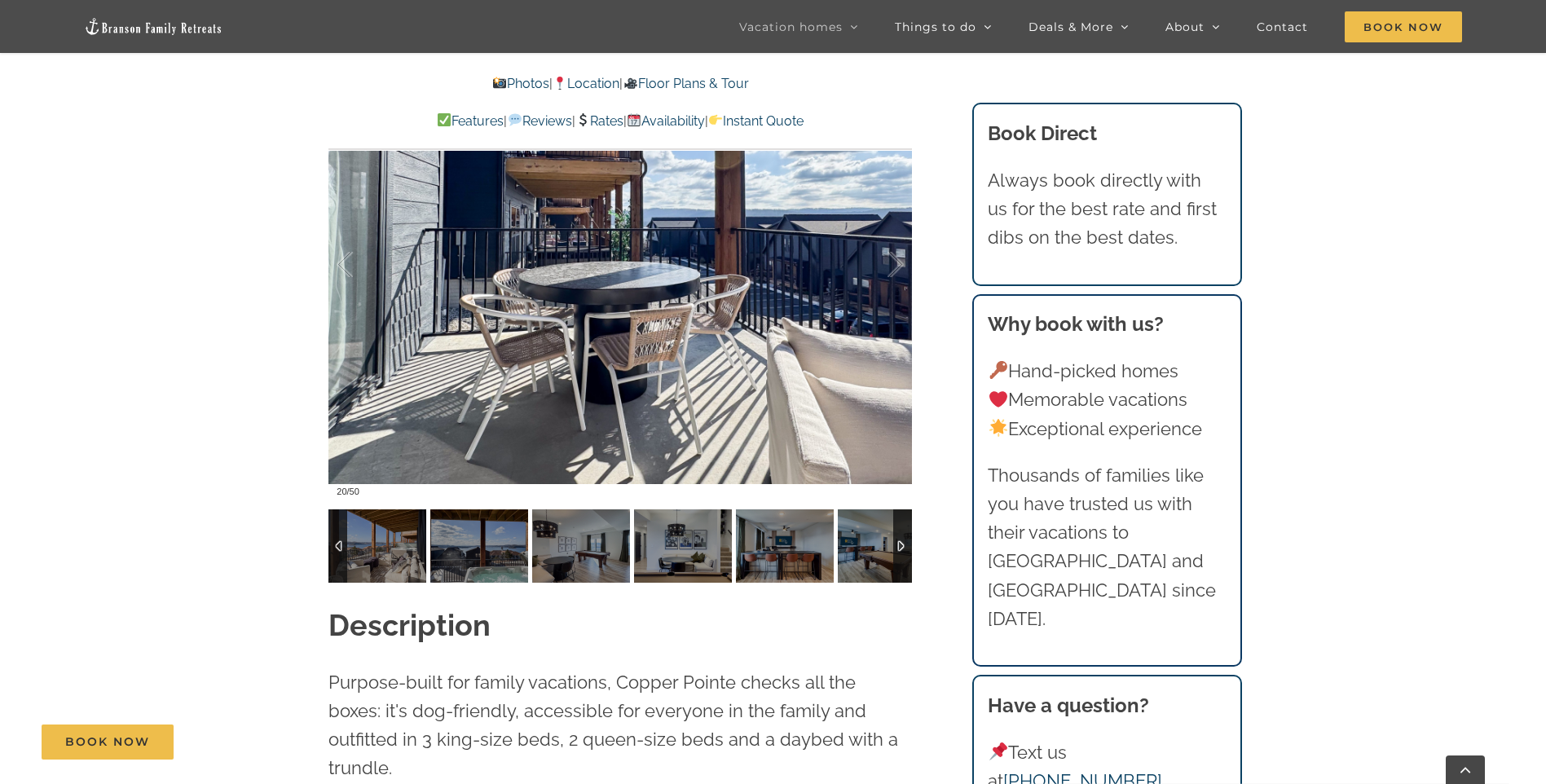
click at [900, 545] on div at bounding box center [902, 545] width 19 height 73
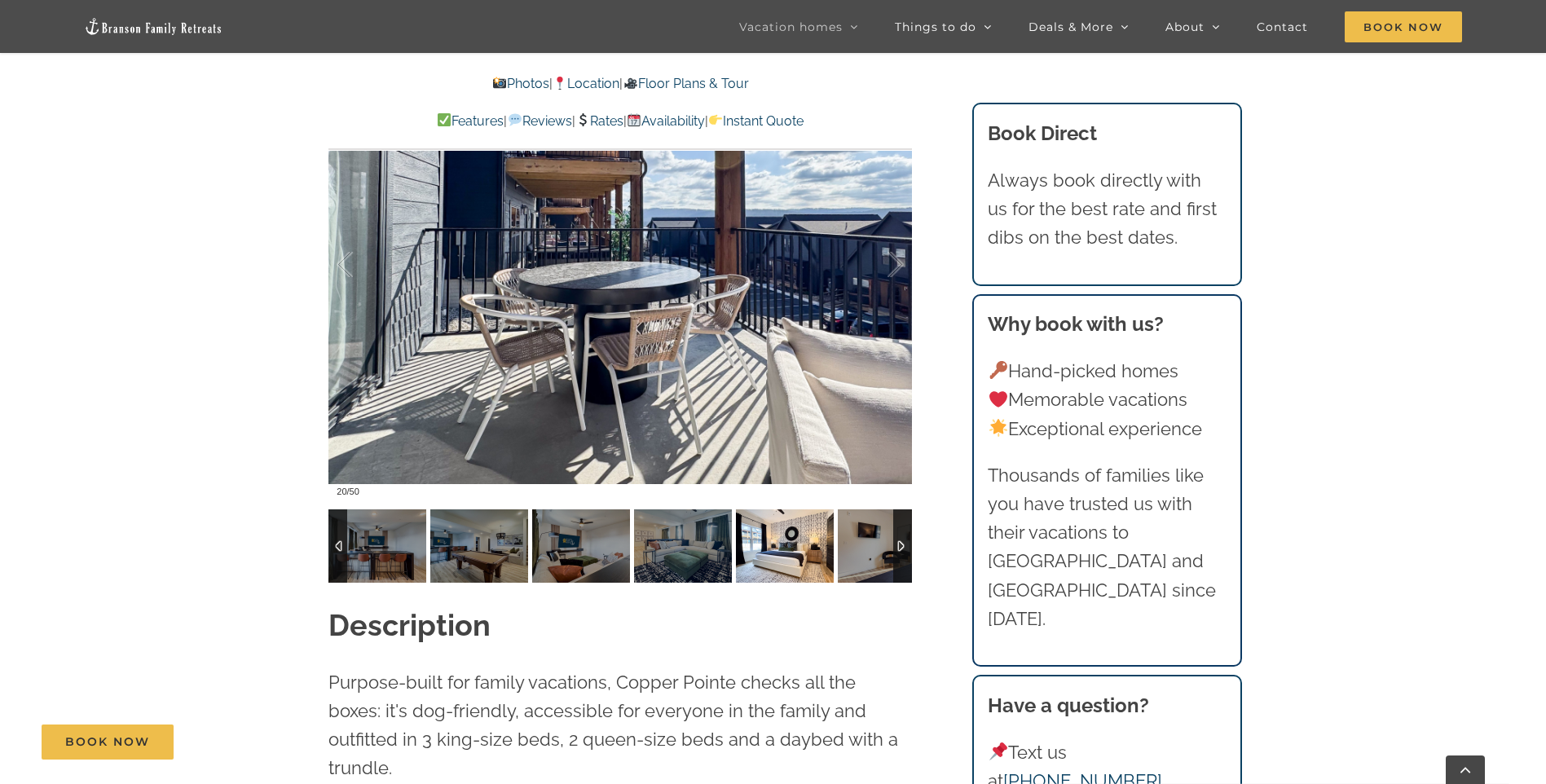
click at [753, 555] on img at bounding box center [784, 545] width 98 height 73
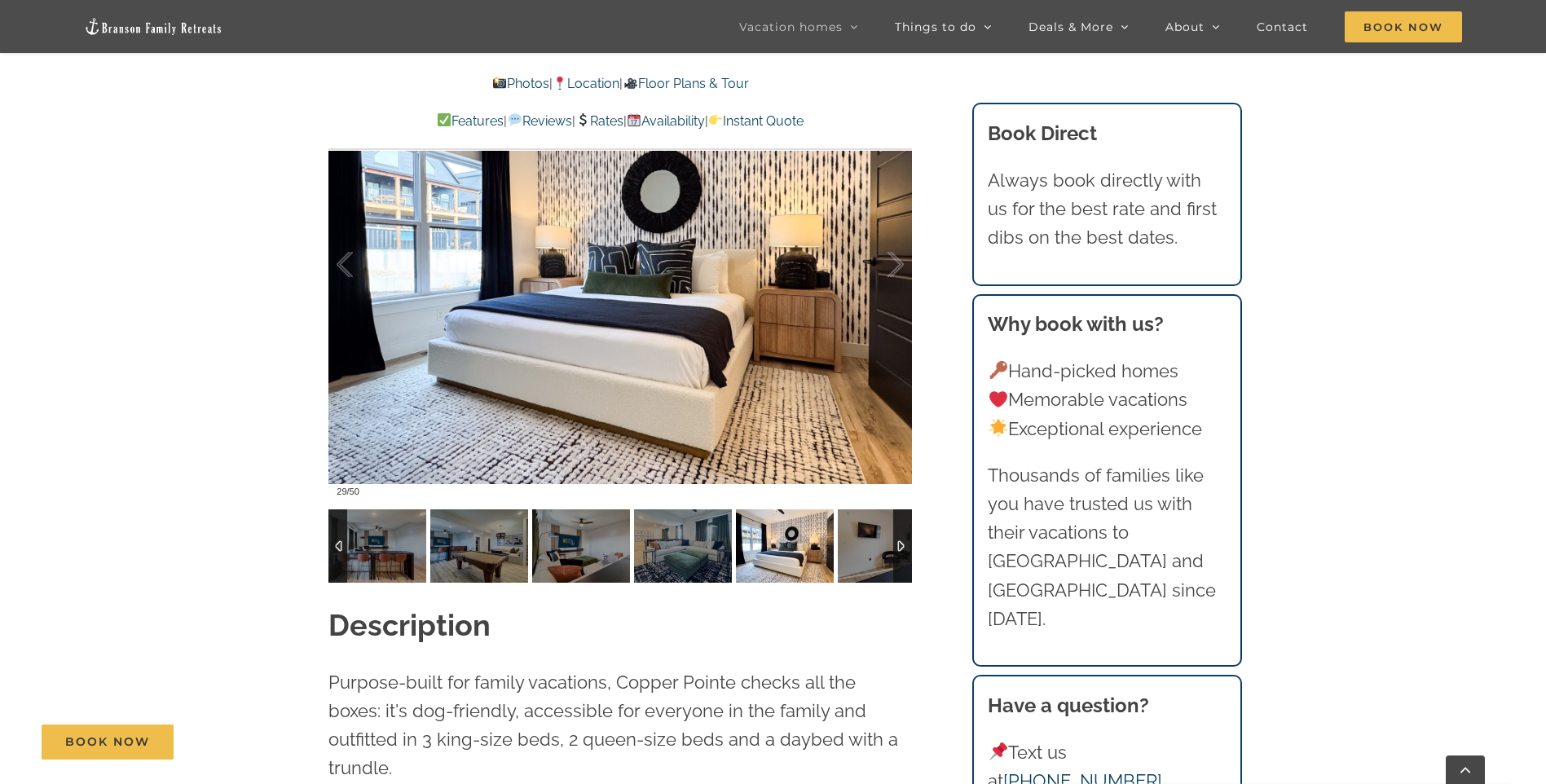
click at [899, 540] on div at bounding box center [902, 545] width 19 height 73
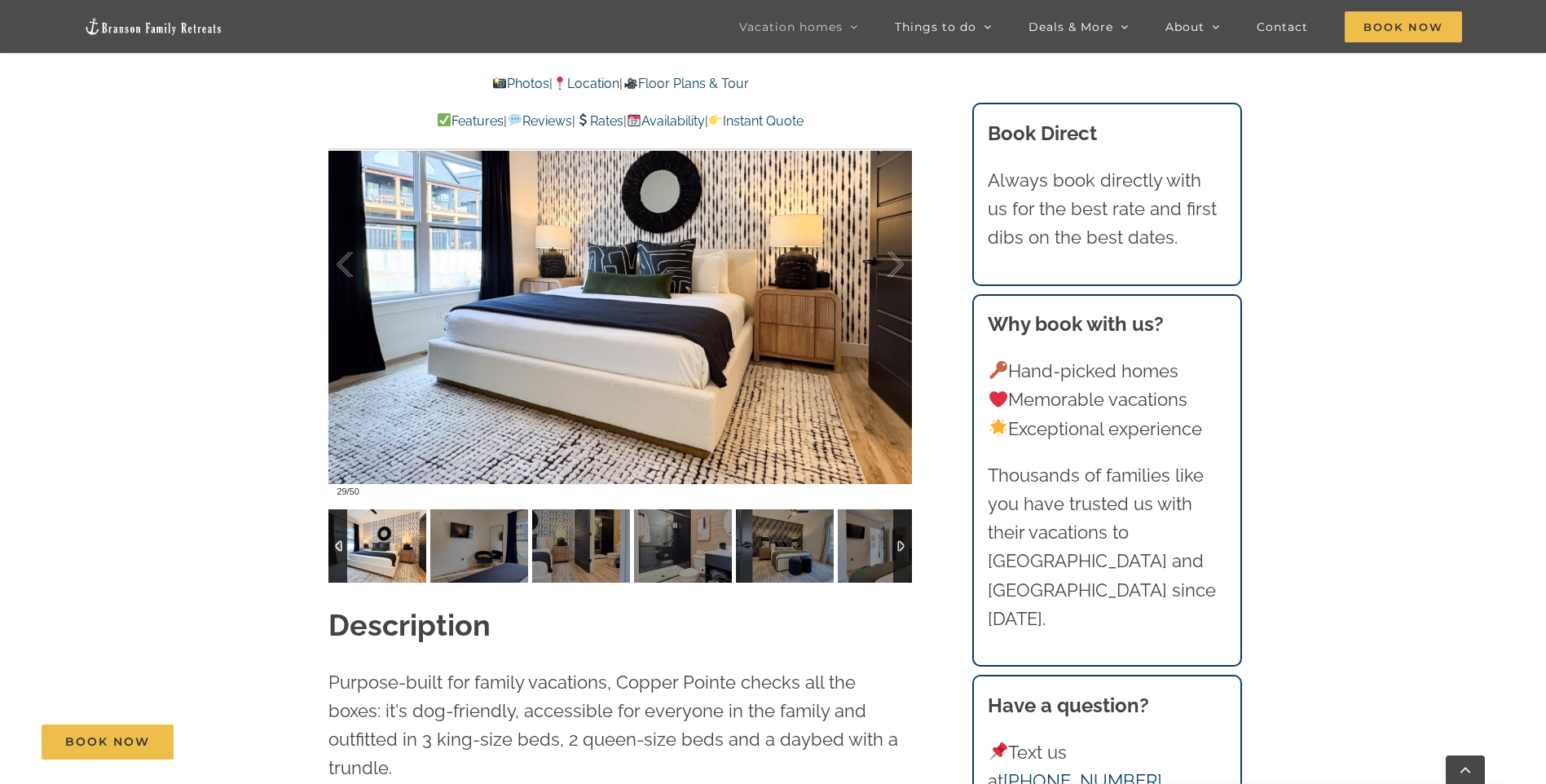
click at [899, 540] on div at bounding box center [902, 545] width 19 height 73
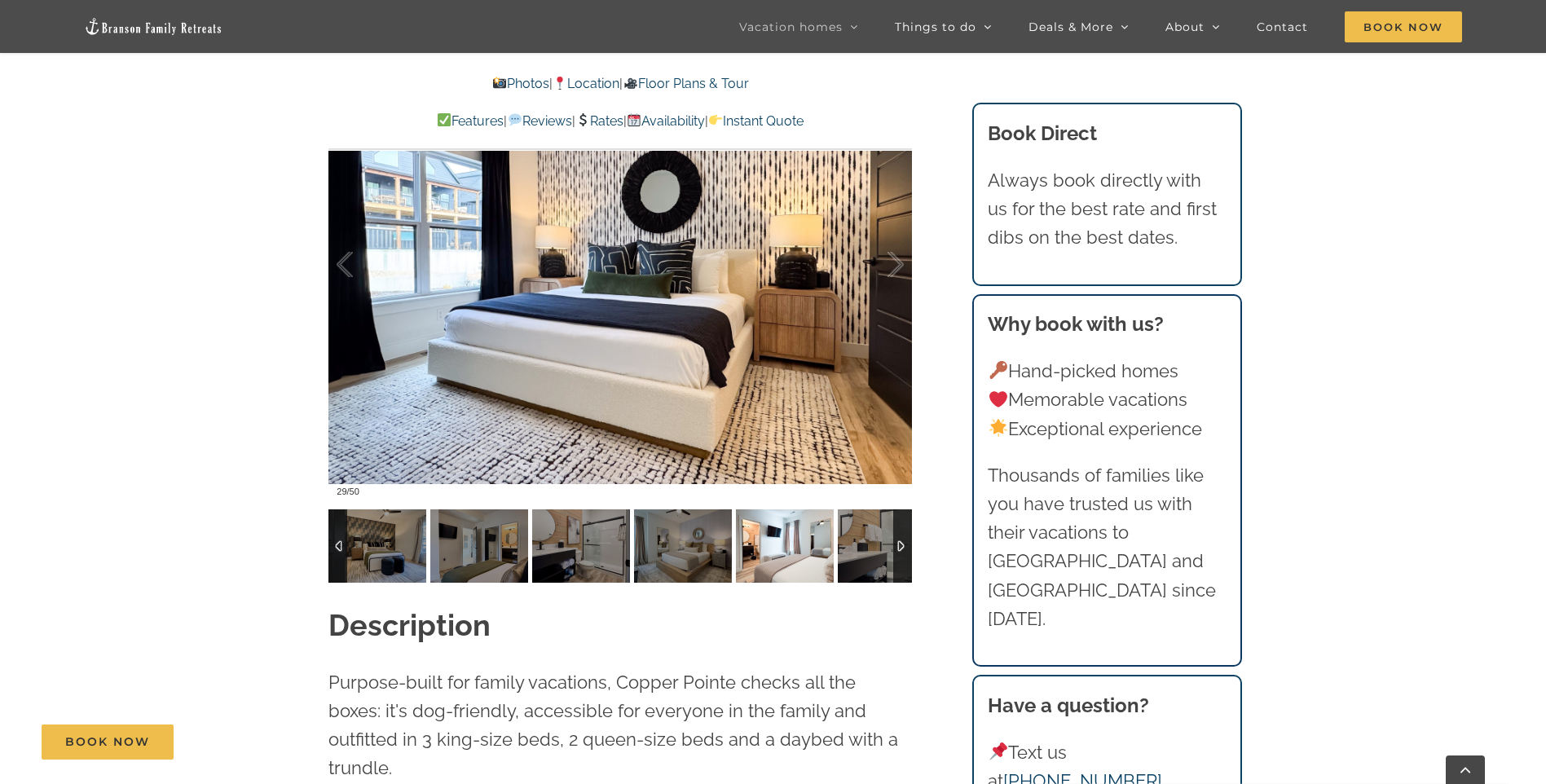
click at [801, 548] on img at bounding box center [784, 545] width 98 height 73
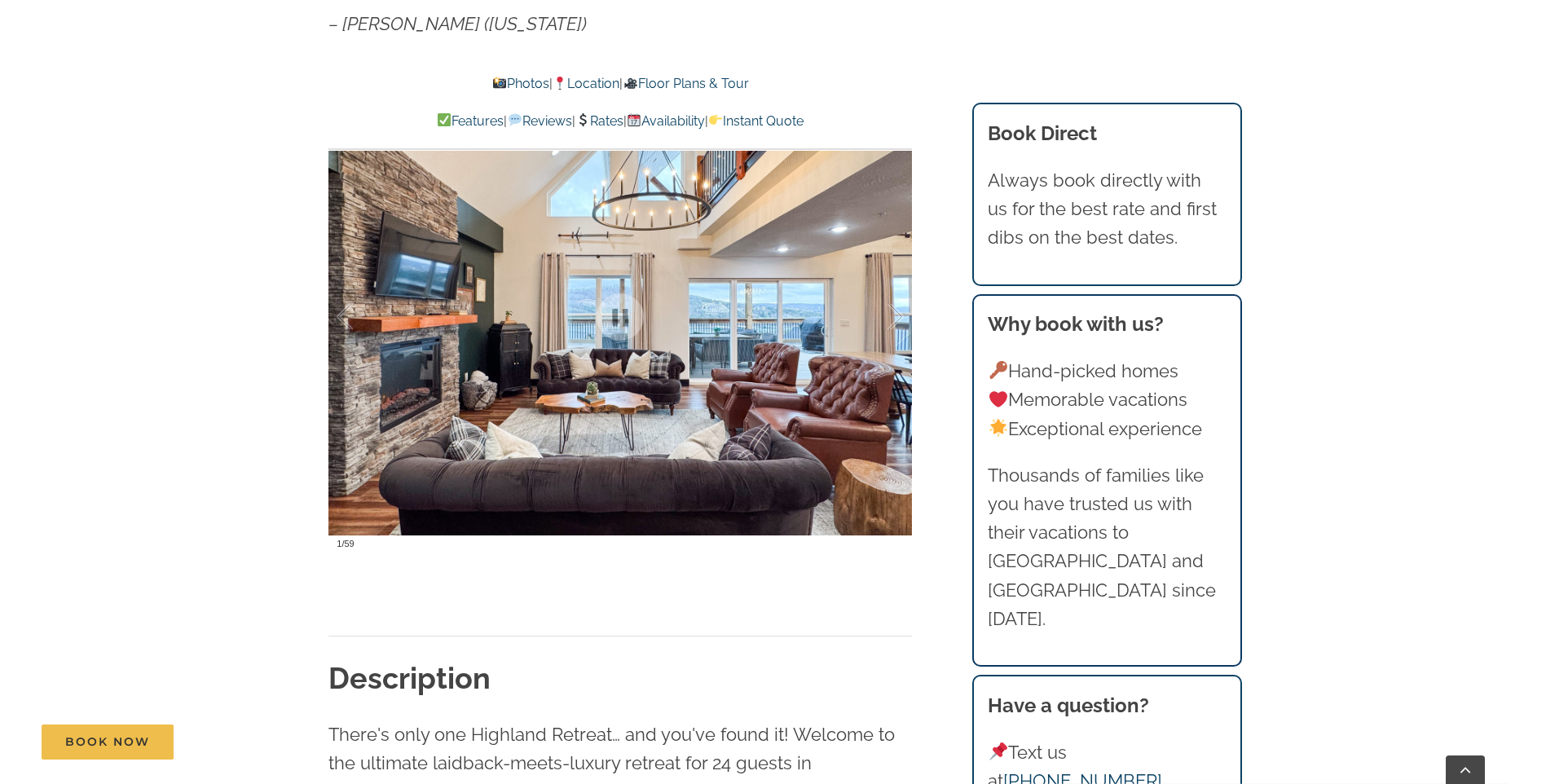
scroll to position [1466, 0]
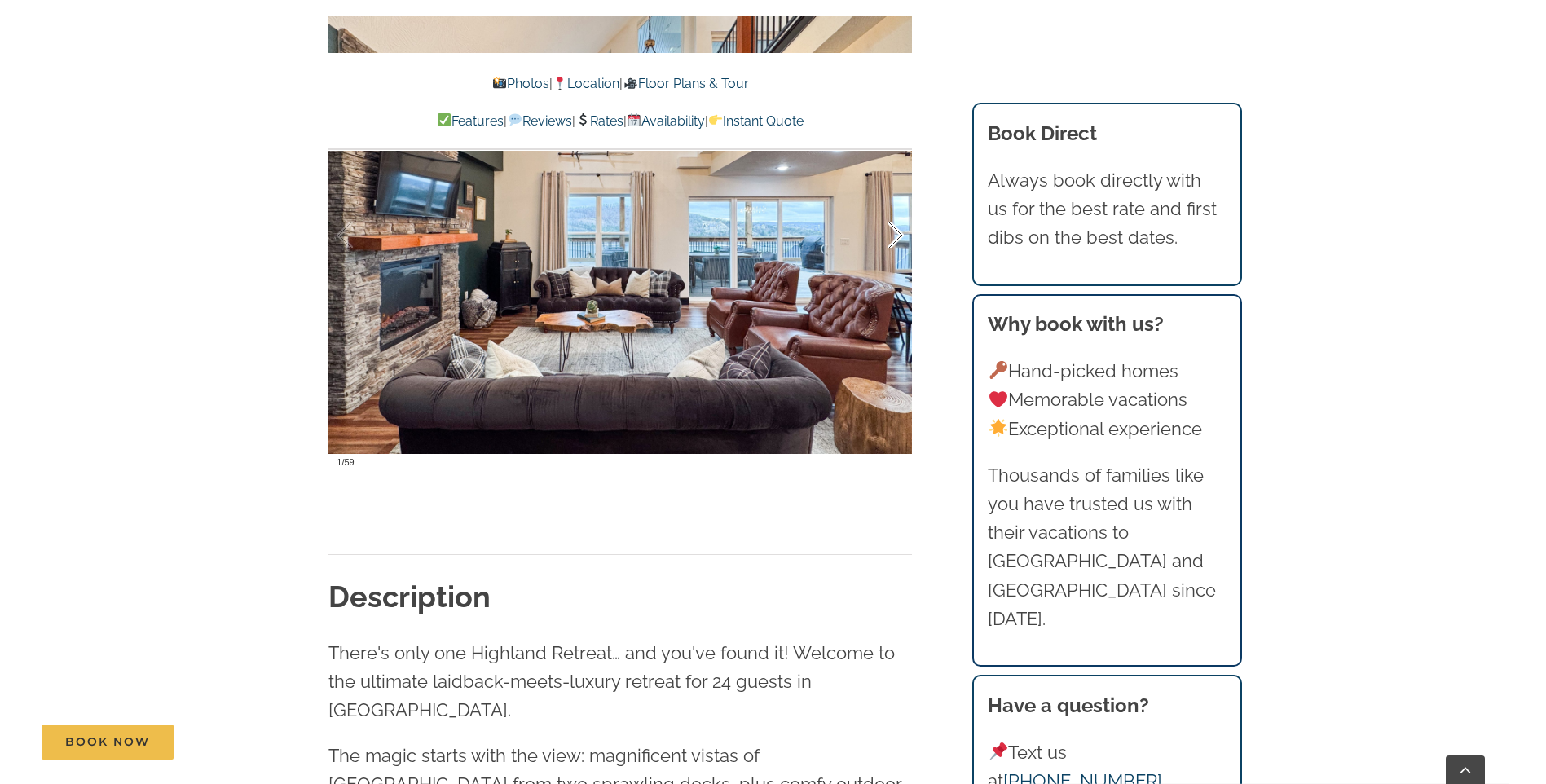
click at [893, 235] on div at bounding box center [878, 236] width 51 height 101
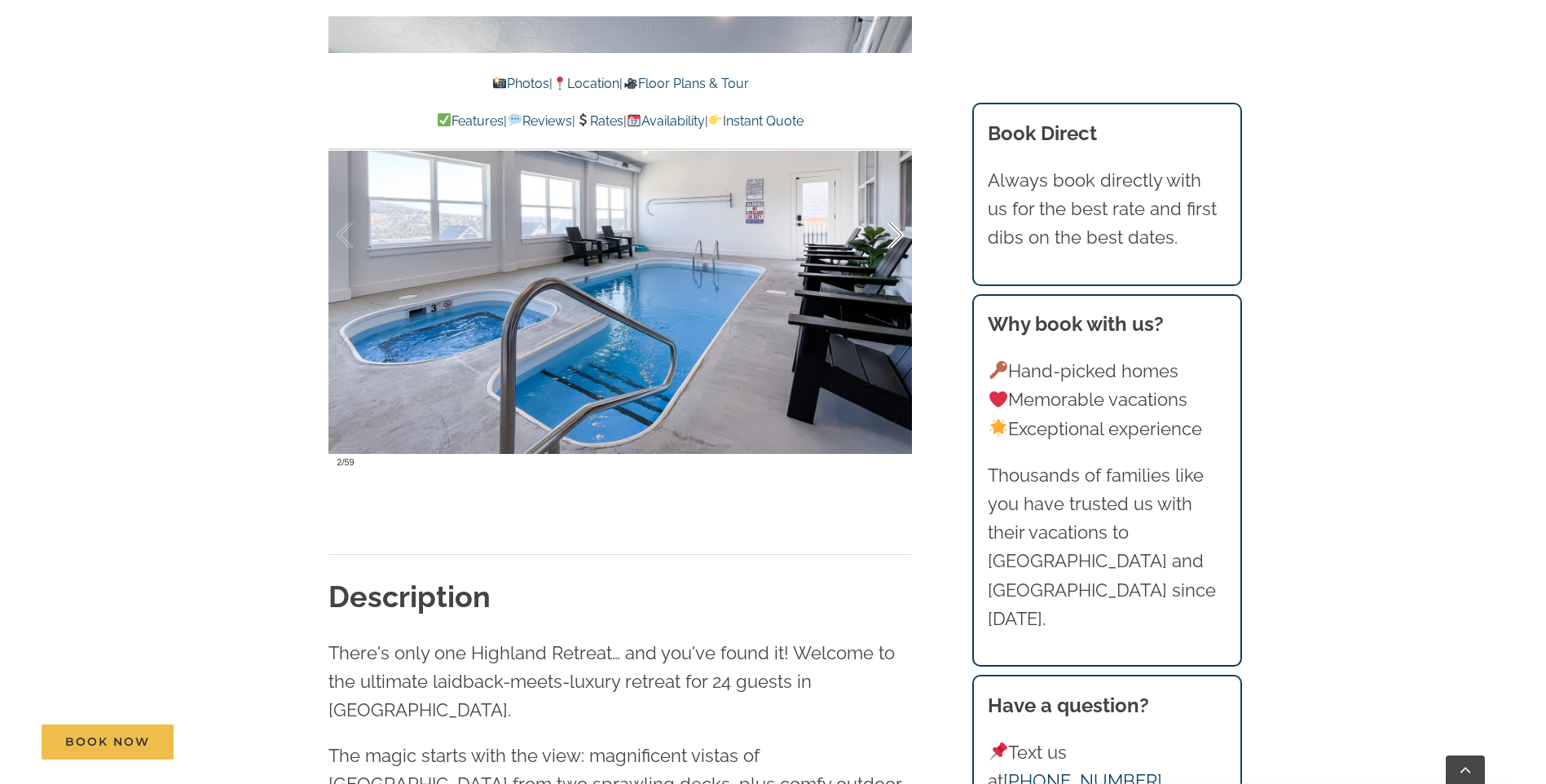
click at [894, 235] on div at bounding box center [878, 236] width 51 height 101
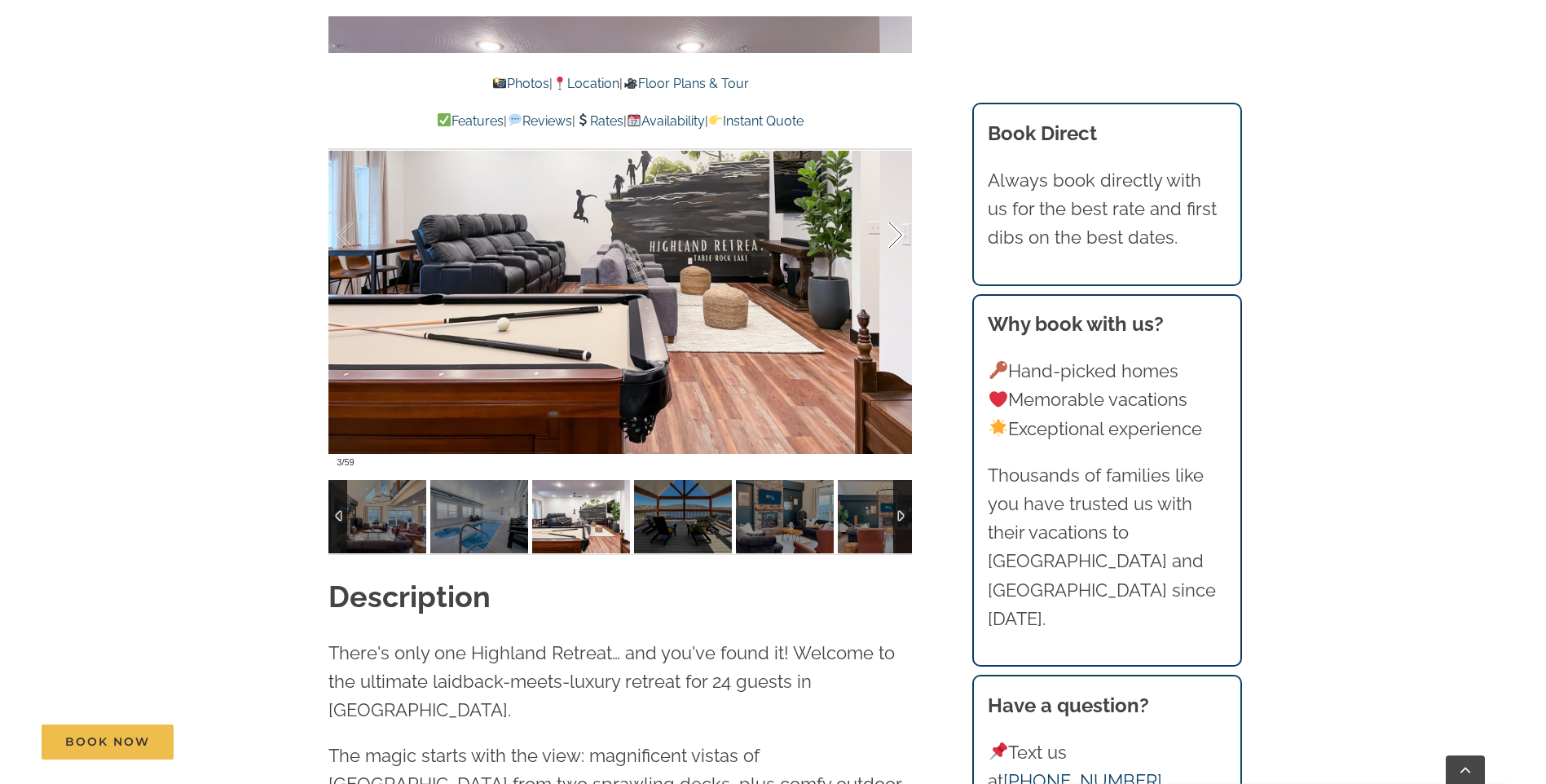
click at [894, 235] on div at bounding box center [878, 236] width 51 height 101
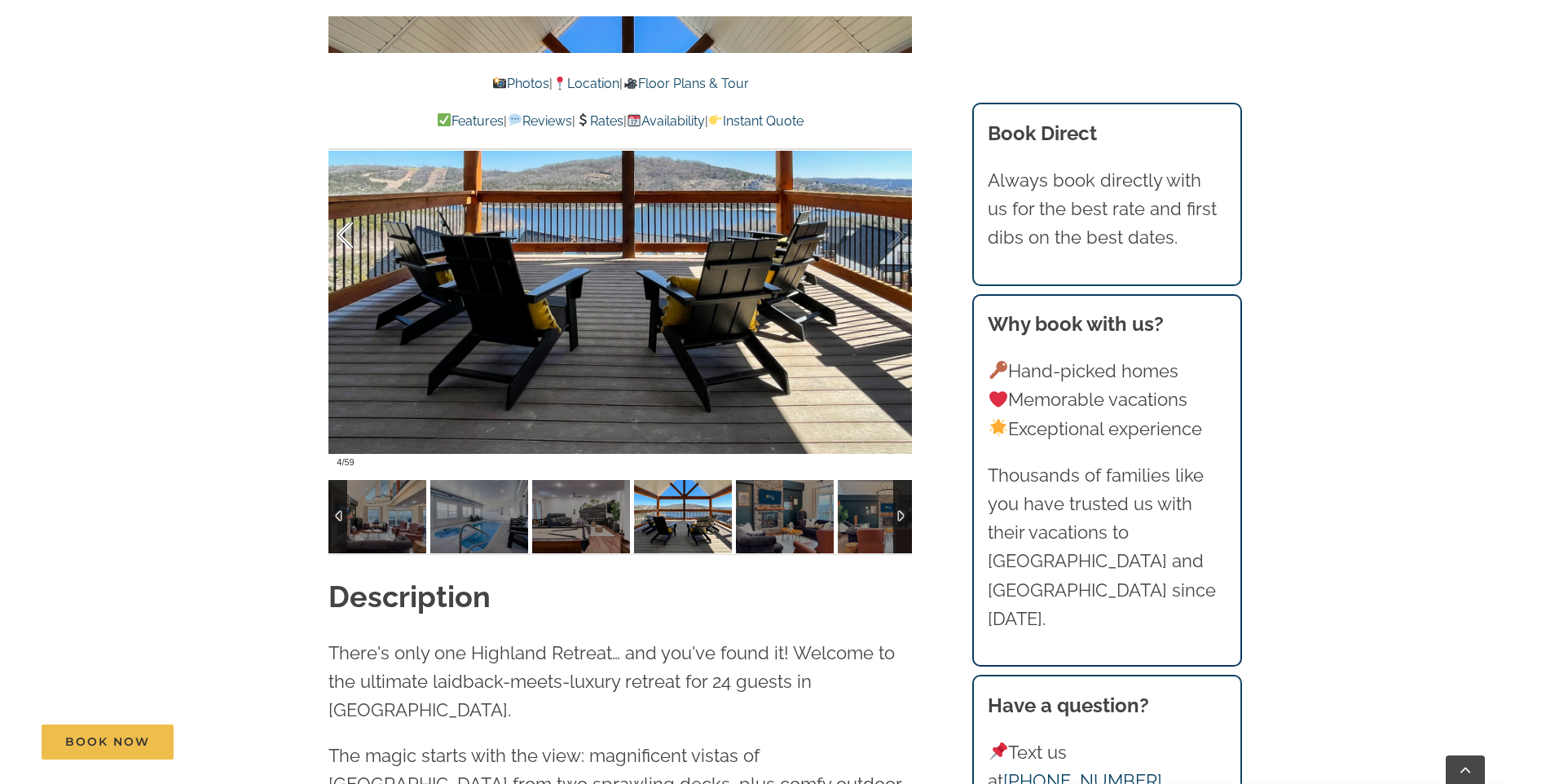
click at [348, 245] on div at bounding box center [361, 236] width 51 height 101
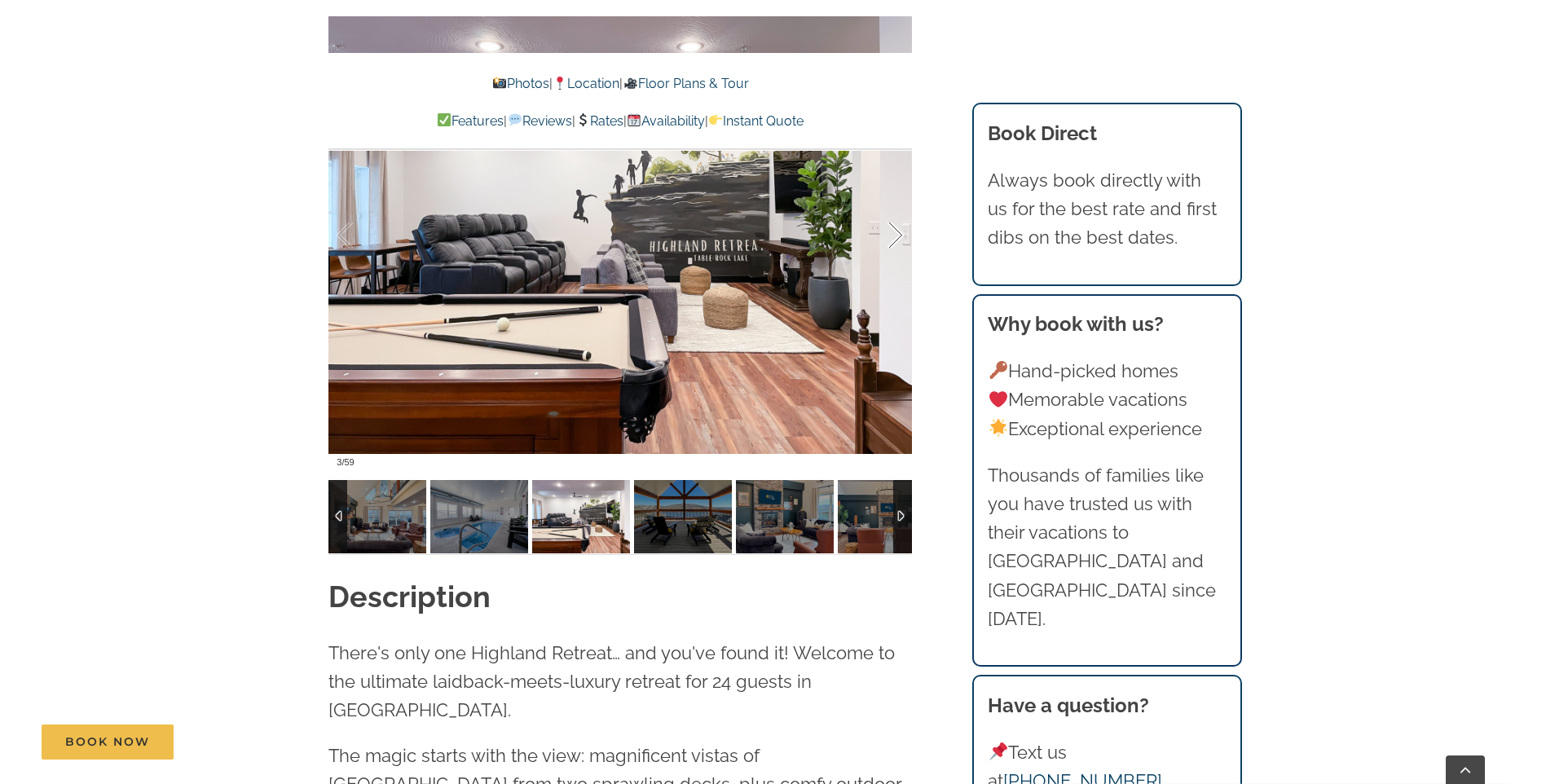
click at [887, 243] on div at bounding box center [878, 236] width 51 height 101
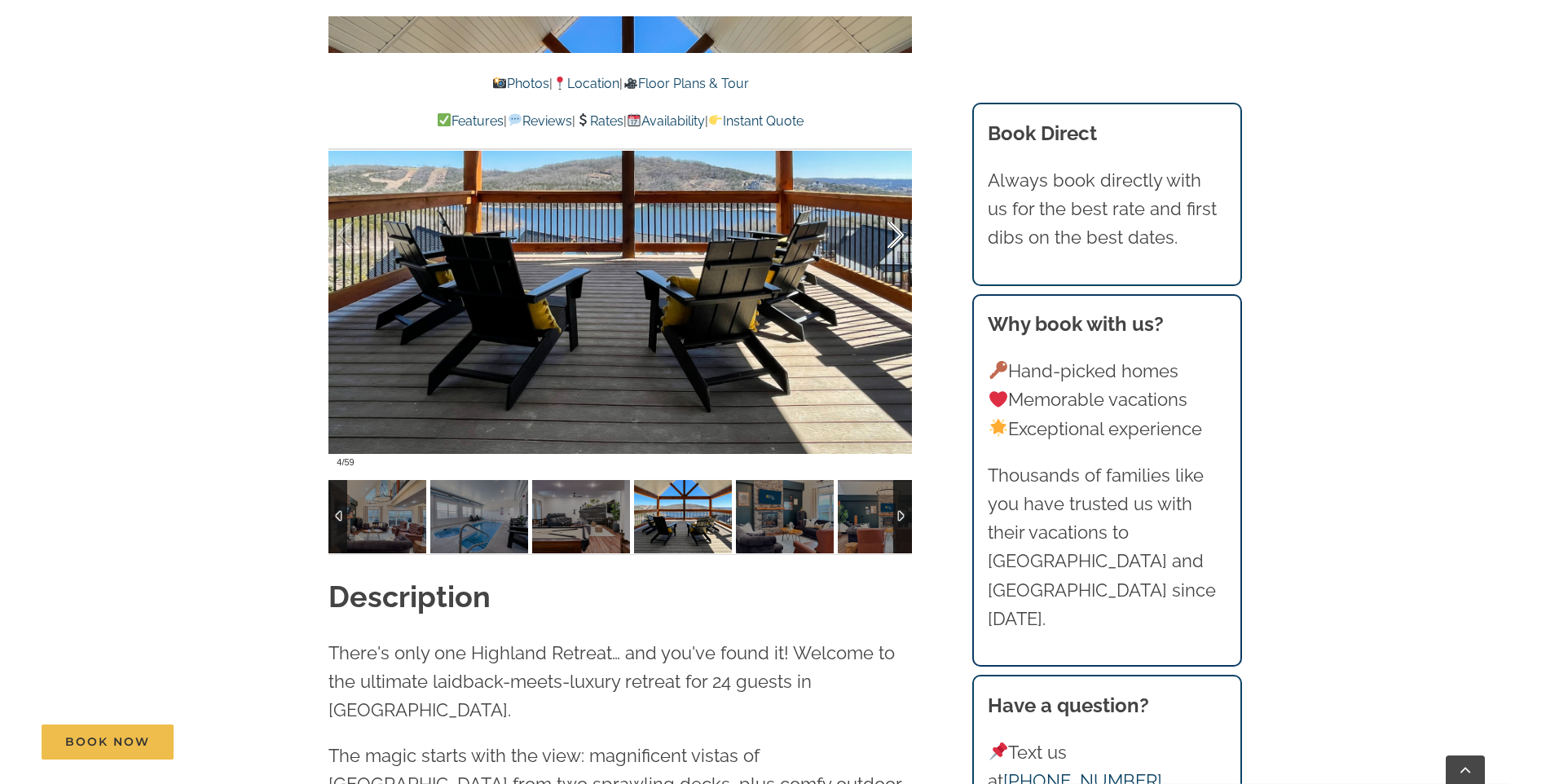
click at [887, 243] on div at bounding box center [878, 236] width 51 height 101
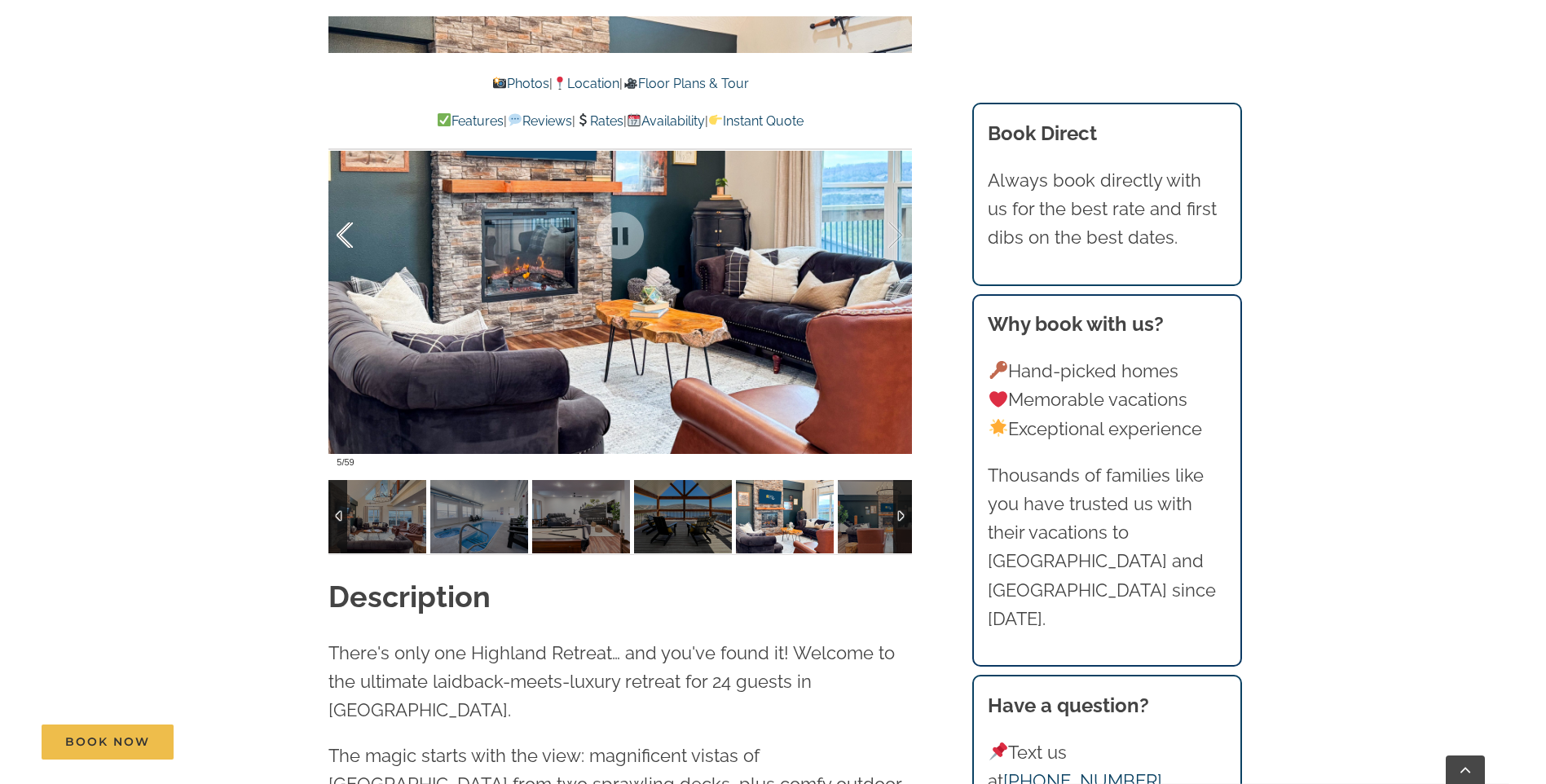
click at [340, 230] on div at bounding box center [361, 236] width 51 height 101
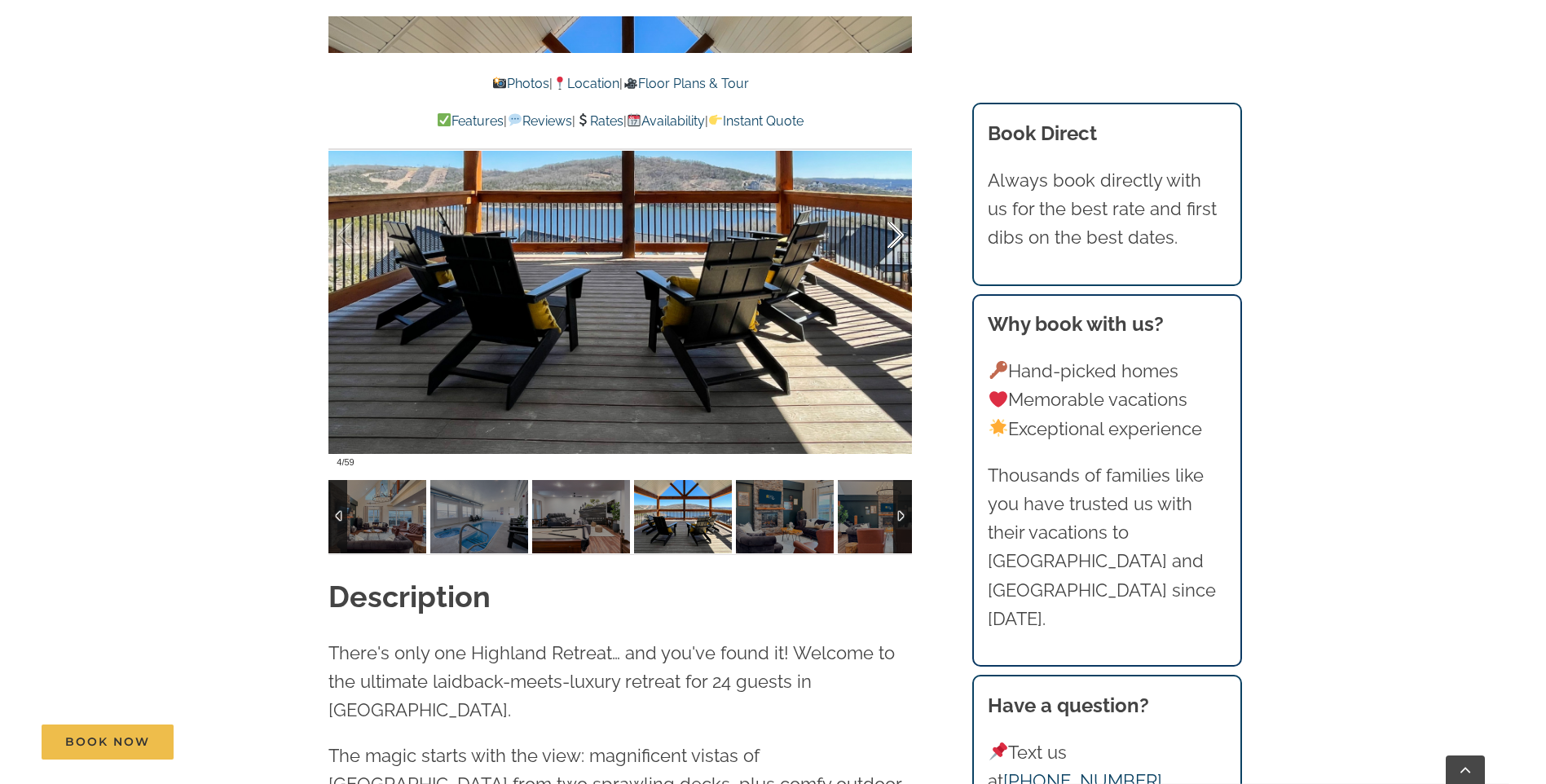
click at [890, 242] on div at bounding box center [878, 236] width 51 height 101
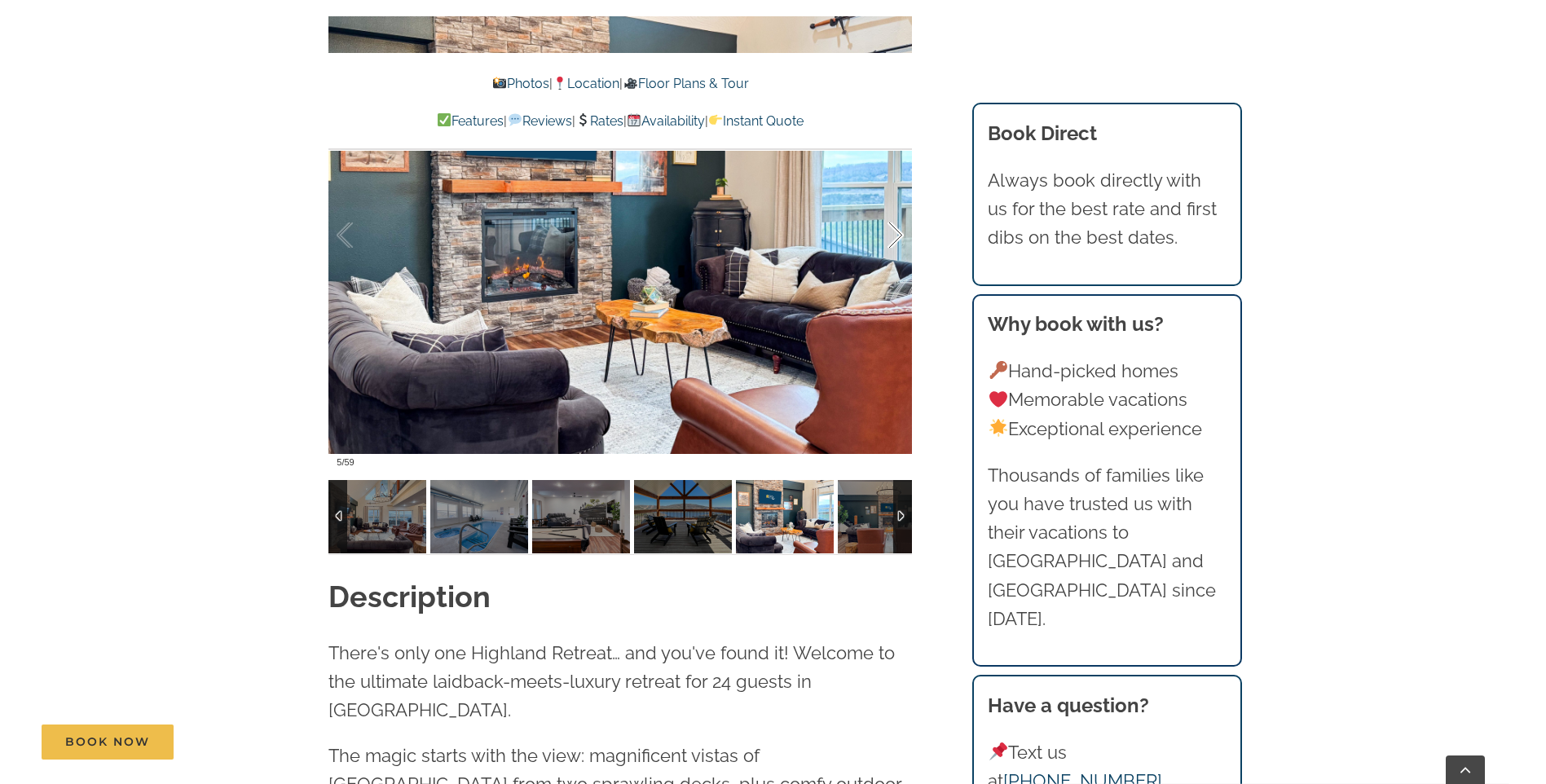
click at [890, 242] on div at bounding box center [878, 236] width 51 height 101
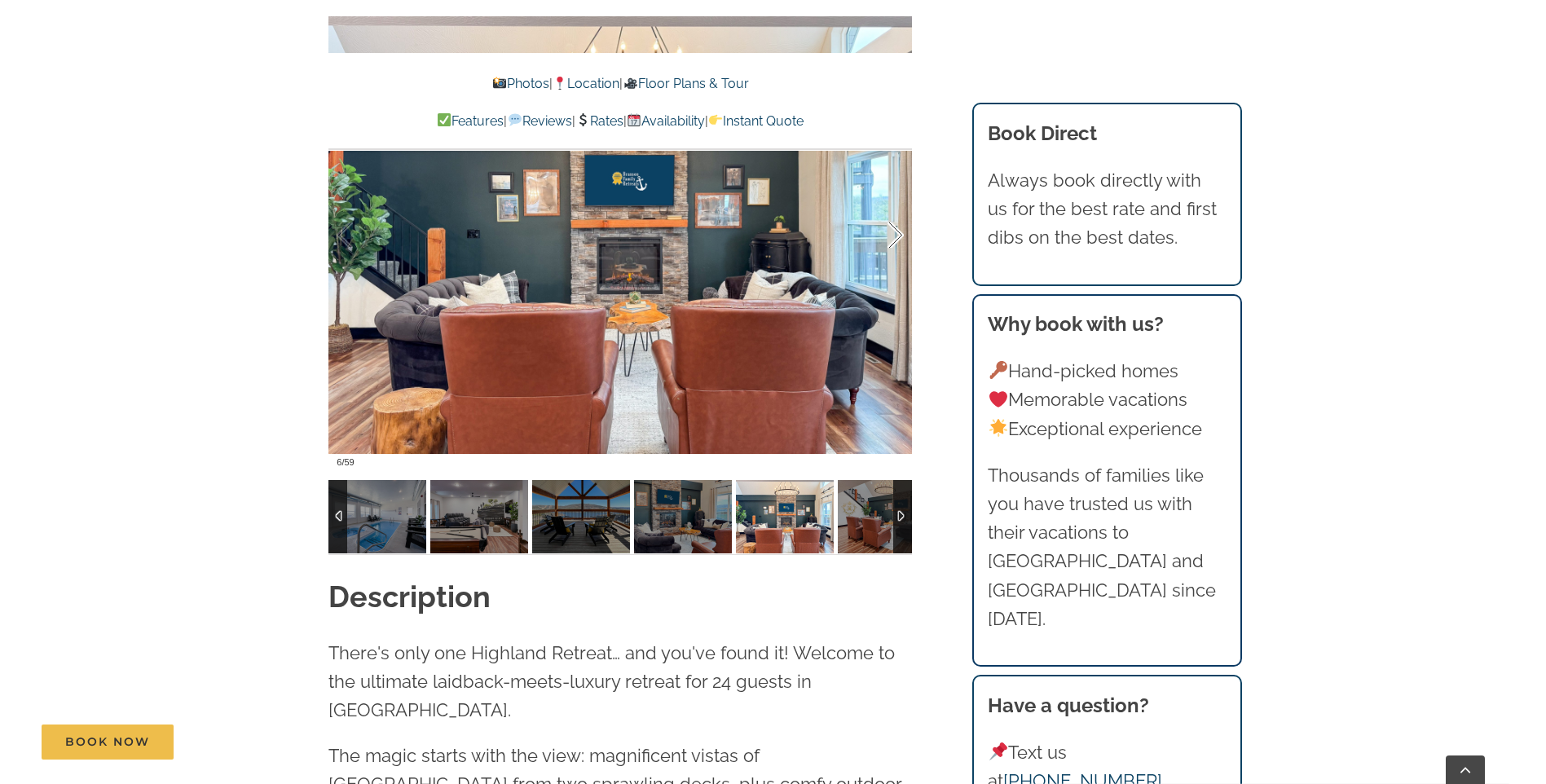
click at [890, 242] on div at bounding box center [878, 236] width 51 height 101
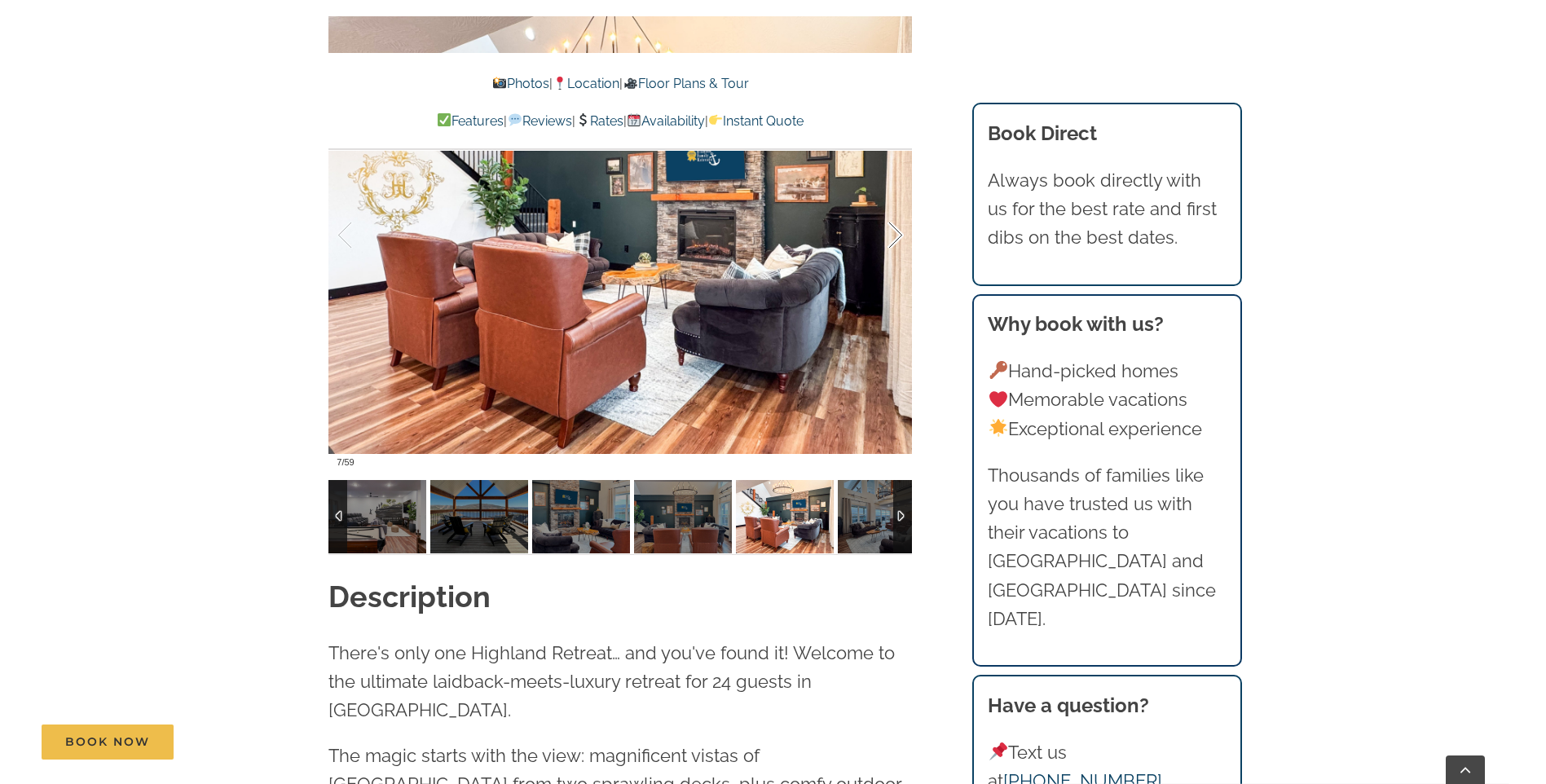
click at [890, 242] on div at bounding box center [878, 236] width 51 height 101
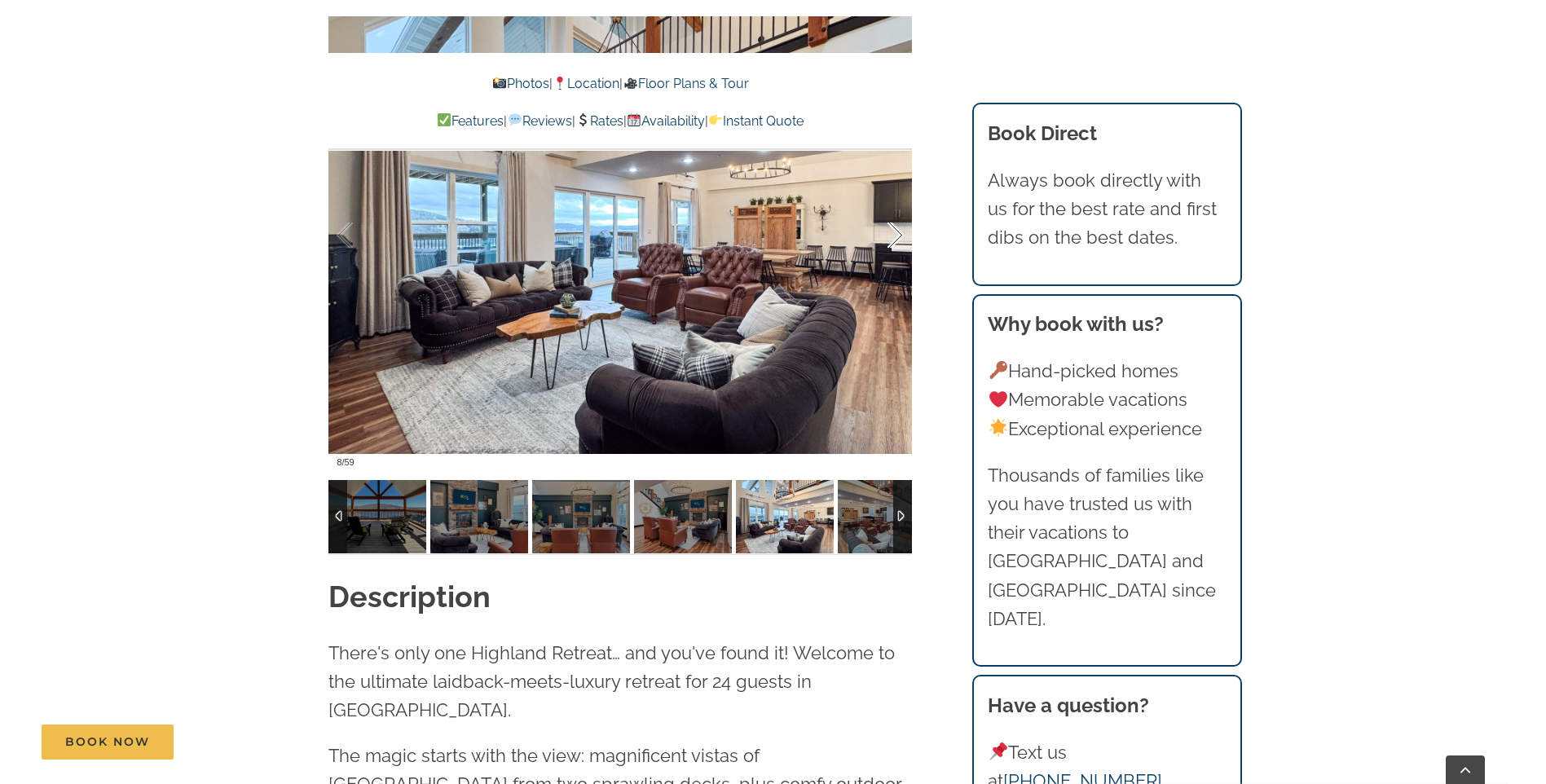
click at [889, 242] on div at bounding box center [878, 236] width 51 height 101
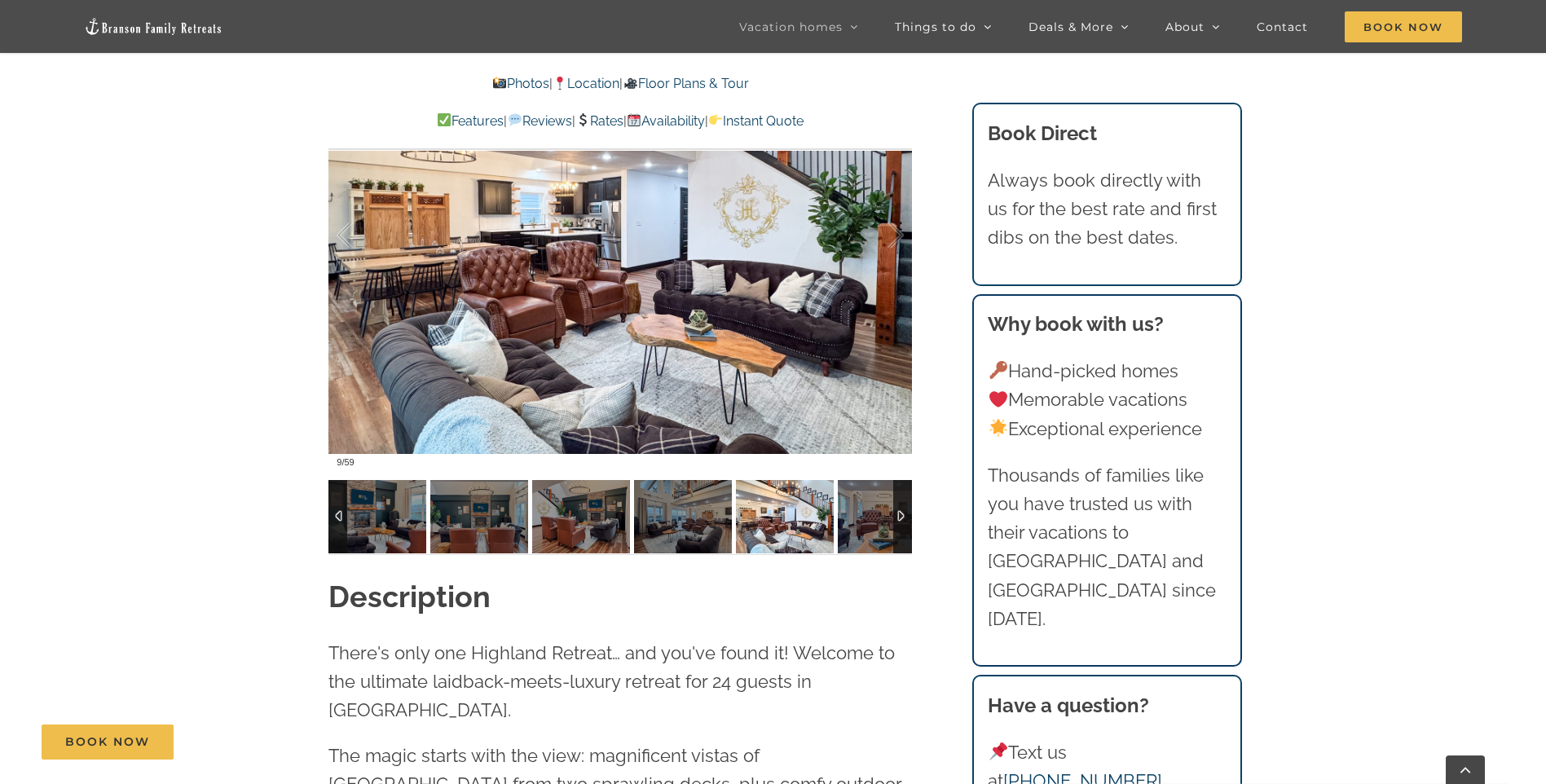
click at [901, 511] on div at bounding box center [902, 517] width 19 height 73
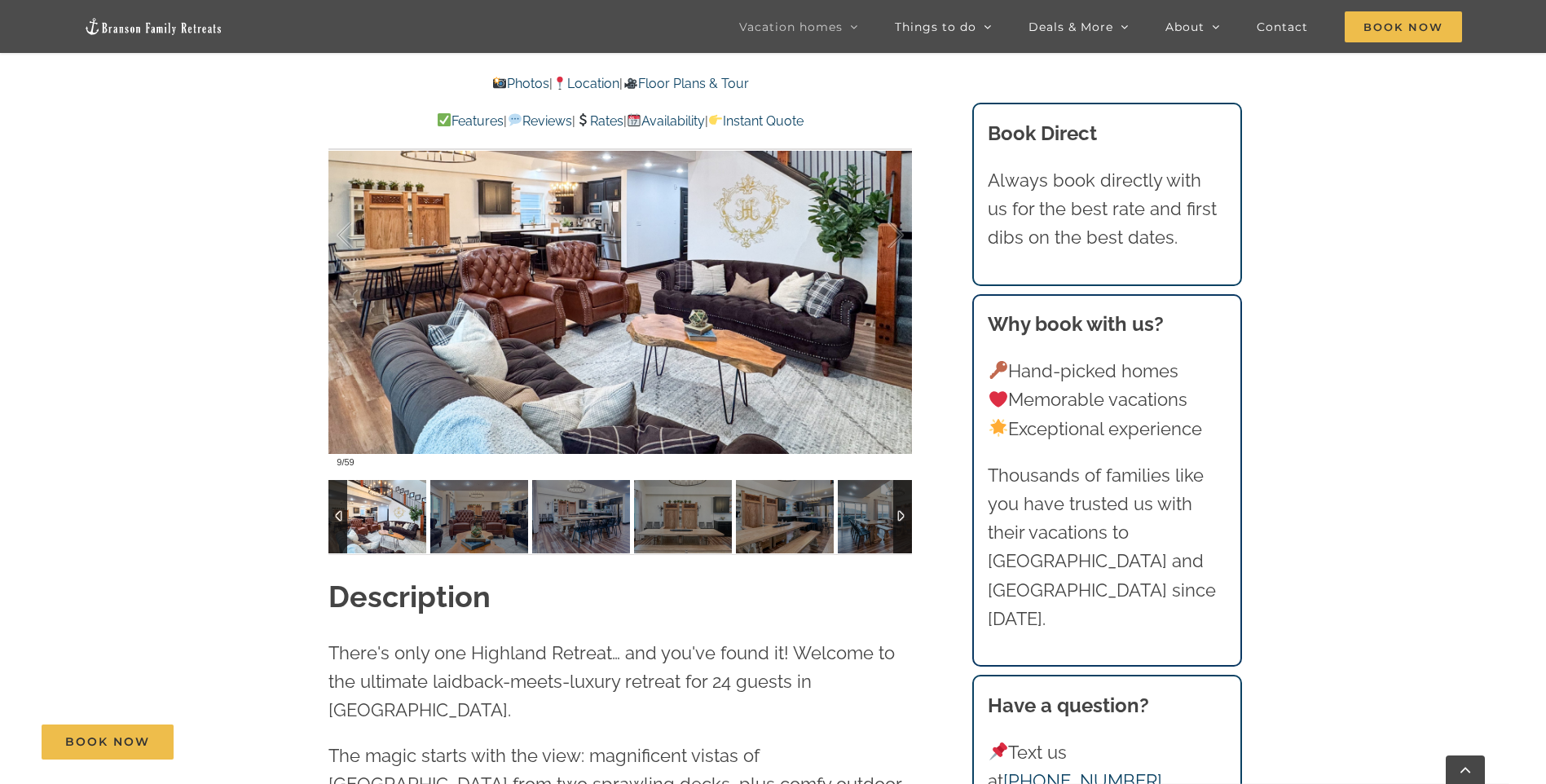
click at [901, 511] on div at bounding box center [902, 517] width 19 height 73
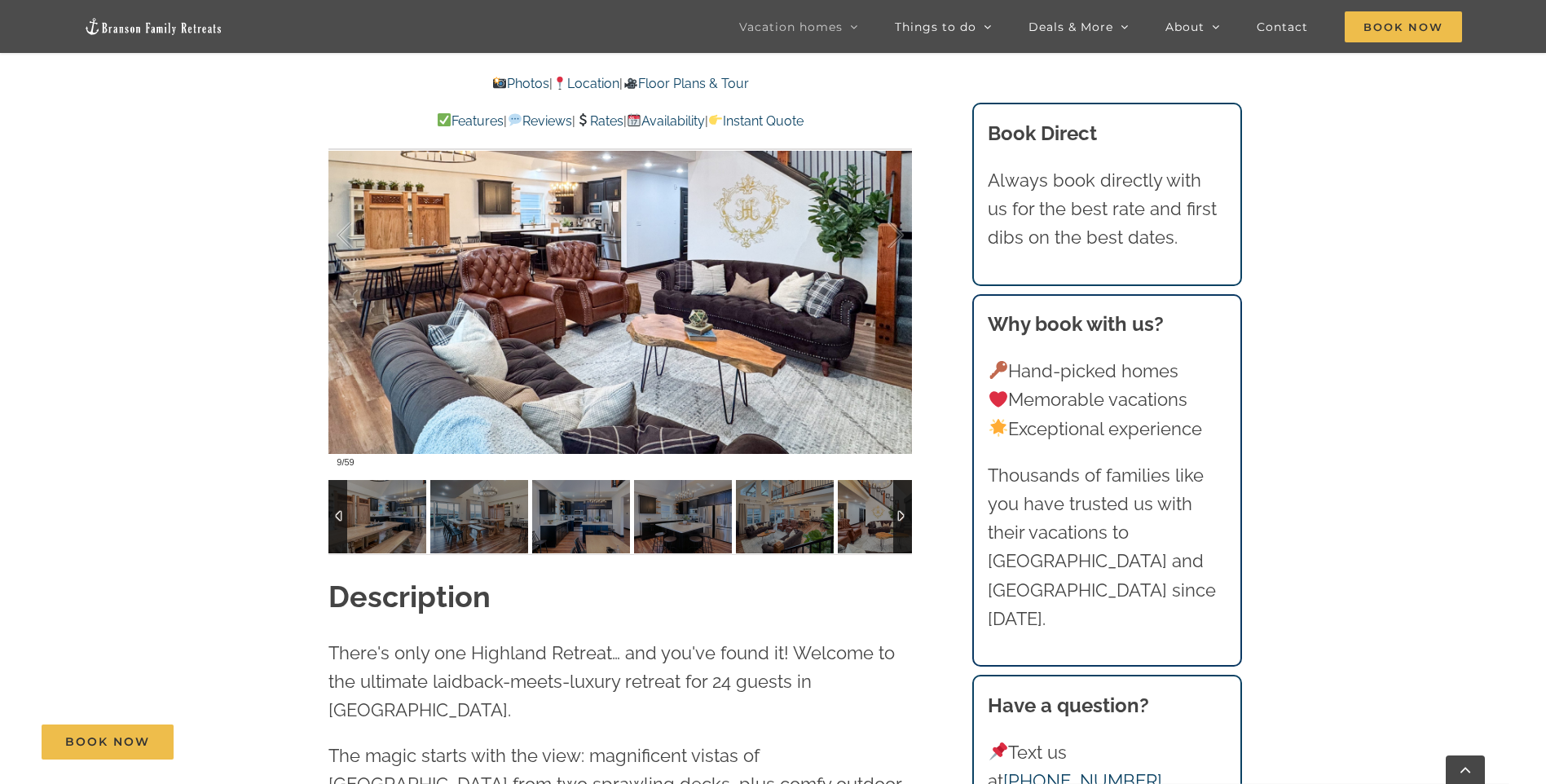
click at [901, 511] on div at bounding box center [902, 517] width 19 height 73
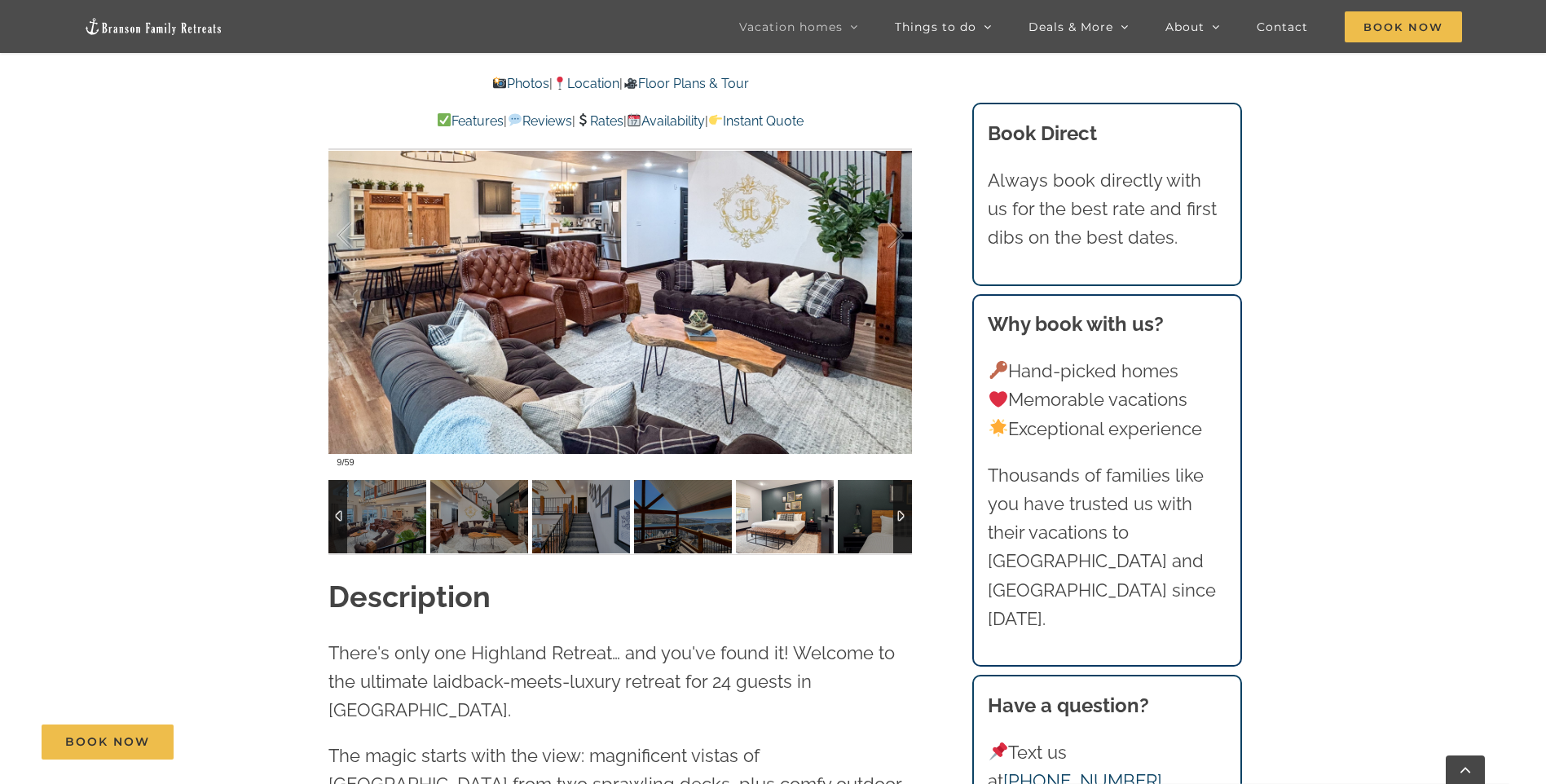
click at [805, 526] on img at bounding box center [784, 517] width 98 height 73
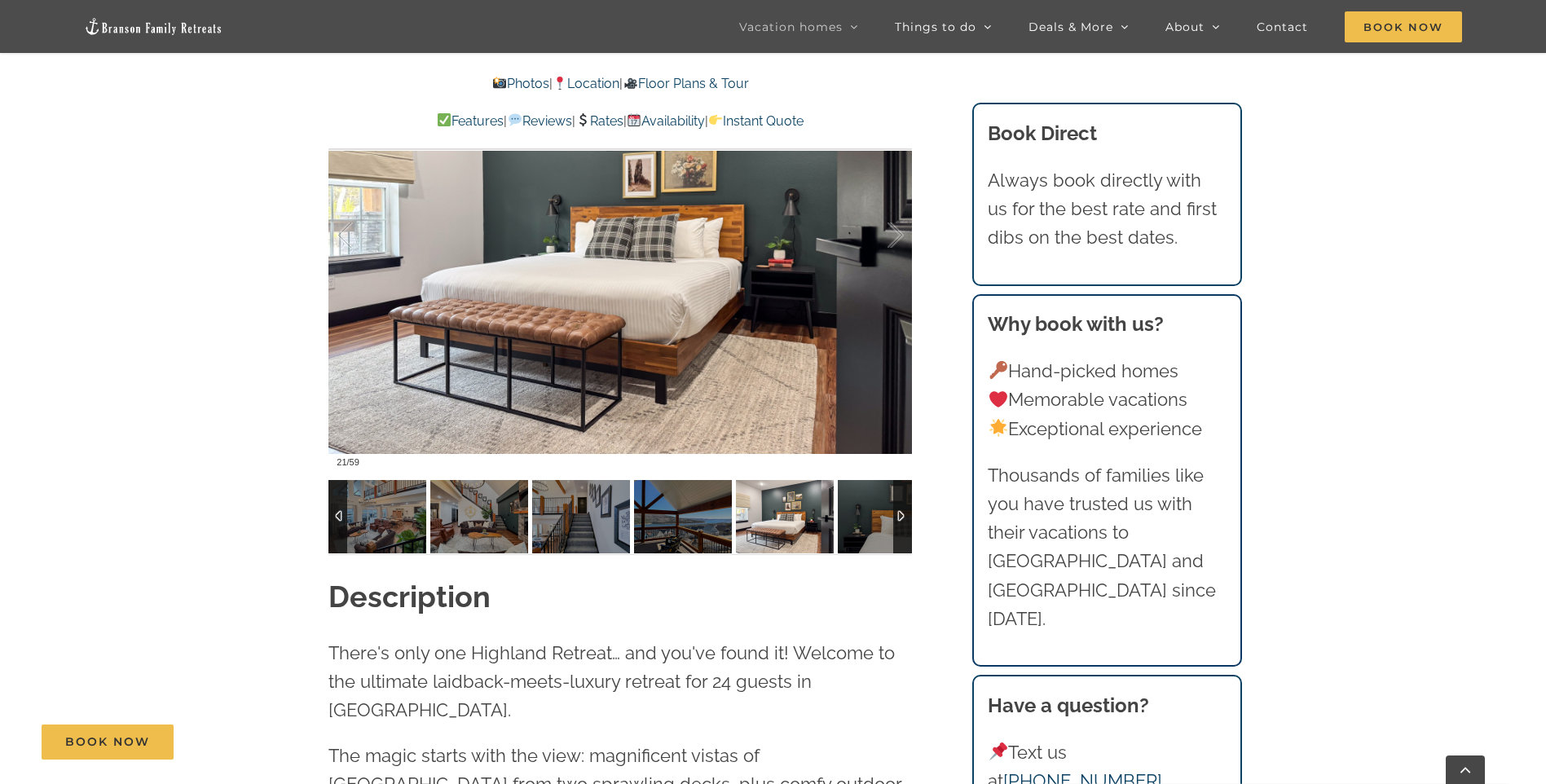
click at [896, 511] on div at bounding box center [902, 517] width 19 height 73
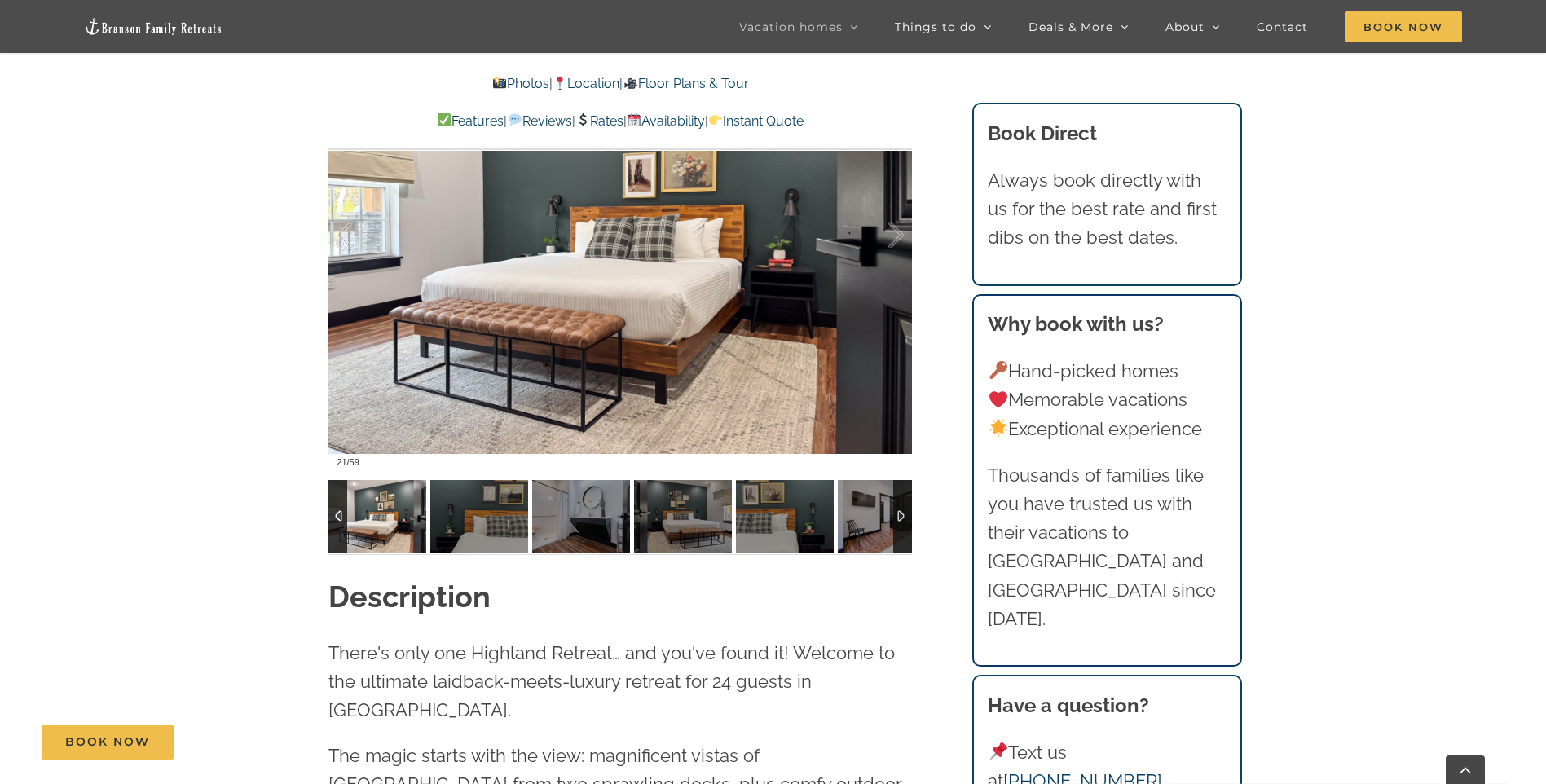
click at [896, 511] on div at bounding box center [902, 517] width 19 height 73
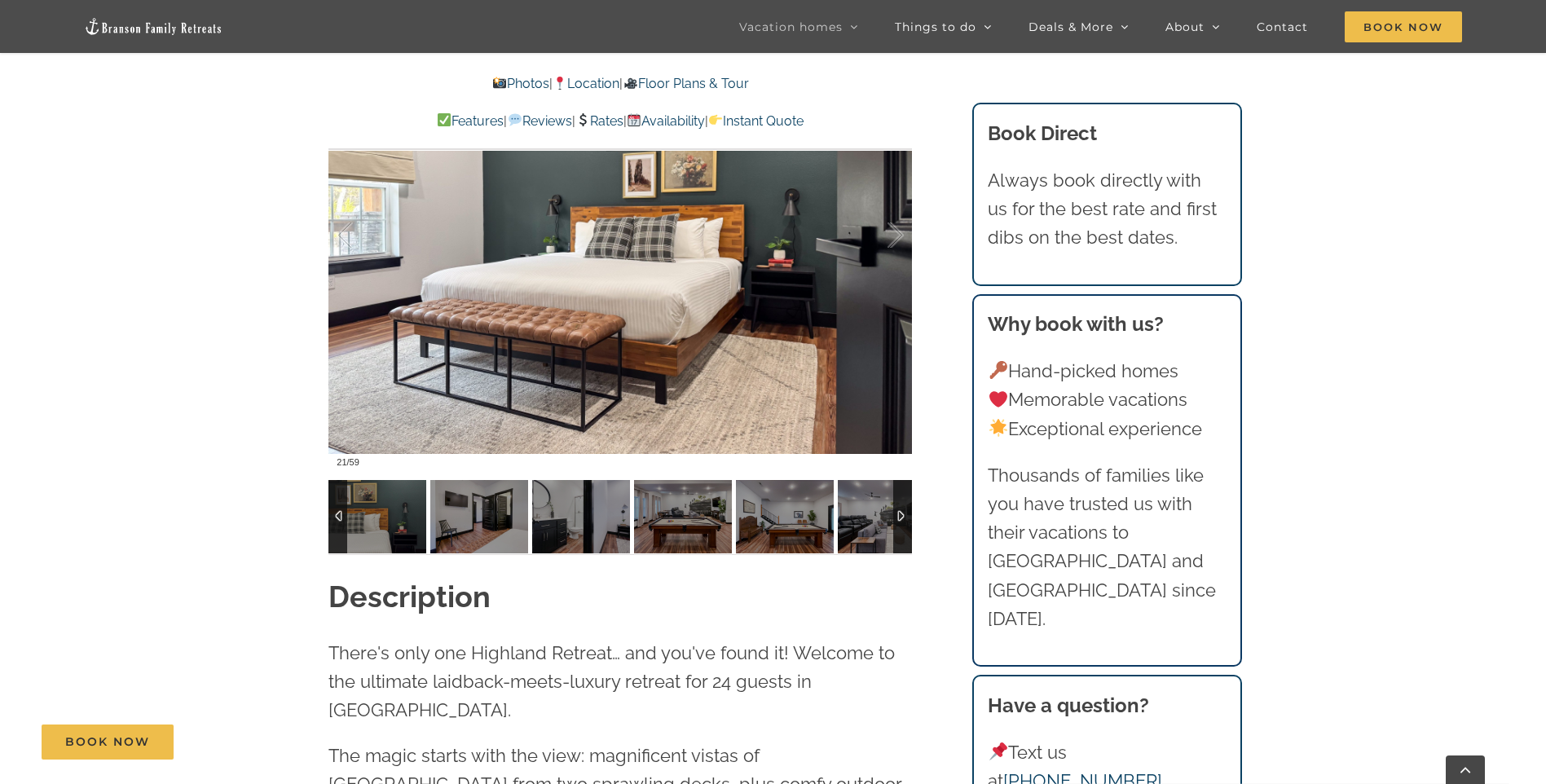
click at [896, 511] on div at bounding box center [902, 517] width 19 height 73
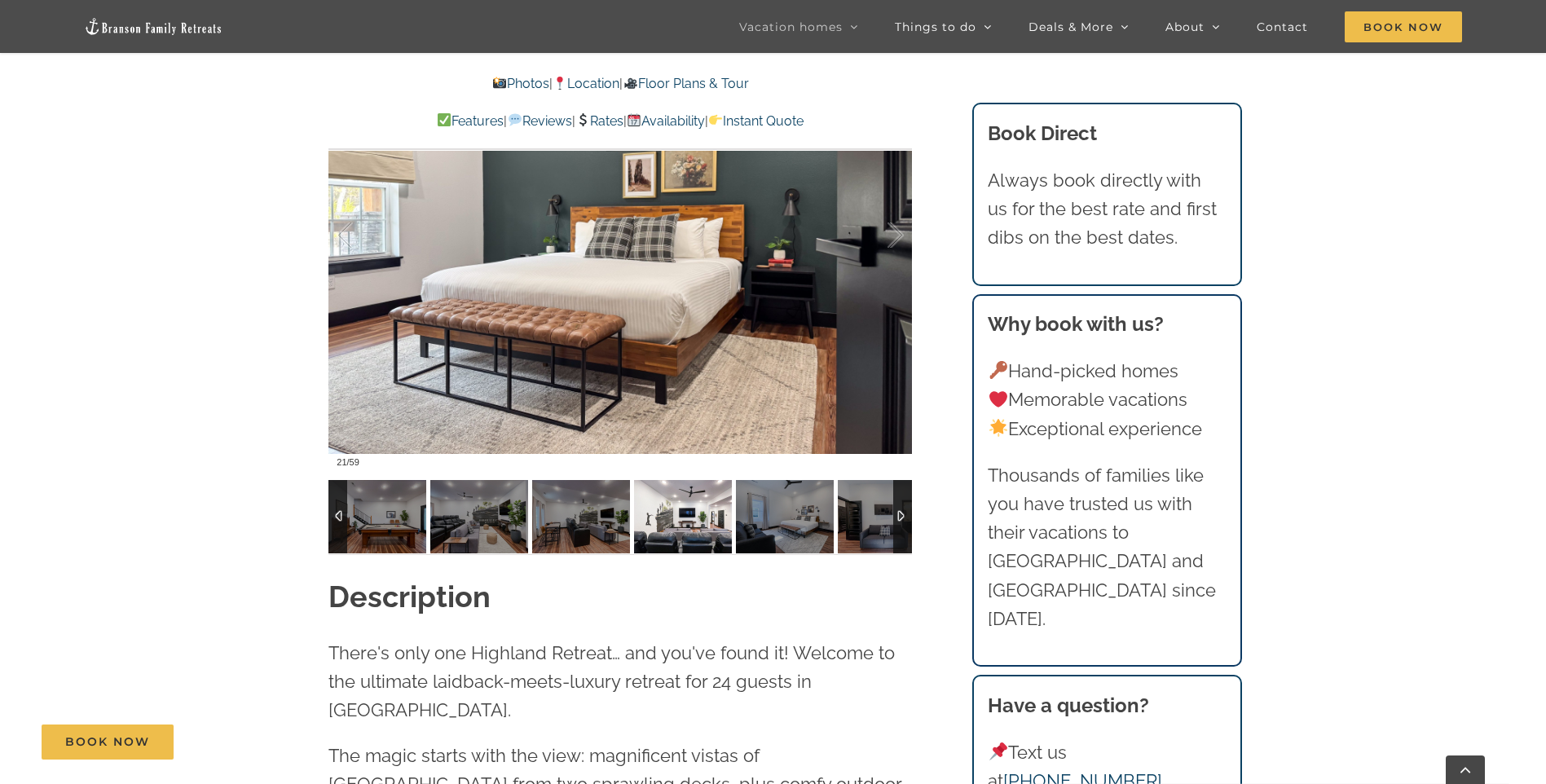
click at [703, 532] on img at bounding box center [682, 517] width 98 height 73
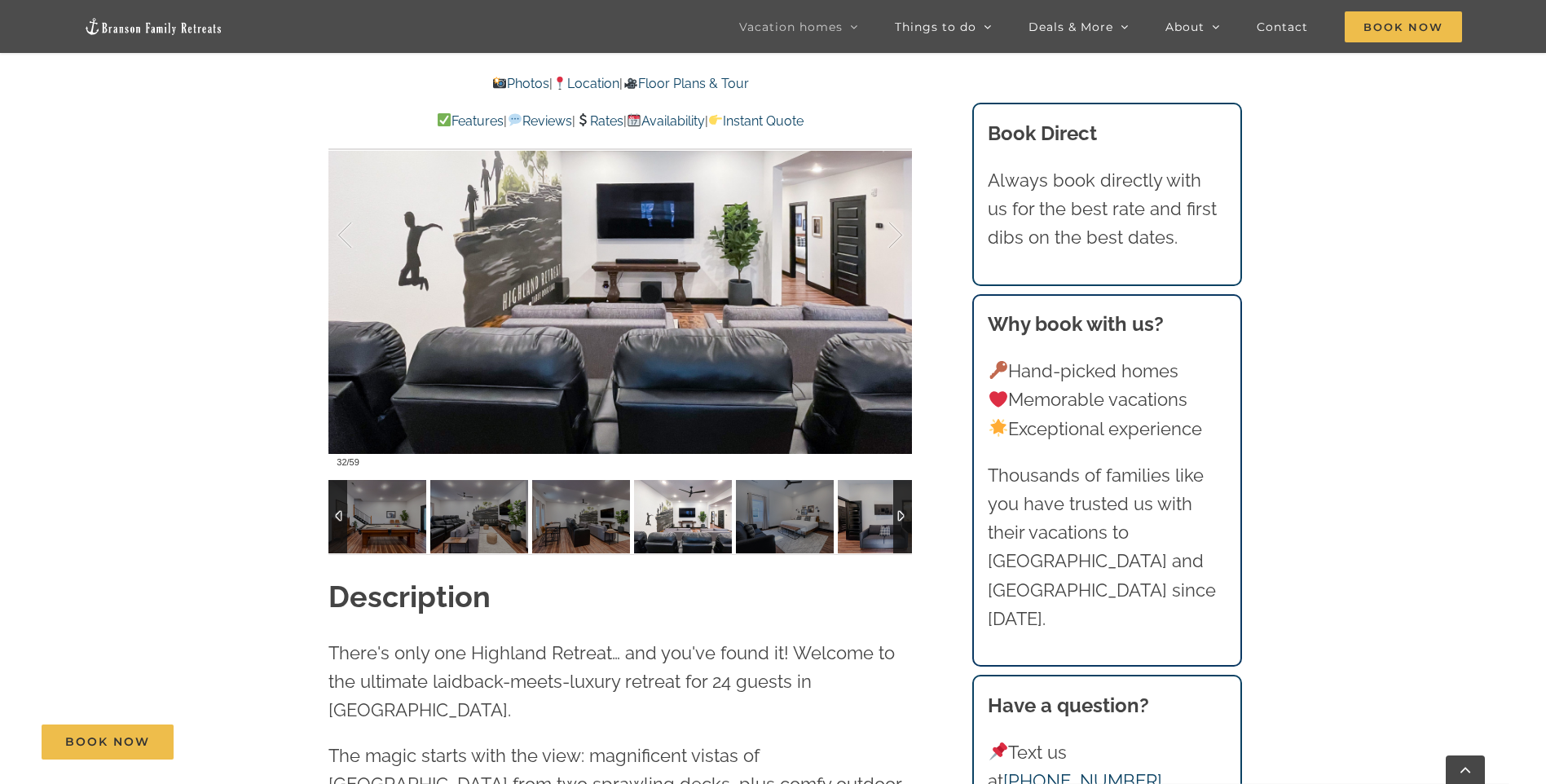
click at [900, 518] on div at bounding box center [902, 517] width 19 height 73
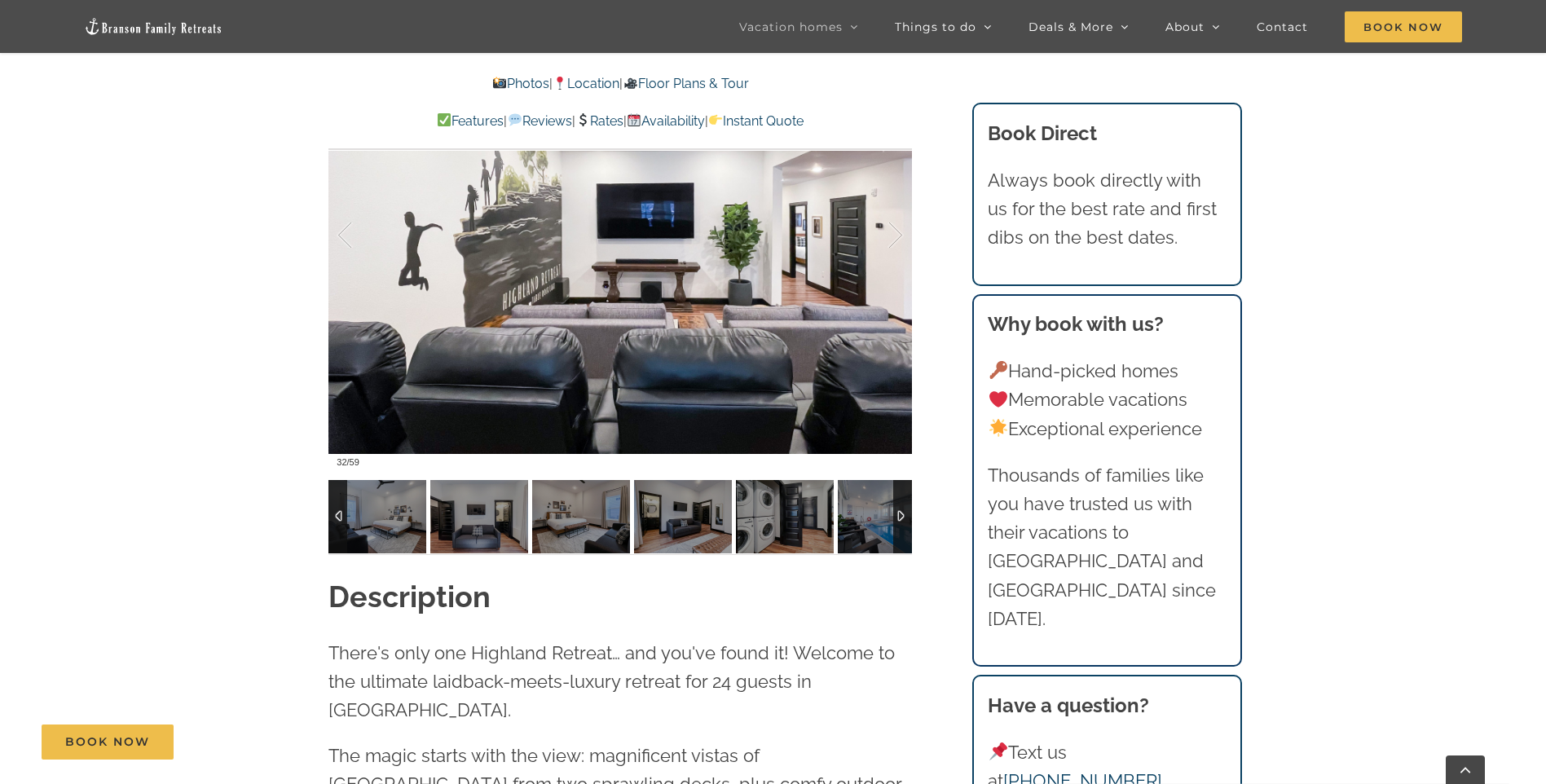
click at [900, 518] on div at bounding box center [902, 517] width 19 height 73
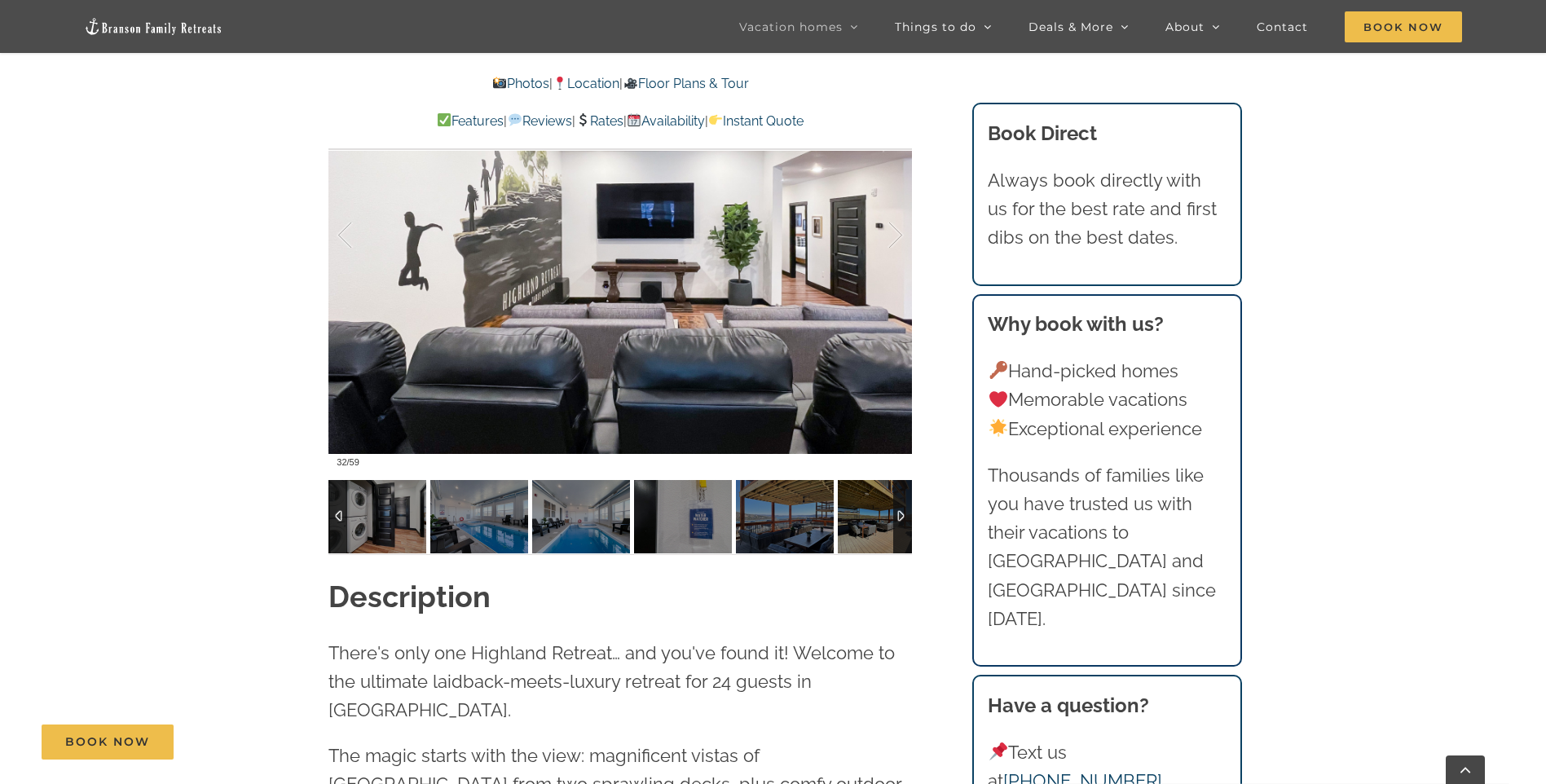
click at [900, 518] on div at bounding box center [902, 517] width 19 height 73
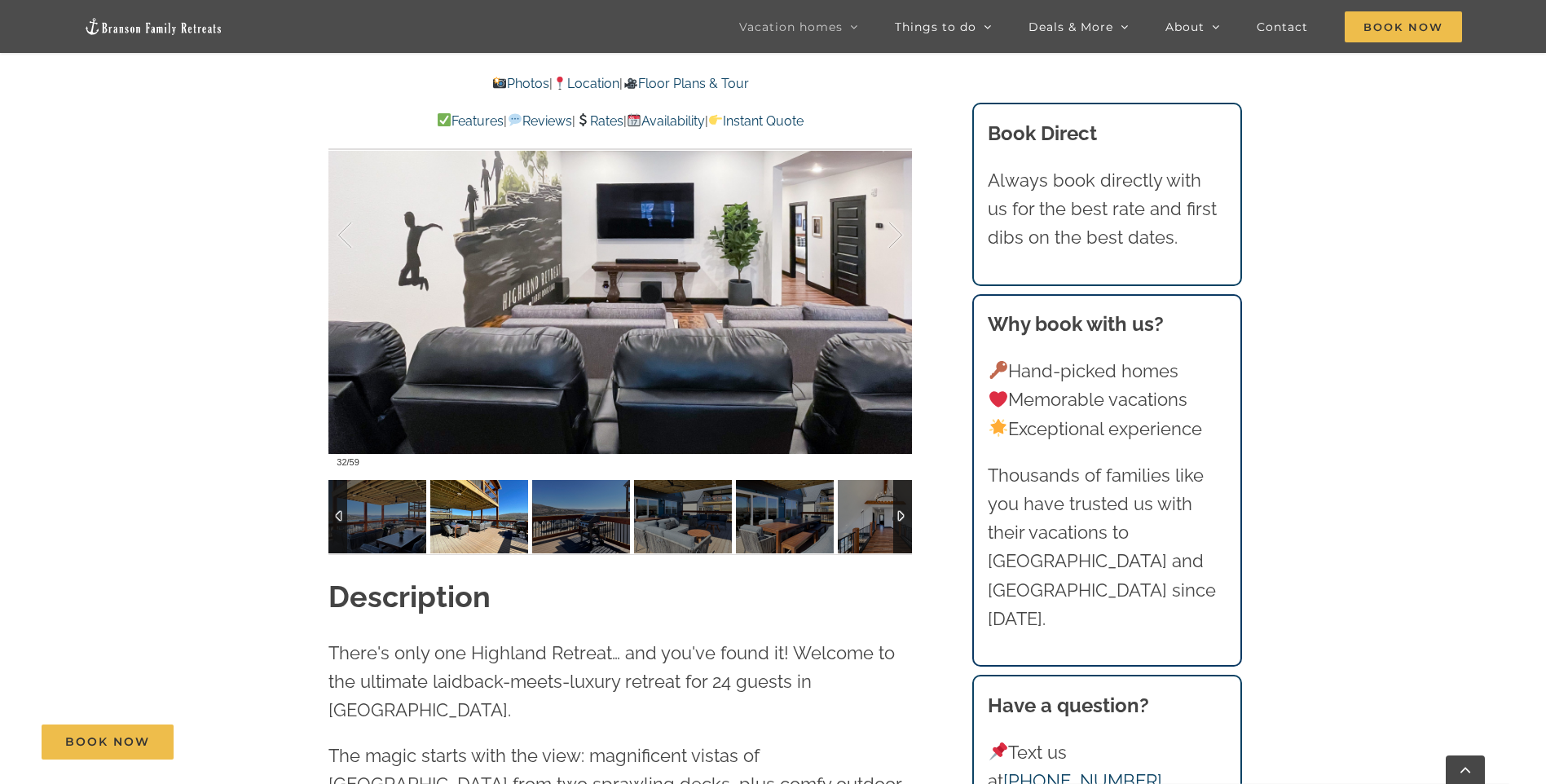
click at [464, 527] on img at bounding box center [479, 517] width 98 height 73
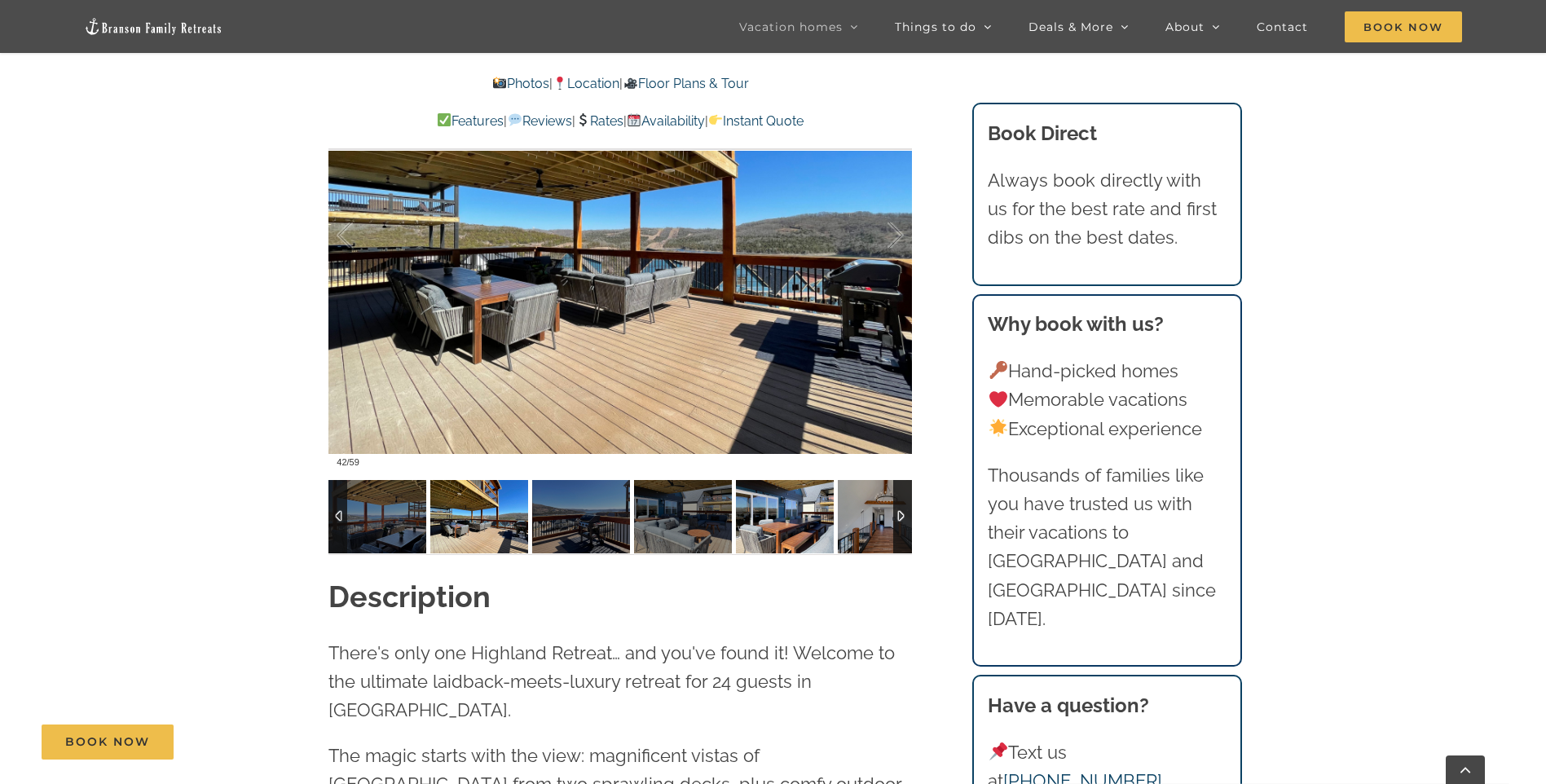
click at [800, 528] on img at bounding box center [784, 517] width 98 height 73
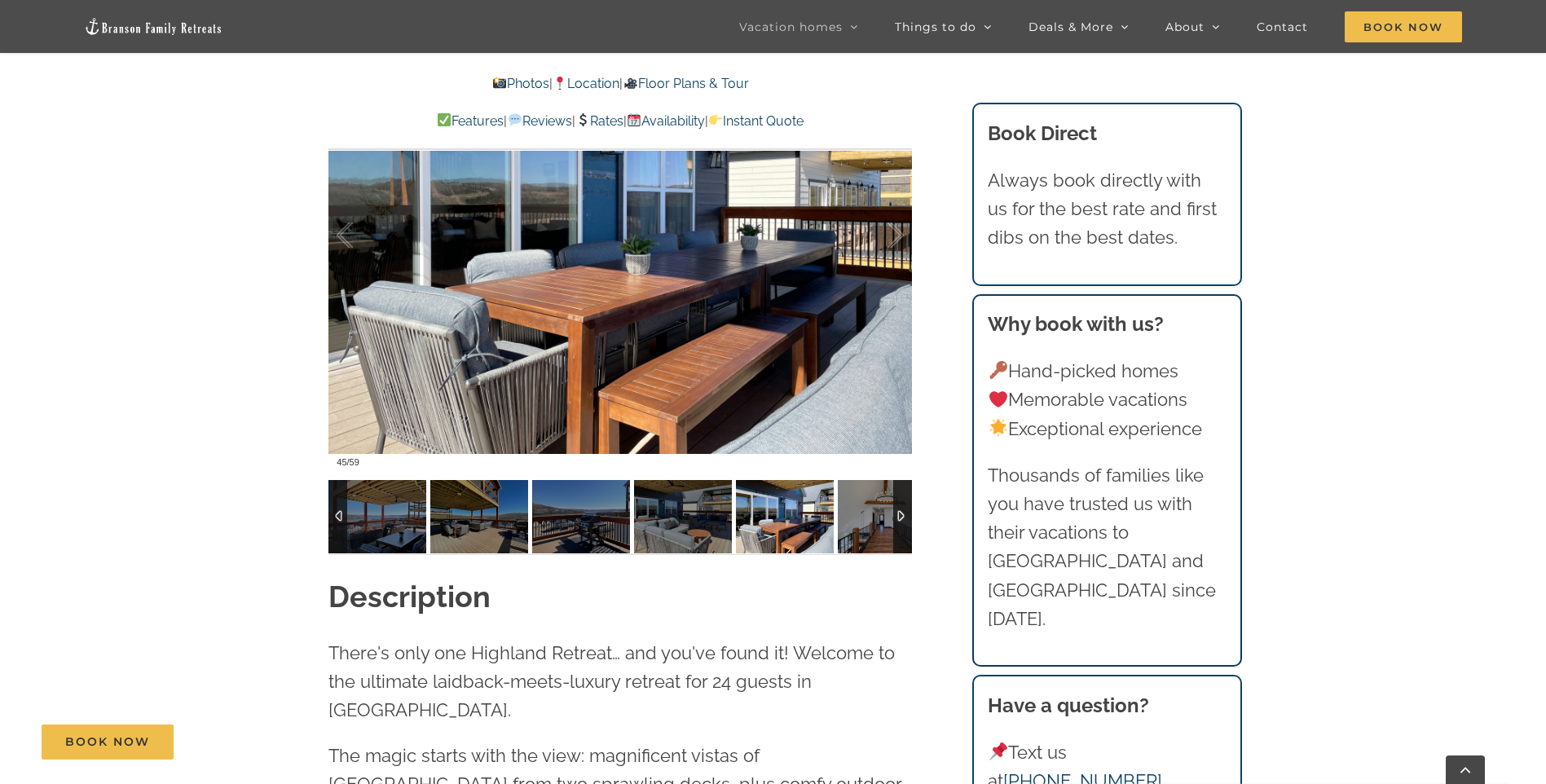
click at [905, 522] on div at bounding box center [902, 517] width 19 height 73
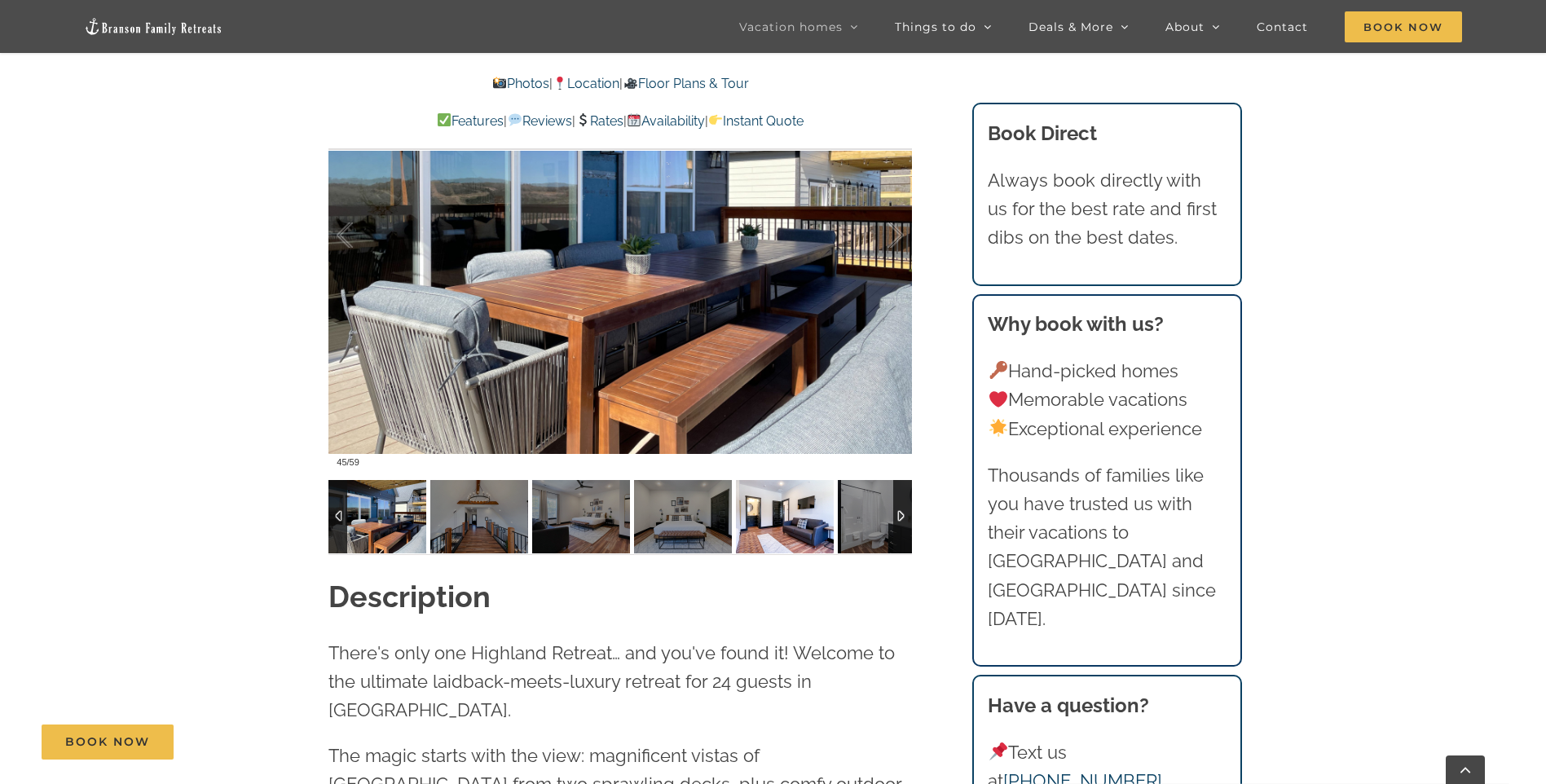
click at [814, 532] on img at bounding box center [784, 517] width 98 height 73
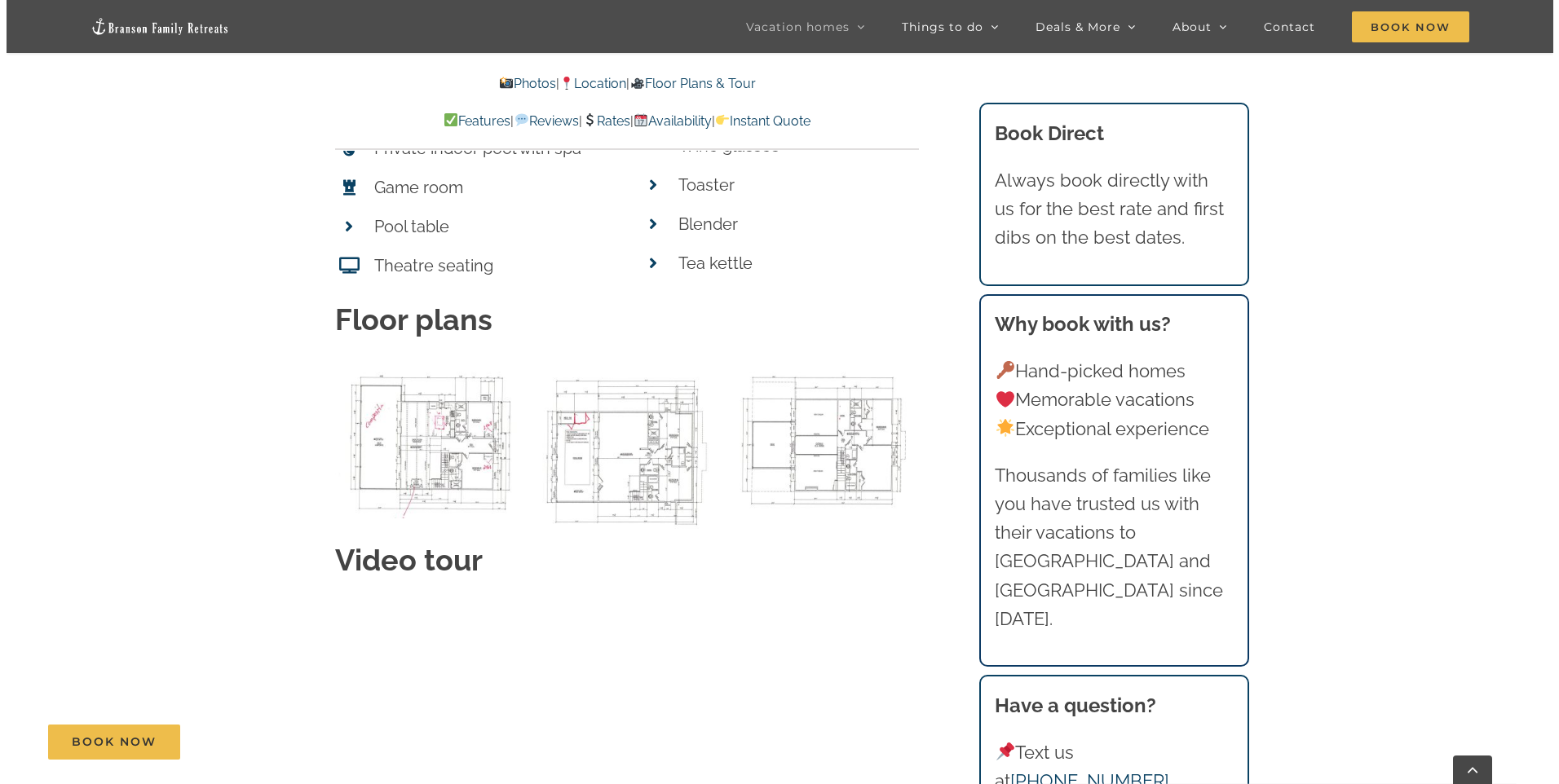
scroll to position [7332, 0]
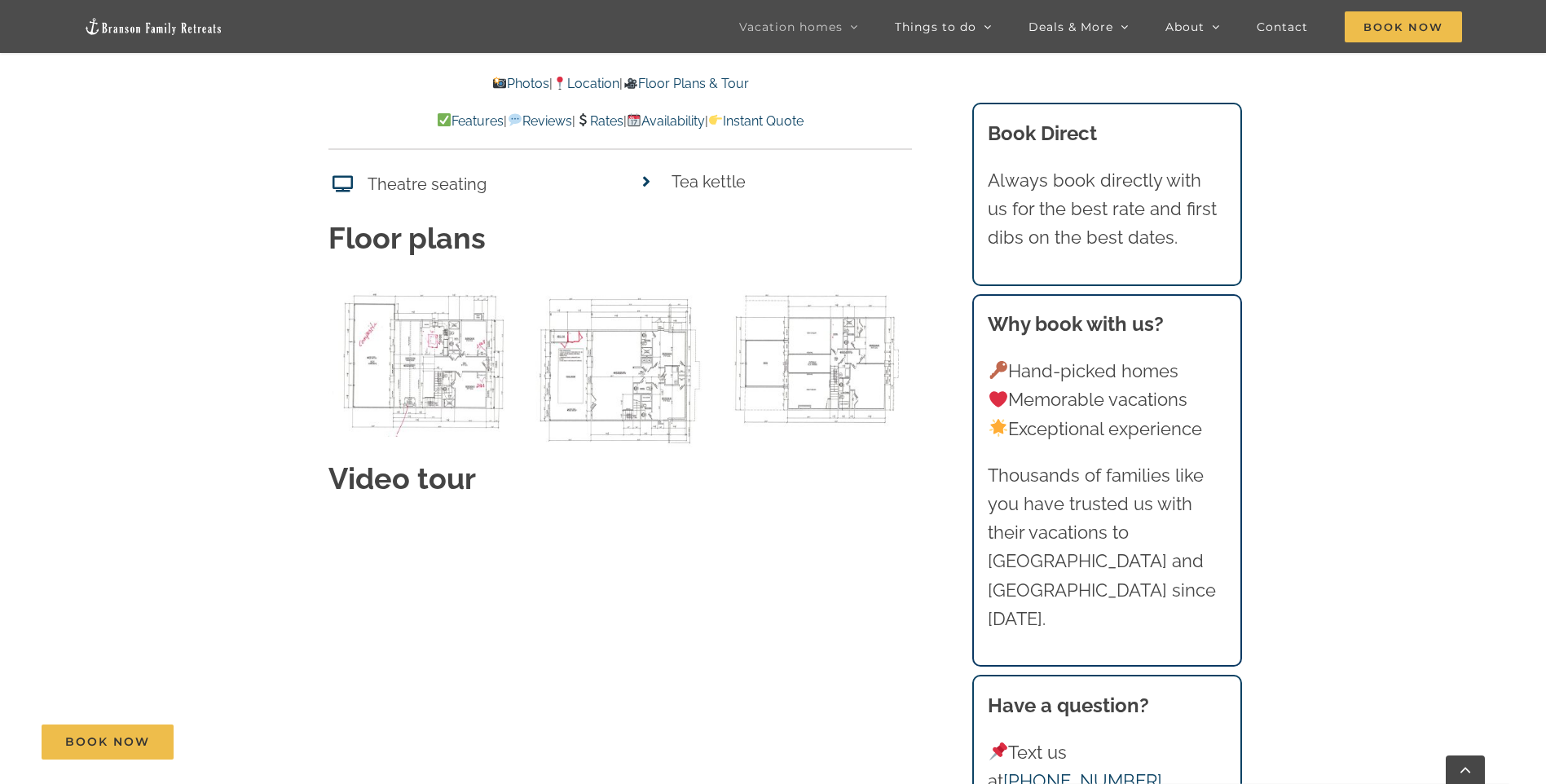
click at [433, 320] on img "00 Main level 32 BC Plan as of 5-13-2021-3 copy" at bounding box center [423, 358] width 189 height 156
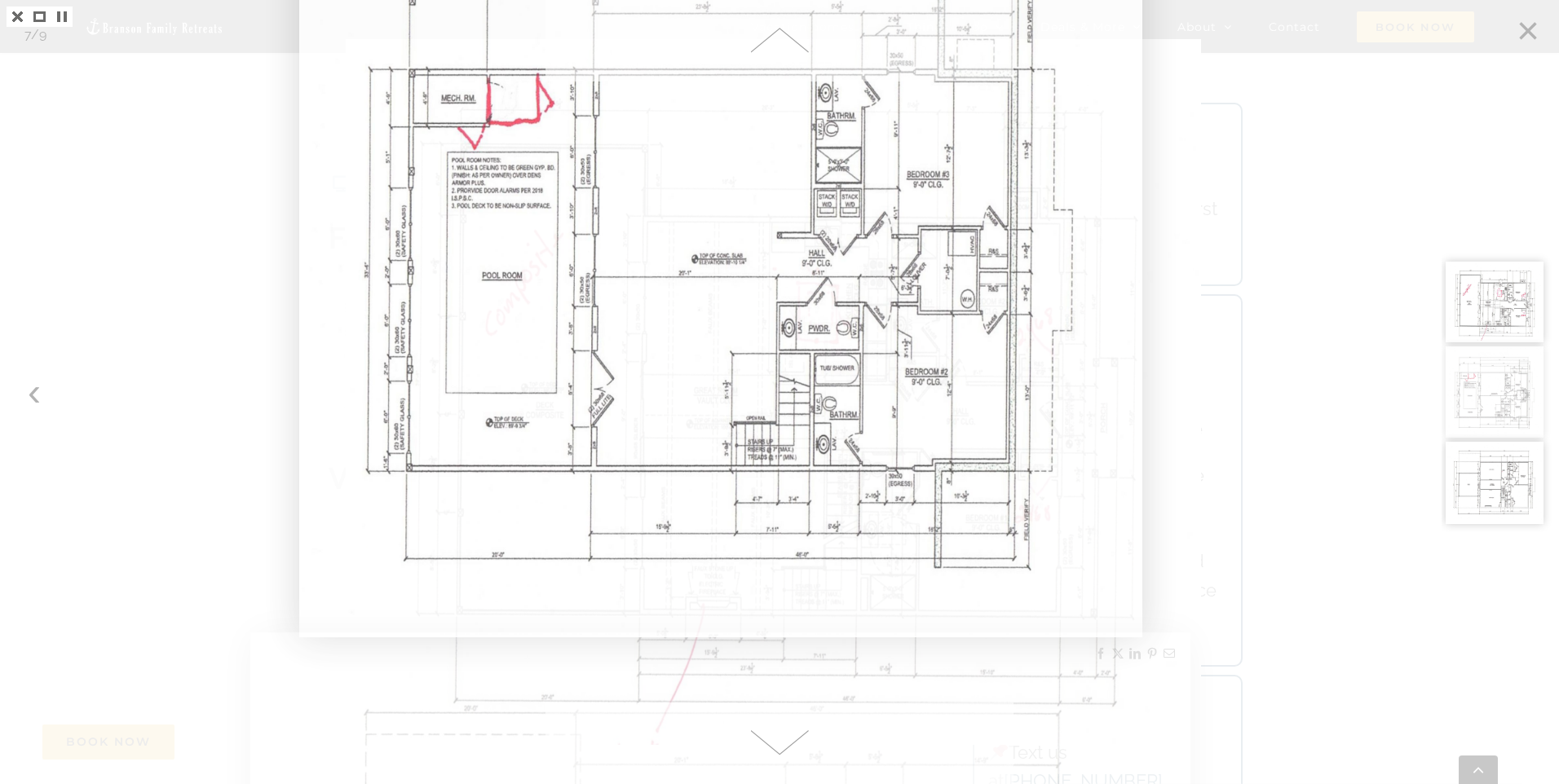
click at [781, 739] on span at bounding box center [780, 742] width 468 height 81
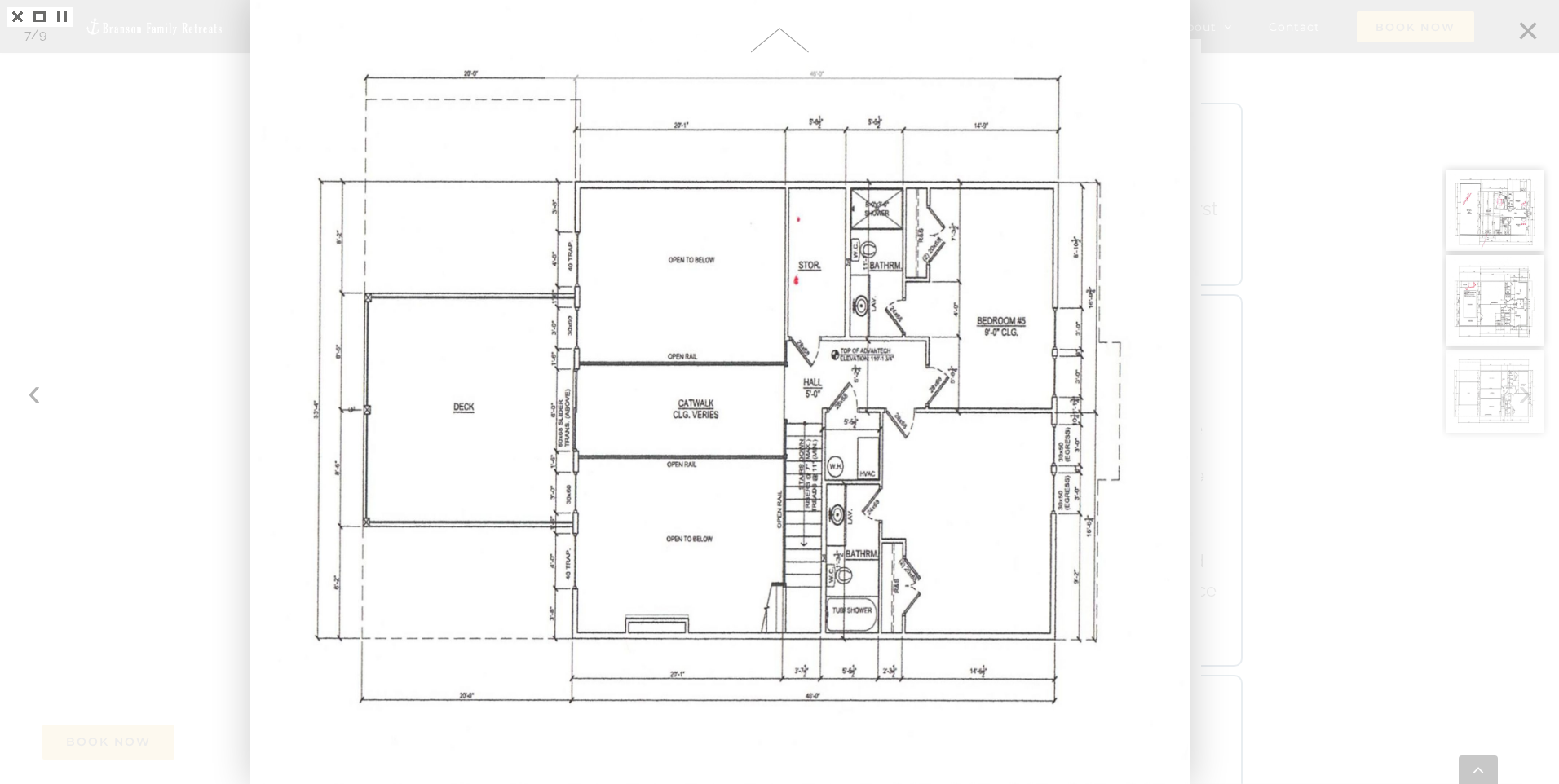
click at [191, 90] on div at bounding box center [780, 392] width 1559 height 784
